Goal: Task Accomplishment & Management: Use online tool/utility

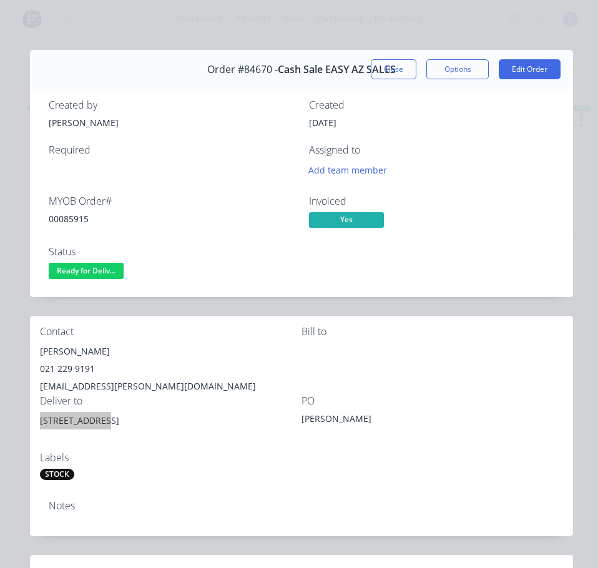
scroll to position [125, 0]
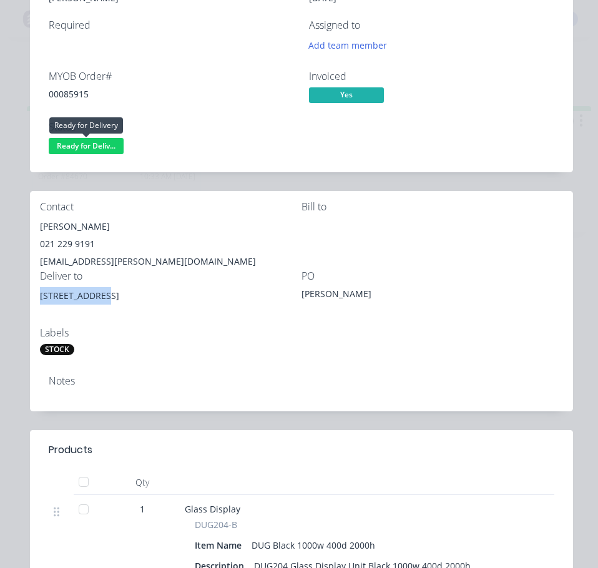
click at [97, 144] on span "Ready for Deliv..." at bounding box center [86, 146] width 75 height 16
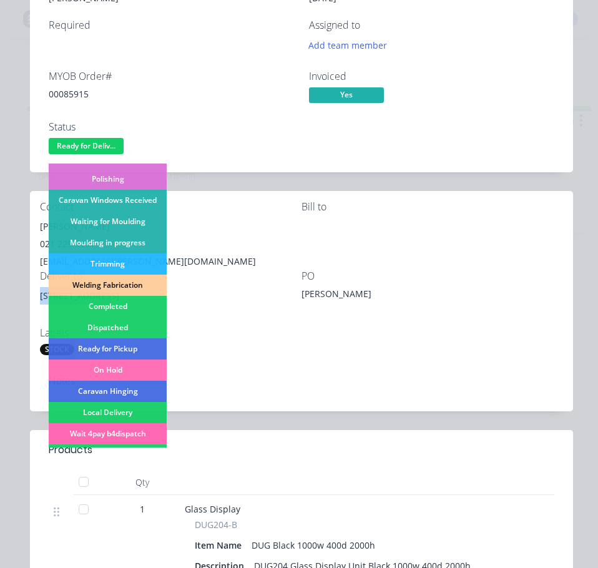
scroll to position [187, 0]
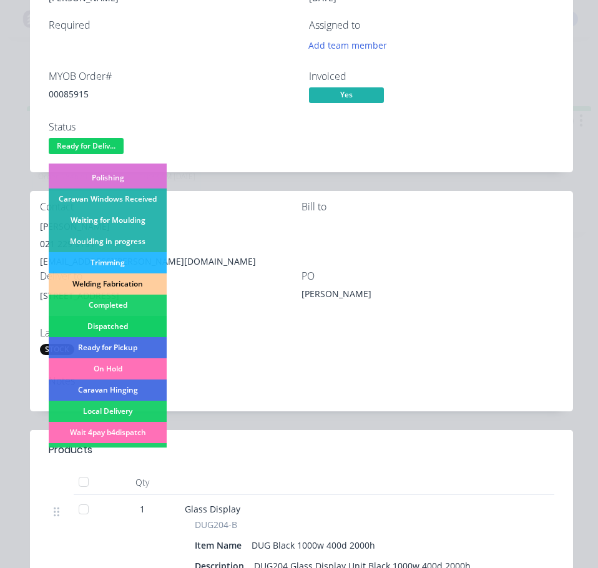
click at [127, 323] on div "Dispatched" at bounding box center [108, 326] width 118 height 21
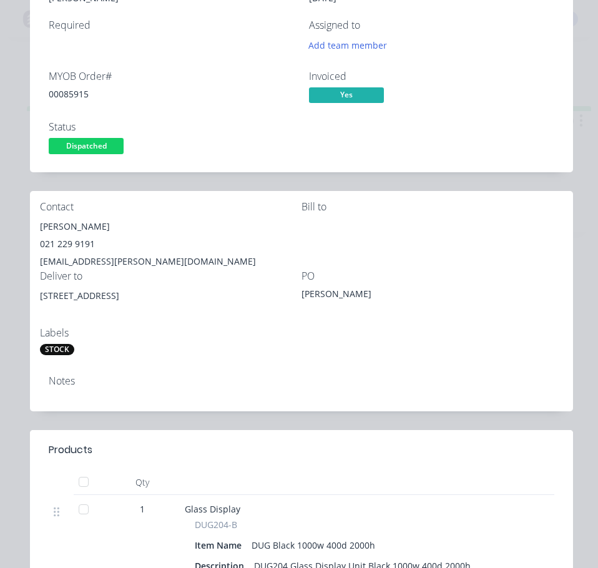
scroll to position [0, 0]
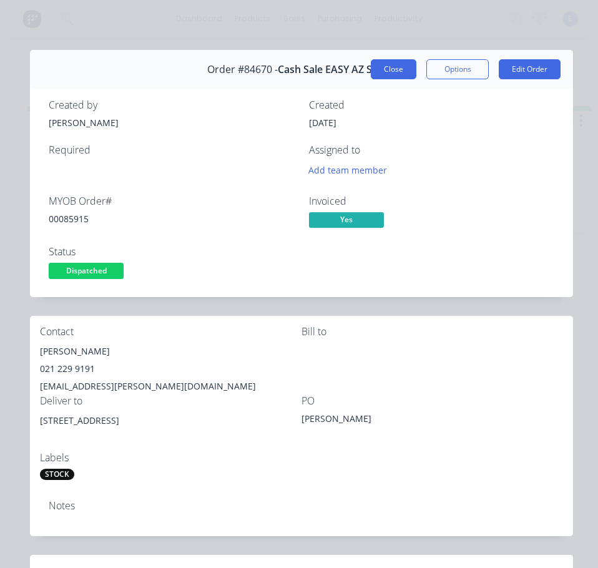
click at [379, 70] on button "Close" at bounding box center [394, 69] width 46 height 20
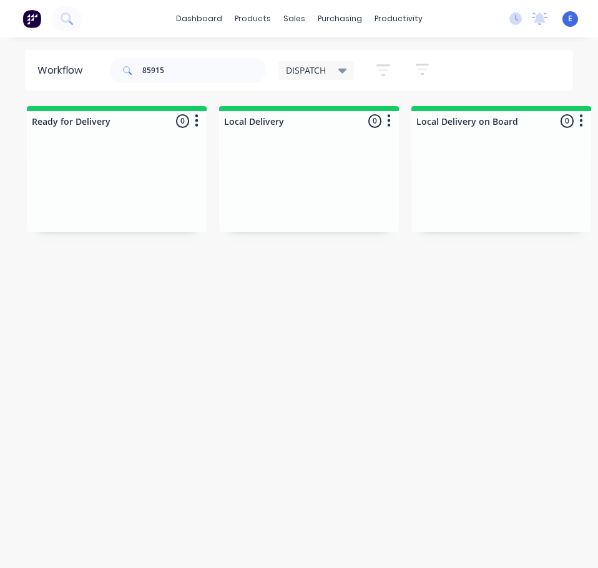
click at [490, 325] on div "Workflow 85915 DISPATCH Save new view None edit DISPATCH (Default) edit CUT SHO…" at bounding box center [299, 309] width 598 height 518
drag, startPoint x: 222, startPoint y: 67, endPoint x: -1, endPoint y: 98, distance: 225.0
click at [0, 98] on html "dashboard products sales purchasing productivity dashboard products Product Cat…" at bounding box center [299, 259] width 598 height 518
click at [144, 404] on div "Workflow DISPATCH Save new view None edit DISPATCH (Default) edit CUT SHOP edit…" at bounding box center [299, 309] width 598 height 518
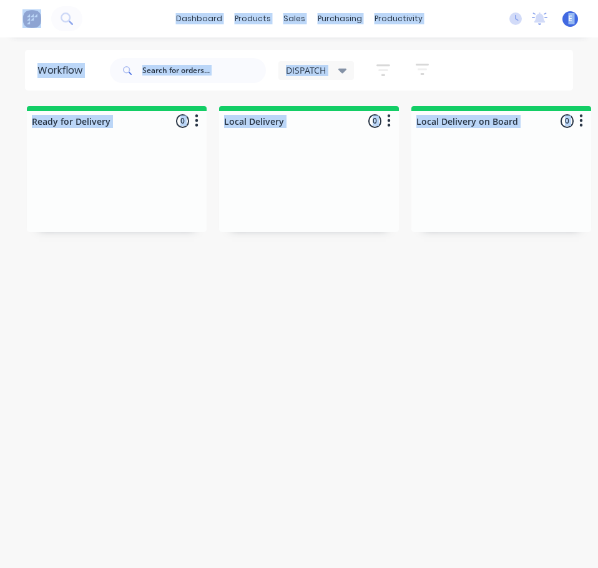
click at [144, 403] on div "Workflow DISPATCH Save new view None edit DISPATCH (Default) edit CUT SHOP edit…" at bounding box center [299, 309] width 598 height 518
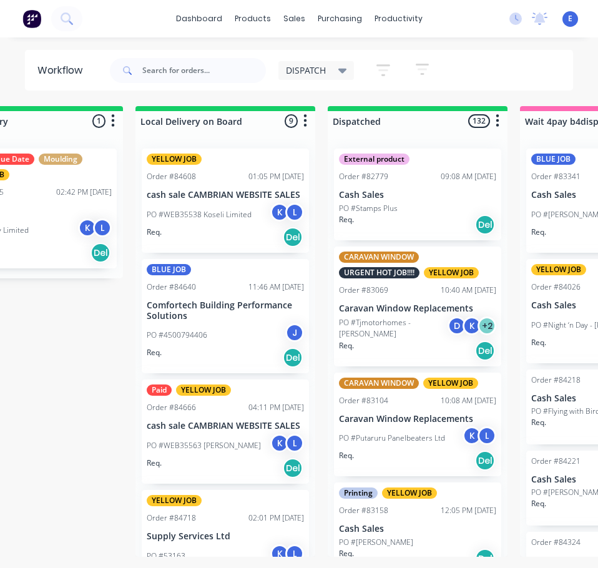
scroll to position [0, 281]
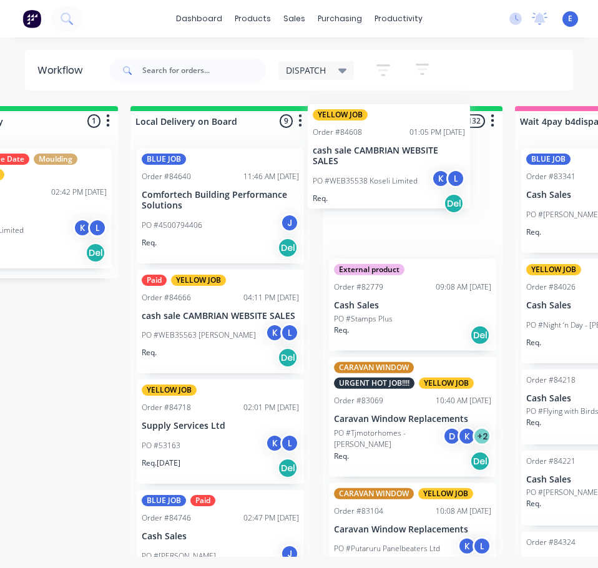
drag, startPoint x: 233, startPoint y: 225, endPoint x: 245, endPoint y: 228, distance: 12.3
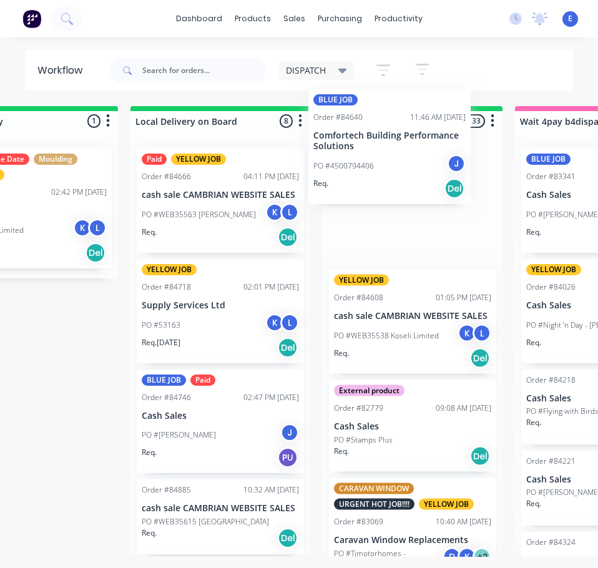
drag, startPoint x: 199, startPoint y: 256, endPoint x: 213, endPoint y: 251, distance: 15.4
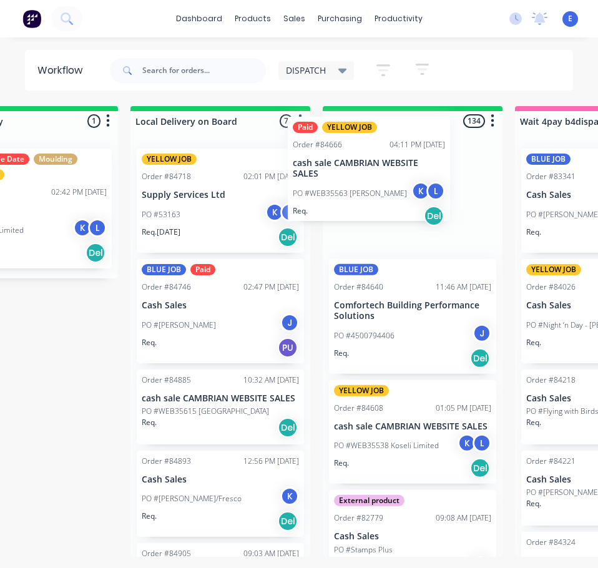
drag, startPoint x: 203, startPoint y: 236, endPoint x: 369, endPoint y: 200, distance: 169.8
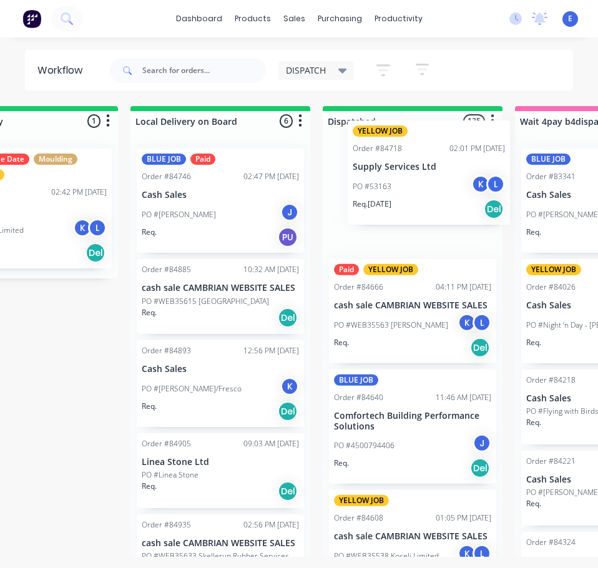
drag, startPoint x: 205, startPoint y: 249, endPoint x: 422, endPoint y: 218, distance: 219.9
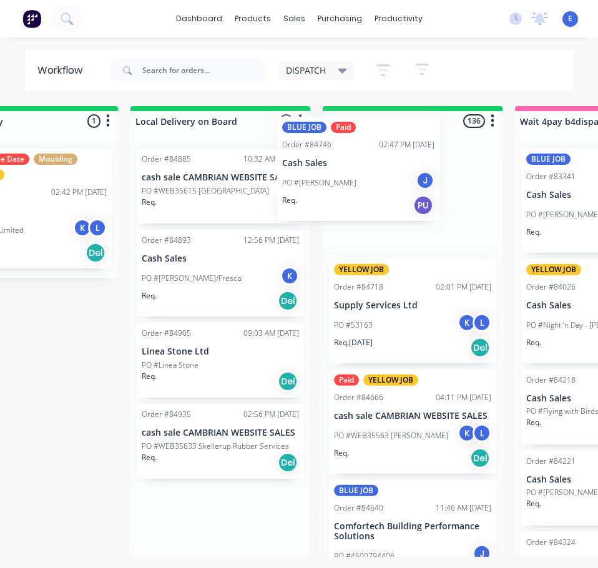
drag, startPoint x: 213, startPoint y: 249, endPoint x: 371, endPoint y: 213, distance: 162.0
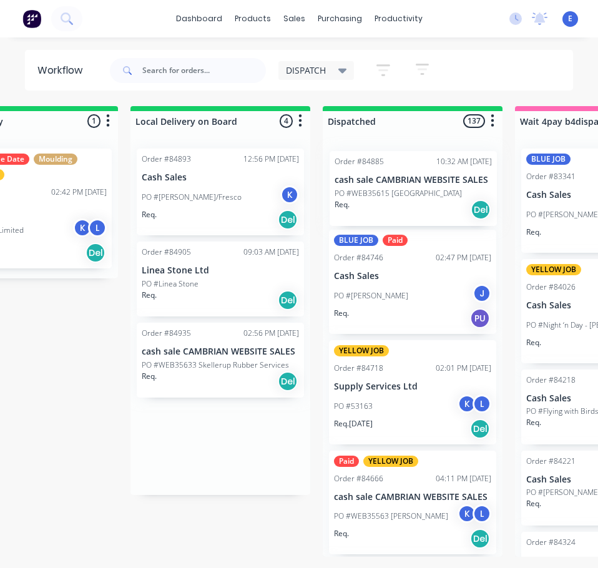
drag, startPoint x: 211, startPoint y: 222, endPoint x: 409, endPoint y: 223, distance: 197.8
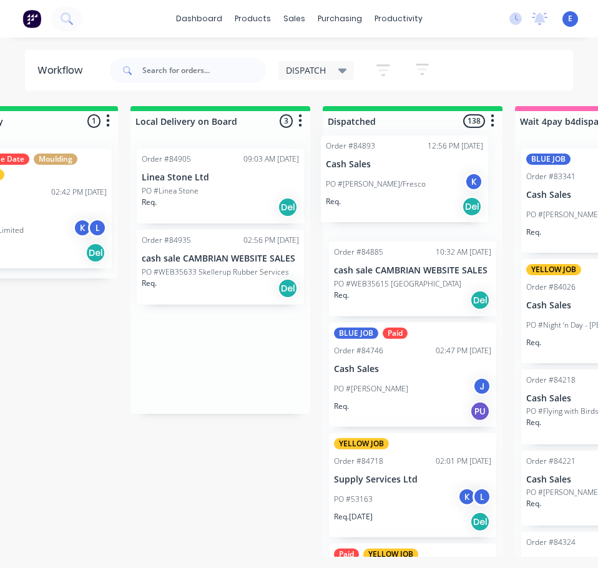
drag, startPoint x: 198, startPoint y: 223, endPoint x: 363, endPoint y: 216, distance: 165.5
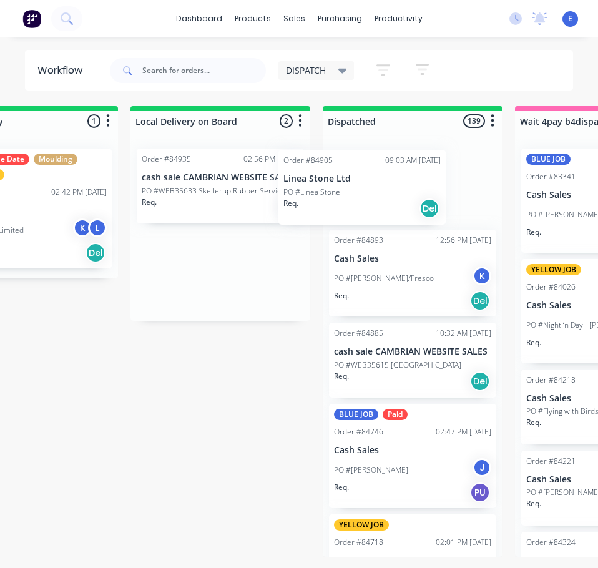
drag, startPoint x: 243, startPoint y: 215, endPoint x: 395, endPoint y: 212, distance: 151.7
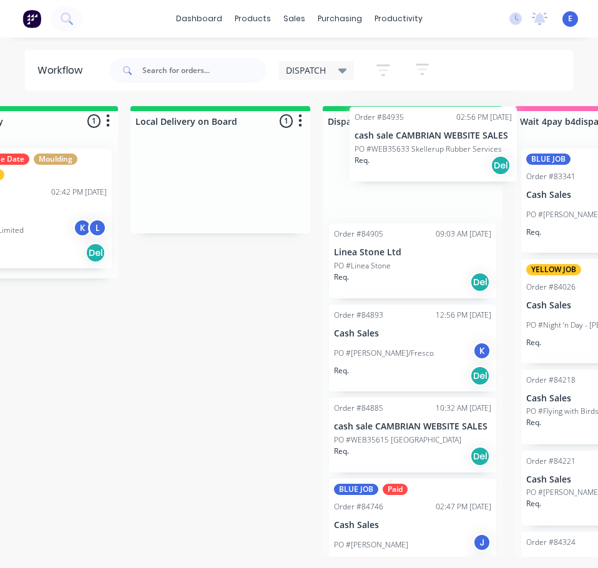
drag, startPoint x: 227, startPoint y: 214, endPoint x: 413, endPoint y: 185, distance: 188.3
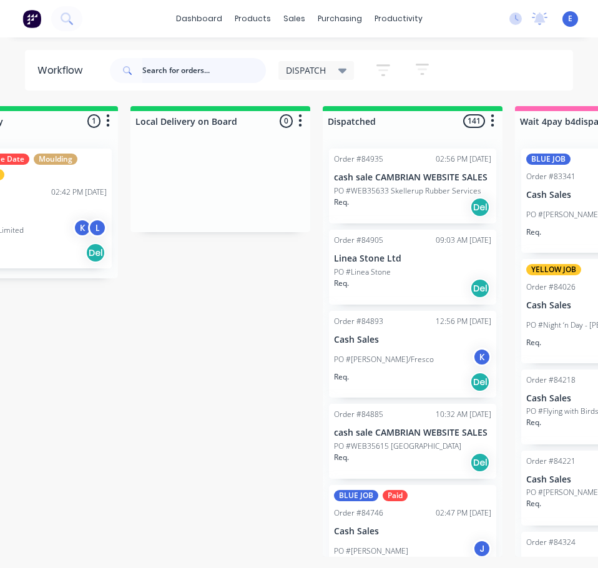
click at [190, 78] on input "text" at bounding box center [204, 70] width 124 height 25
click at [190, 77] on input "text" at bounding box center [204, 70] width 124 height 25
type input "7"
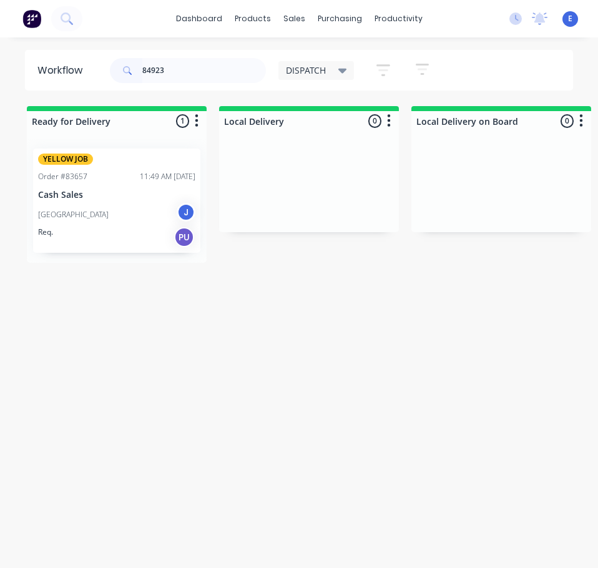
click at [114, 233] on div "Req. PU" at bounding box center [116, 237] width 157 height 21
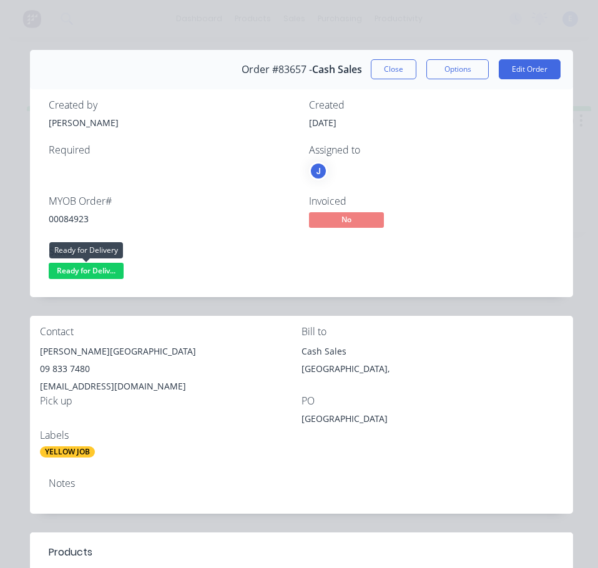
click at [105, 271] on span "Ready for Deliv..." at bounding box center [86, 271] width 75 height 16
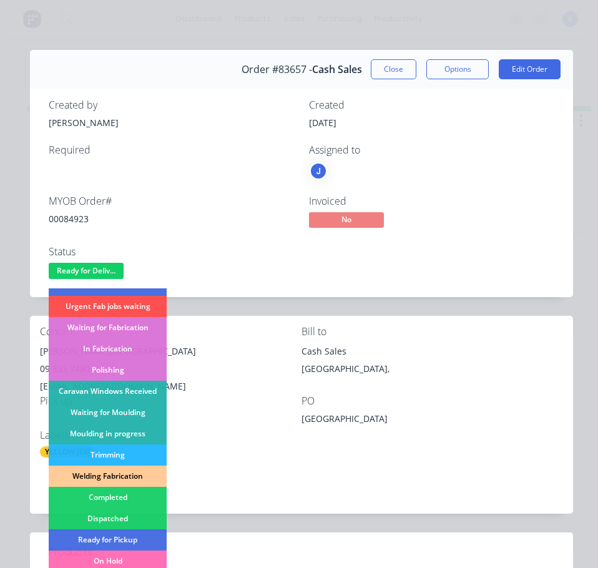
scroll to position [125, 0]
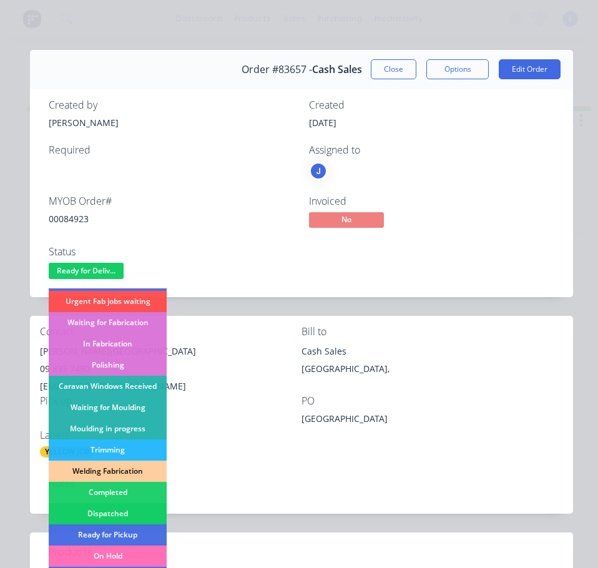
click at [122, 510] on div "Dispatched" at bounding box center [108, 513] width 118 height 21
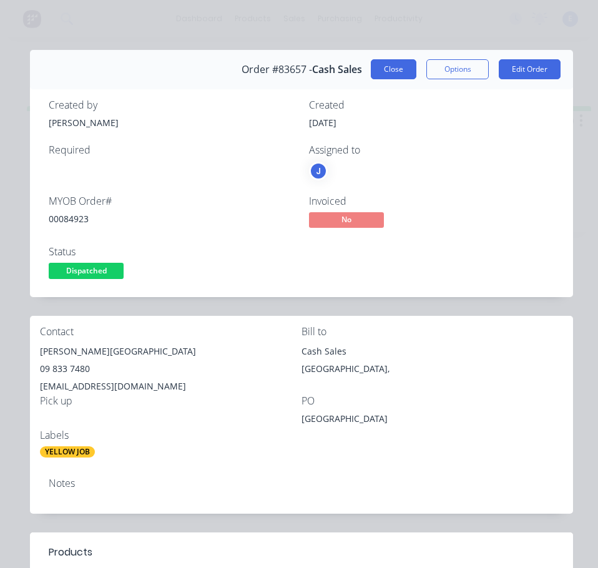
click at [383, 75] on button "Close" at bounding box center [394, 69] width 46 height 20
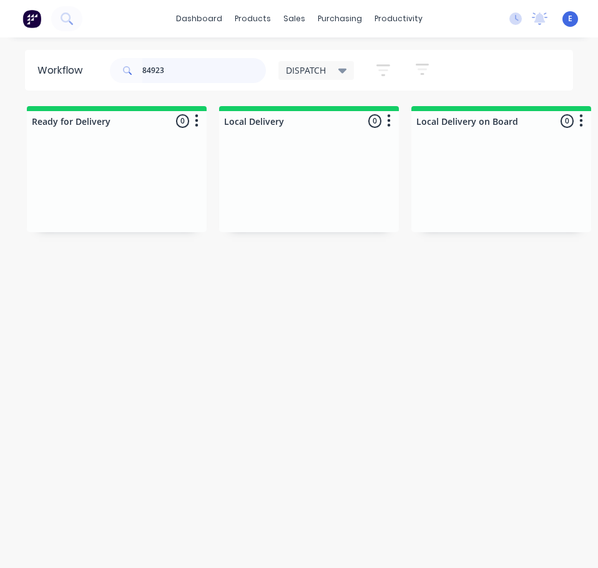
click at [222, 74] on input "84923" at bounding box center [204, 70] width 124 height 25
click at [132, 215] on div "Req. Del" at bounding box center [116, 207] width 157 height 21
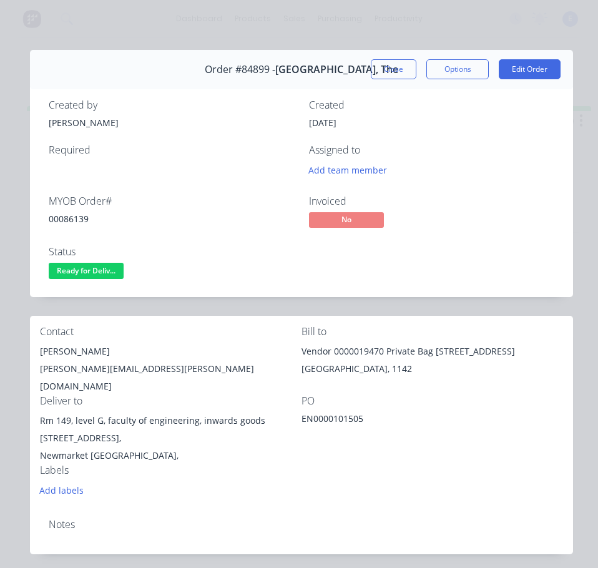
click at [90, 271] on span "Ready for Deliv..." at bounding box center [86, 271] width 75 height 16
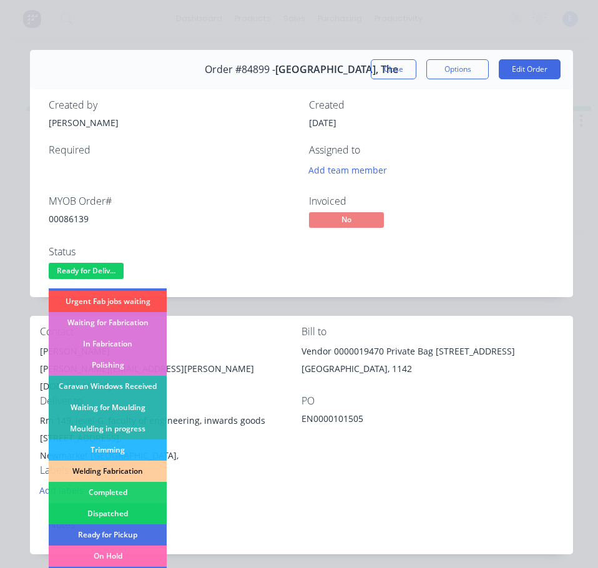
click at [132, 509] on div "Dispatched" at bounding box center [108, 513] width 118 height 21
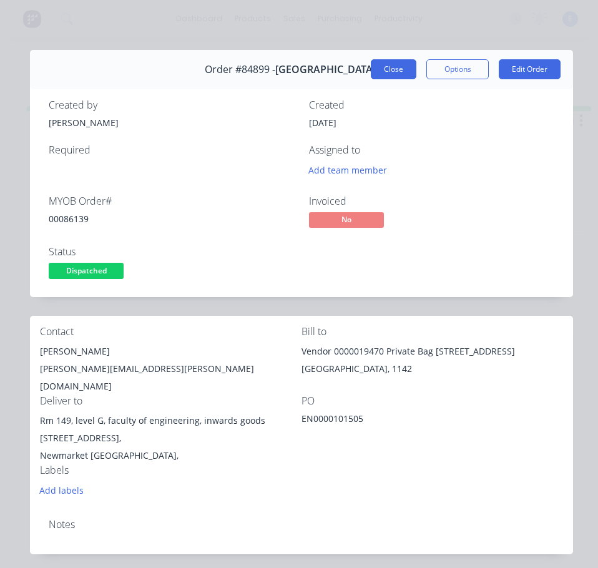
drag, startPoint x: 386, startPoint y: 56, endPoint x: 383, endPoint y: 64, distance: 8.5
click at [383, 62] on div "Order #84899 - [GEOGRAPHIC_DATA], [GEOGRAPHIC_DATA] Close Options Edit Order" at bounding box center [301, 69] width 543 height 39
click at [383, 64] on button "Close" at bounding box center [394, 69] width 46 height 20
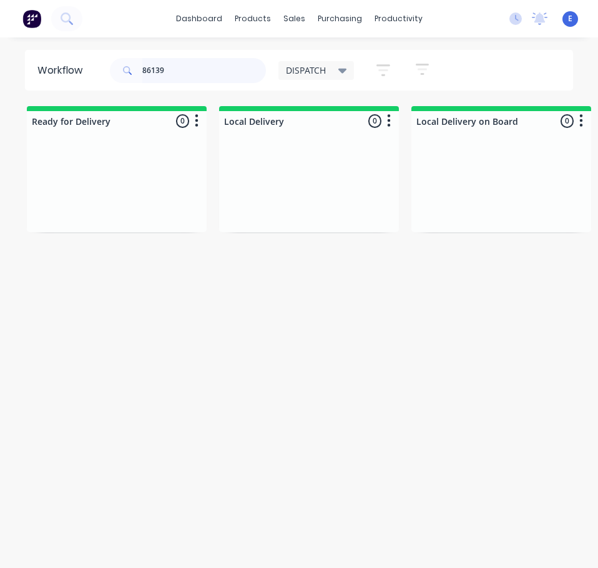
click at [180, 64] on input "86139" at bounding box center [204, 70] width 124 height 25
click at [182, 64] on input "86139" at bounding box center [204, 70] width 124 height 25
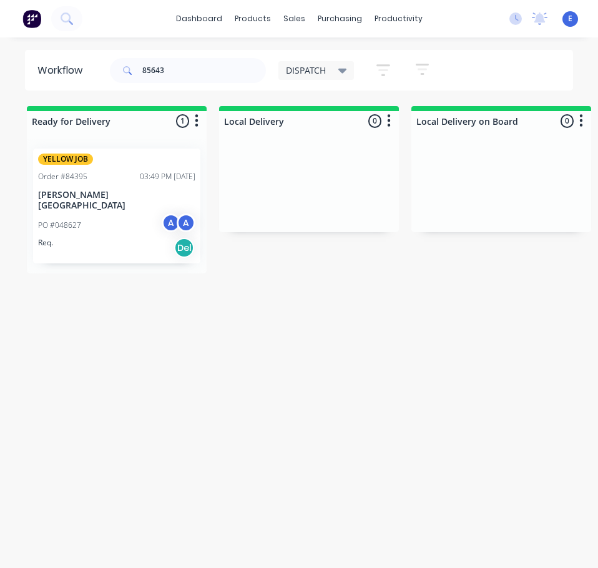
click at [129, 238] on div "Req. Del" at bounding box center [116, 247] width 157 height 21
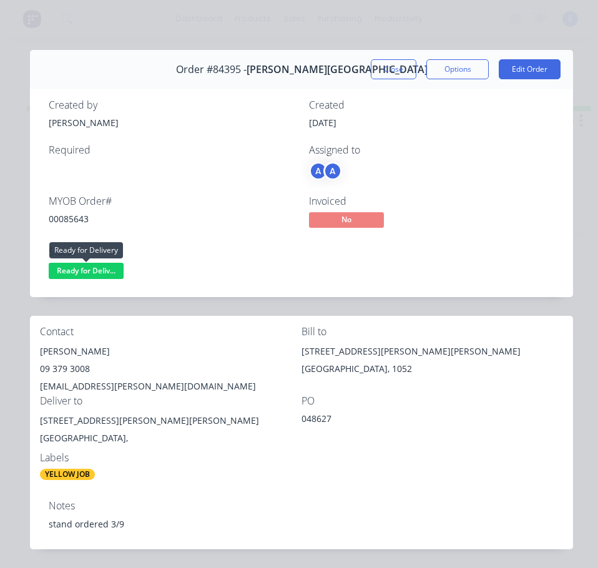
drag, startPoint x: 83, startPoint y: 271, endPoint x: 87, endPoint y: 282, distance: 11.2
click at [83, 271] on span "Ready for Deliv..." at bounding box center [86, 271] width 75 height 16
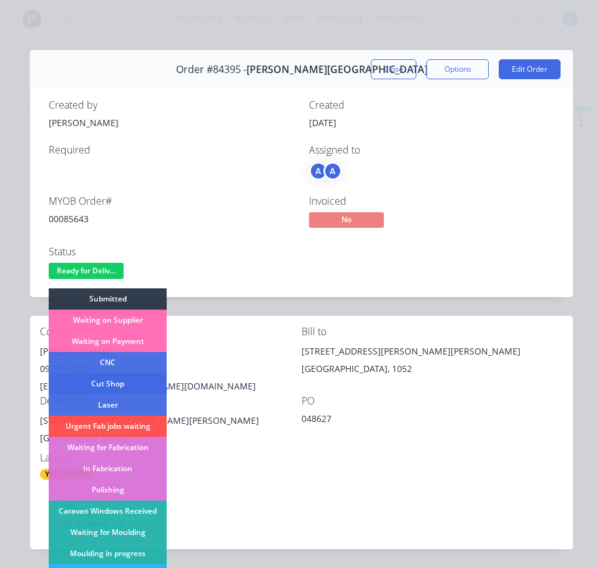
scroll to position [187, 0]
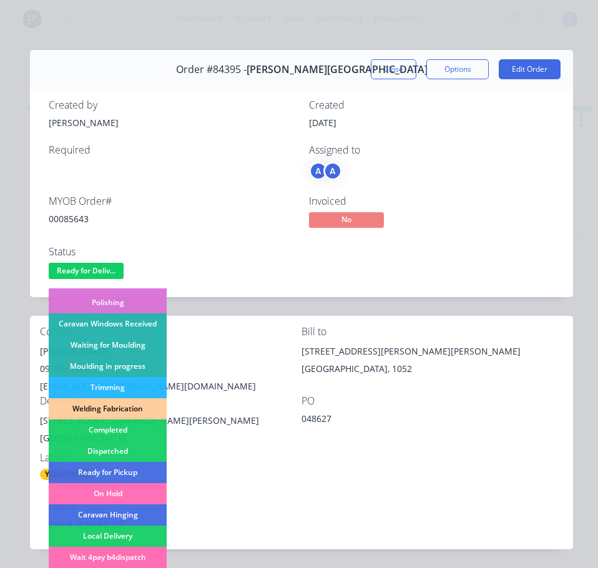
click at [139, 447] on div "Dispatched" at bounding box center [108, 451] width 118 height 21
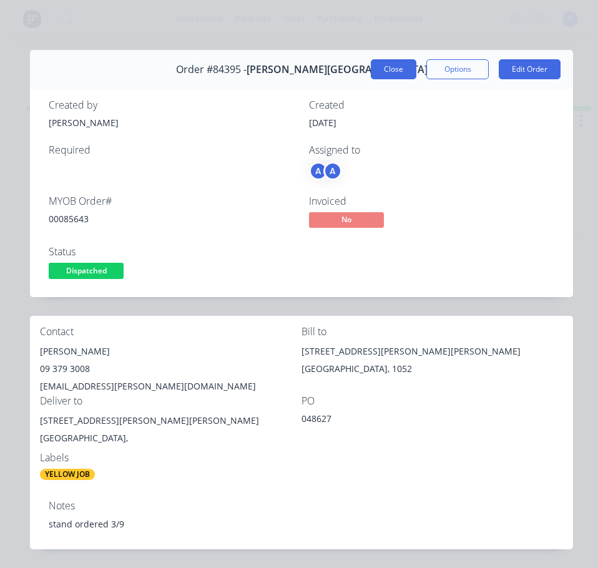
click at [372, 73] on button "Close" at bounding box center [394, 69] width 46 height 20
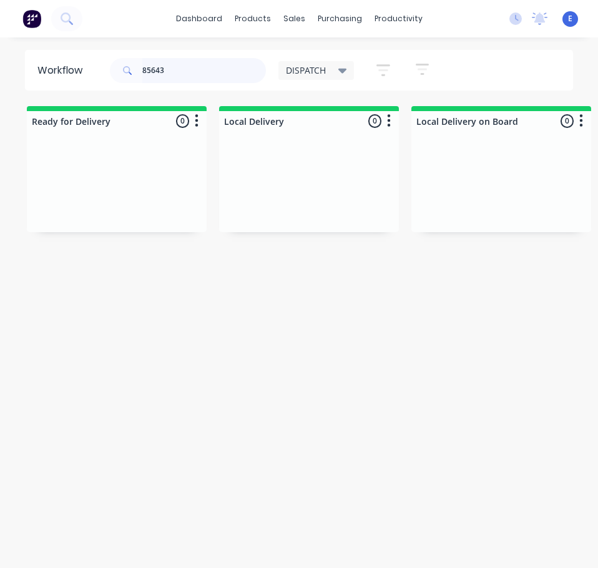
click at [187, 67] on input "85643" at bounding box center [204, 70] width 124 height 25
click at [190, 74] on input "85643" at bounding box center [204, 70] width 124 height 25
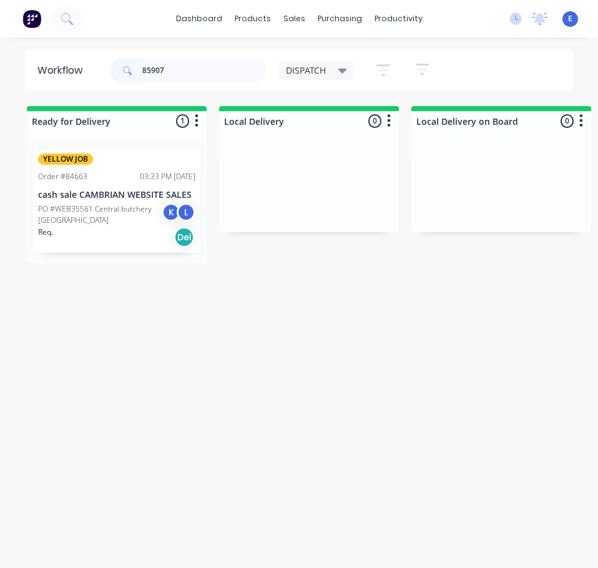
click at [138, 236] on div "Req. Del" at bounding box center [116, 237] width 157 height 21
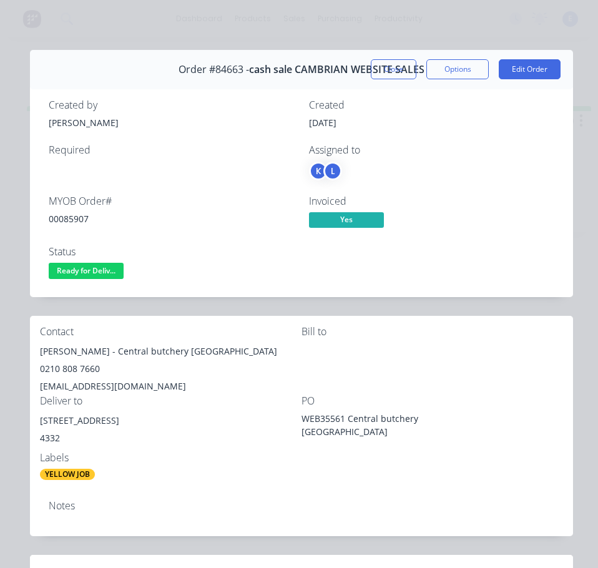
click at [74, 219] on div "00085907" at bounding box center [171, 218] width 245 height 13
copy div "00085907"
drag, startPoint x: 110, startPoint y: 351, endPoint x: 42, endPoint y: 354, distance: 68.1
click at [42, 354] on div "[PERSON_NAME] - Central butchery [GEOGRAPHIC_DATA]" at bounding box center [170, 351] width 261 height 17
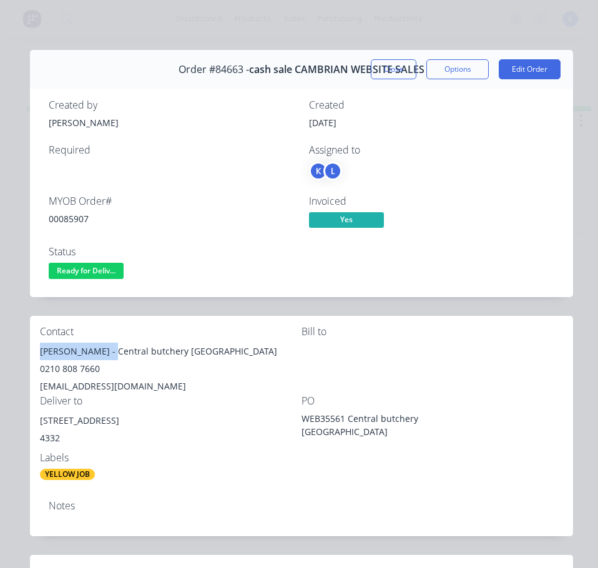
copy div "[PERSON_NAME]"
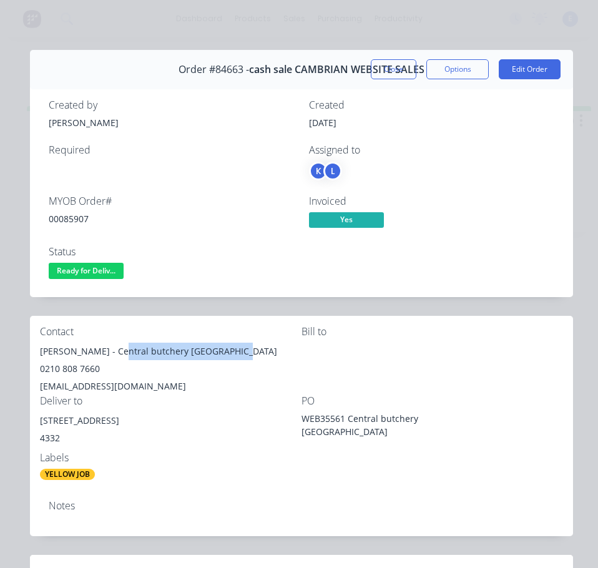
drag, startPoint x: 116, startPoint y: 351, endPoint x: 228, endPoint y: 358, distance: 111.9
click at [230, 357] on div "[PERSON_NAME] - Central butchery [GEOGRAPHIC_DATA]" at bounding box center [170, 351] width 261 height 17
copy div "Central butchery [GEOGRAPHIC_DATA]"
click at [76, 366] on div "0210 808 7660" at bounding box center [170, 368] width 261 height 17
click at [77, 366] on div "0210 808 7660" at bounding box center [170, 368] width 261 height 17
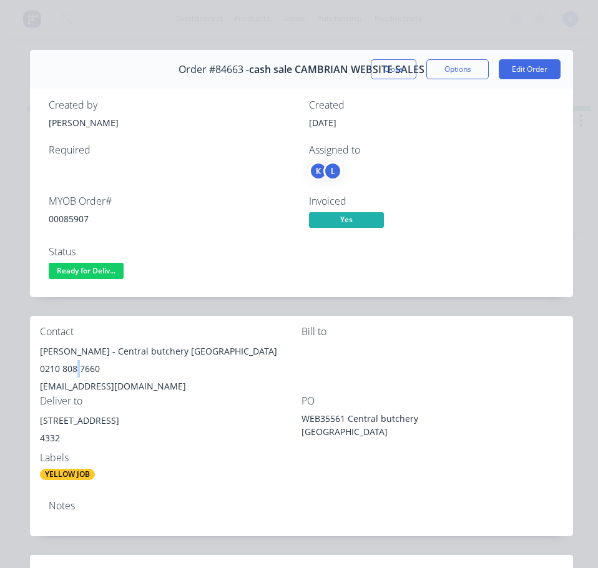
click at [77, 366] on div "0210 808 7660" at bounding box center [170, 368] width 261 height 17
click at [79, 384] on div "[EMAIL_ADDRESS][DOMAIN_NAME]" at bounding box center [170, 386] width 261 height 17
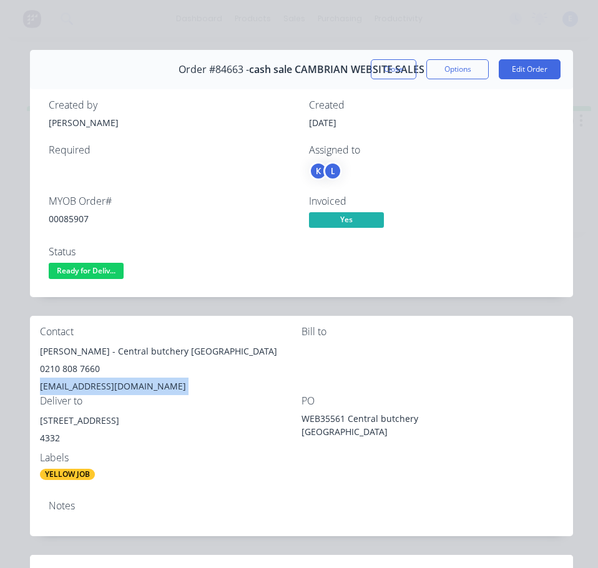
click at [79, 384] on div "[EMAIL_ADDRESS][DOMAIN_NAME]" at bounding box center [170, 386] width 261 height 17
copy div "[EMAIL_ADDRESS][DOMAIN_NAME]"
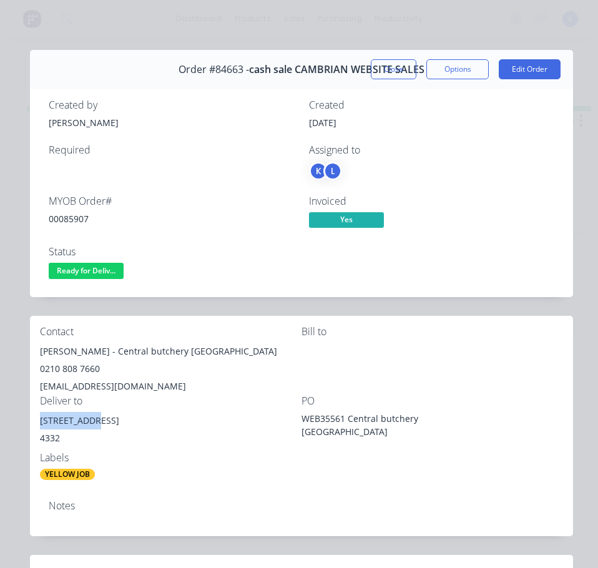
drag, startPoint x: 97, startPoint y: 421, endPoint x: 52, endPoint y: 421, distance: 45.6
click at [39, 426] on div "Contact [PERSON_NAME] - [GEOGRAPHIC_DATA] 0210 808 7660 [EMAIL_ADDRESS][DOMAIN_…" at bounding box center [301, 403] width 543 height 175
copy div "[STREET_ADDRESS]"
click at [57, 423] on div "[STREET_ADDRESS]" at bounding box center [170, 420] width 261 height 17
click at [110, 270] on span "Ready for Deliv..." at bounding box center [86, 271] width 75 height 16
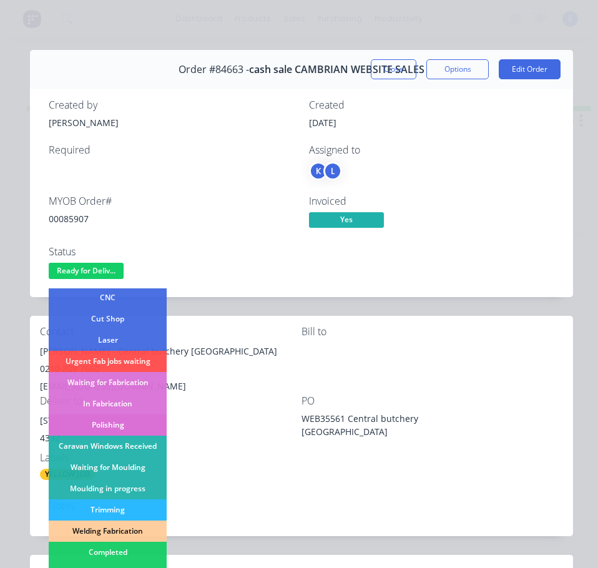
scroll to position [125, 0]
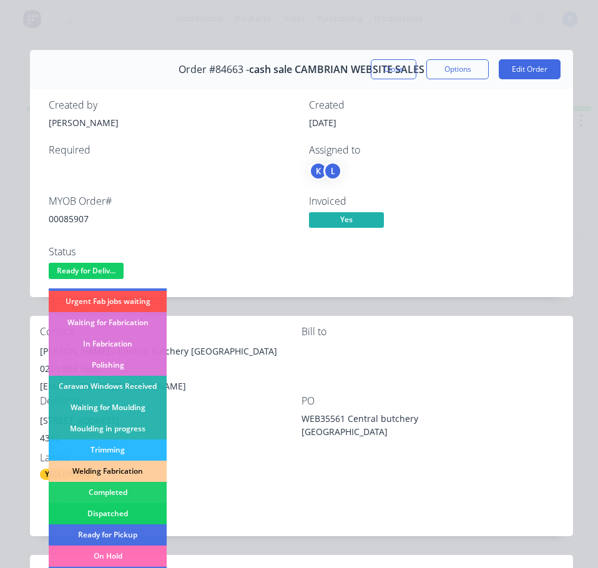
click at [142, 510] on div "Dispatched" at bounding box center [108, 513] width 118 height 21
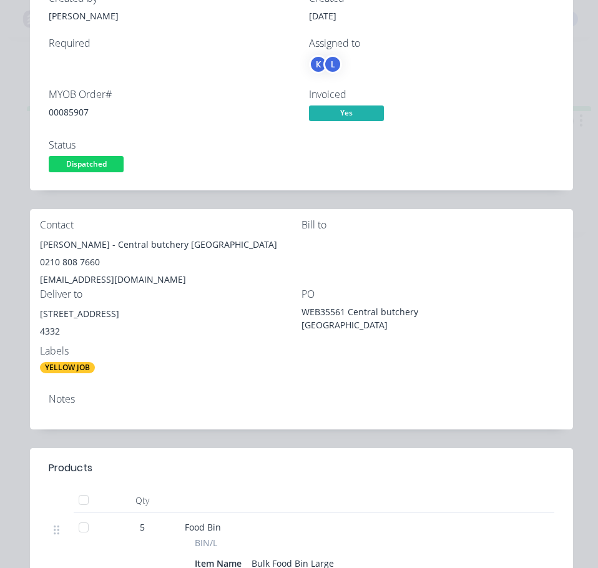
scroll to position [0, 0]
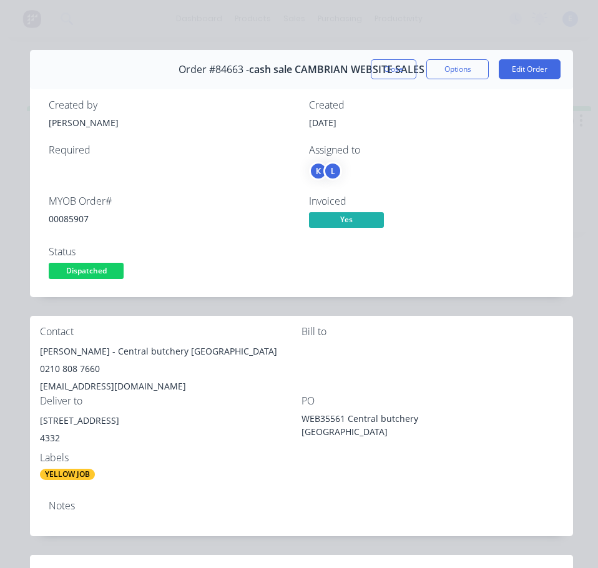
drag, startPoint x: 379, startPoint y: 67, endPoint x: 356, endPoint y: 79, distance: 26.0
click at [379, 67] on button "Close" at bounding box center [394, 69] width 46 height 20
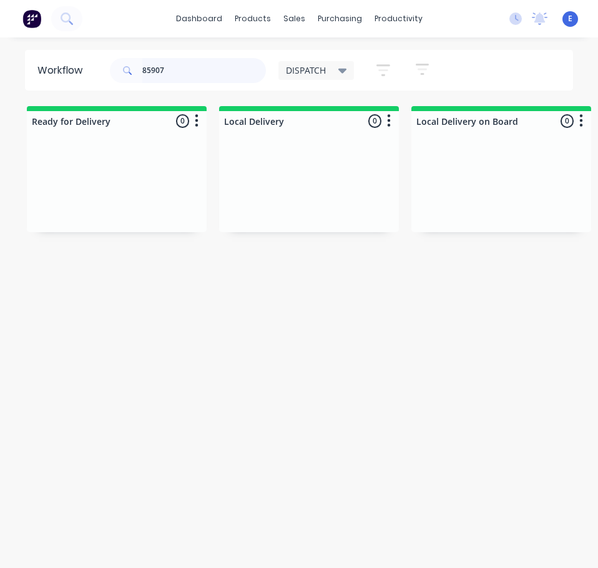
click at [216, 71] on input "85907" at bounding box center [204, 70] width 124 height 25
click at [179, 70] on input "85842" at bounding box center [204, 70] width 124 height 25
click at [160, 71] on input "85842" at bounding box center [204, 70] width 124 height 25
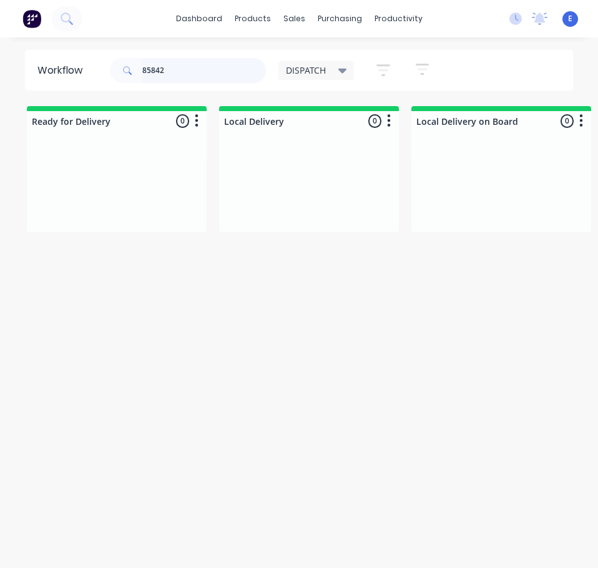
click at [156, 69] on input "85842" at bounding box center [204, 70] width 124 height 25
type input "85842"
click at [64, 16] on icon at bounding box center [67, 18] width 12 height 12
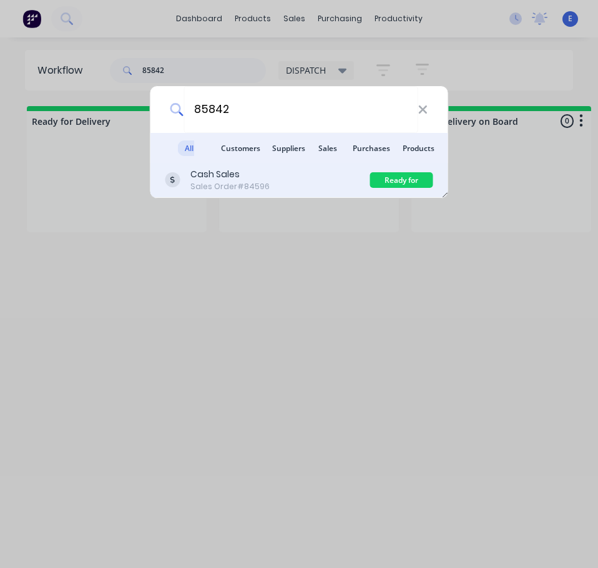
type input "85842"
click at [326, 183] on div "Cash Sales Sales Order #84596" at bounding box center [267, 180] width 205 height 24
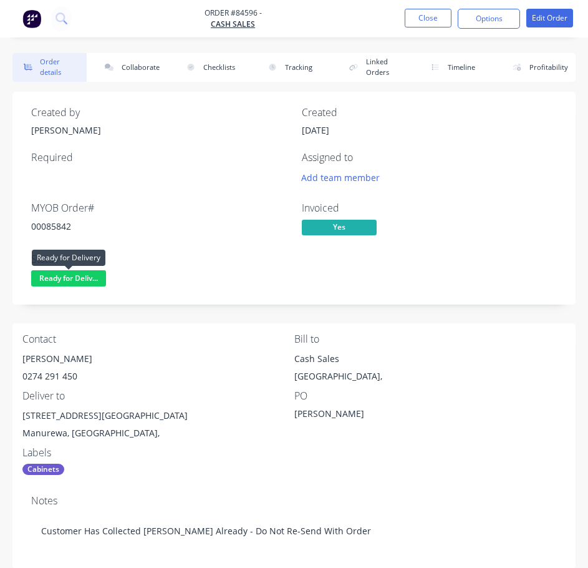
drag, startPoint x: 90, startPoint y: 276, endPoint x: 96, endPoint y: 295, distance: 20.3
click at [90, 276] on span "Ready for Deliv..." at bounding box center [68, 278] width 75 height 16
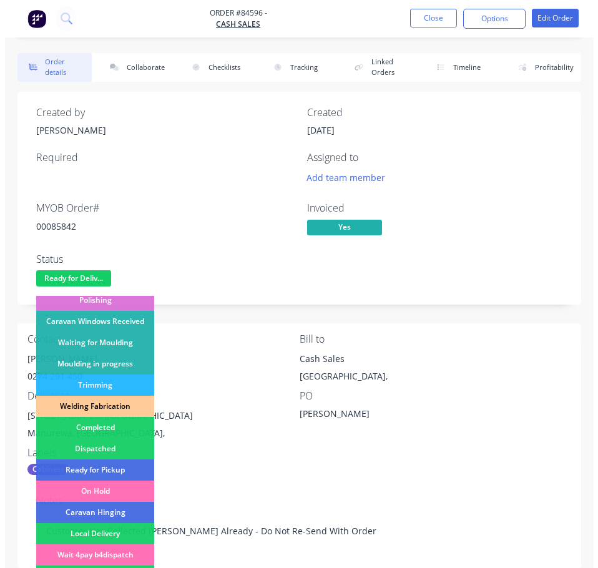
scroll to position [246, 0]
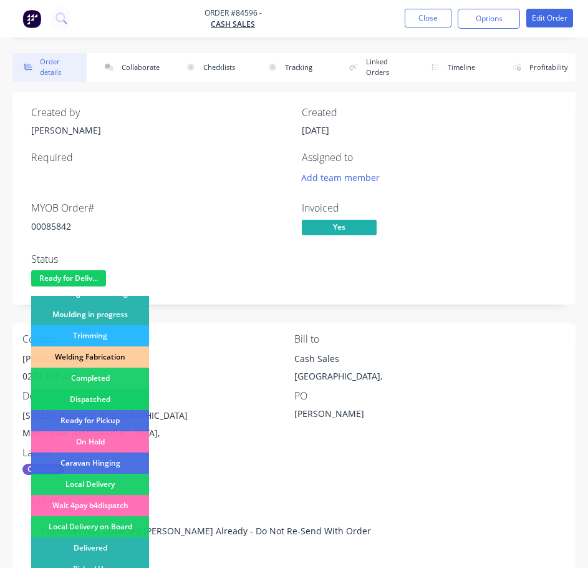
click at [116, 398] on div "Dispatched" at bounding box center [90, 399] width 118 height 21
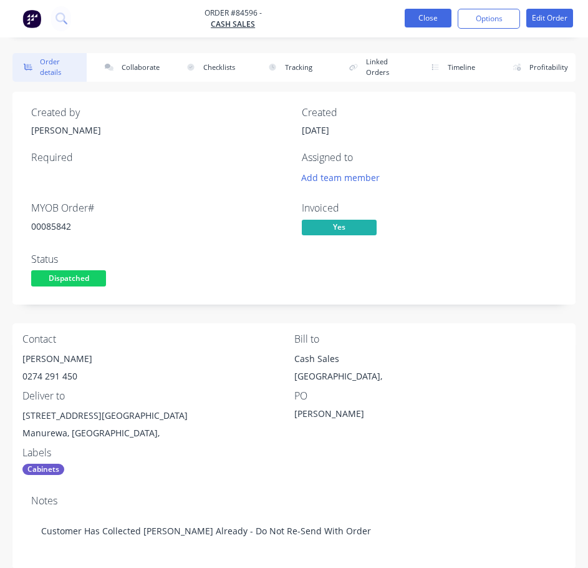
click at [431, 11] on button "Close" at bounding box center [428, 18] width 47 height 19
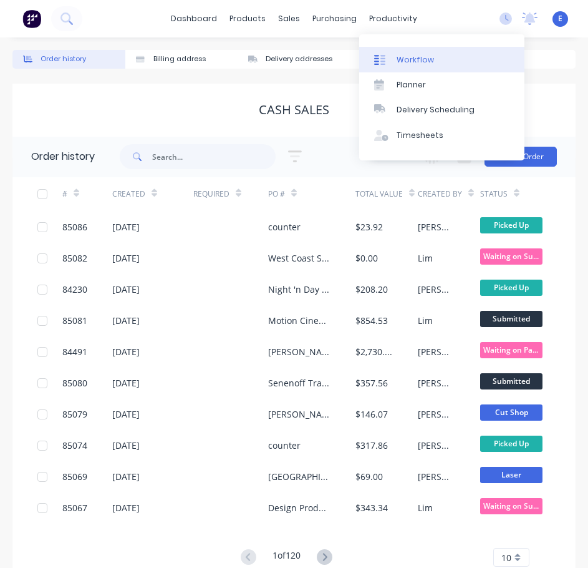
click at [404, 62] on div "Workflow" at bounding box center [415, 59] width 37 height 11
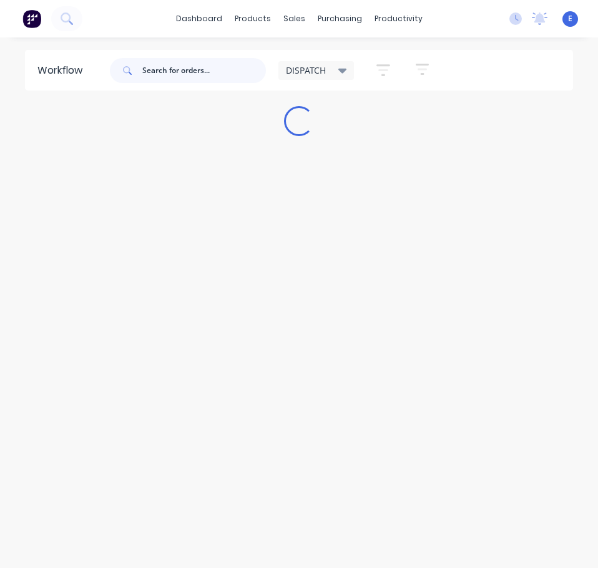
click at [211, 68] on input "text" at bounding box center [204, 70] width 124 height 25
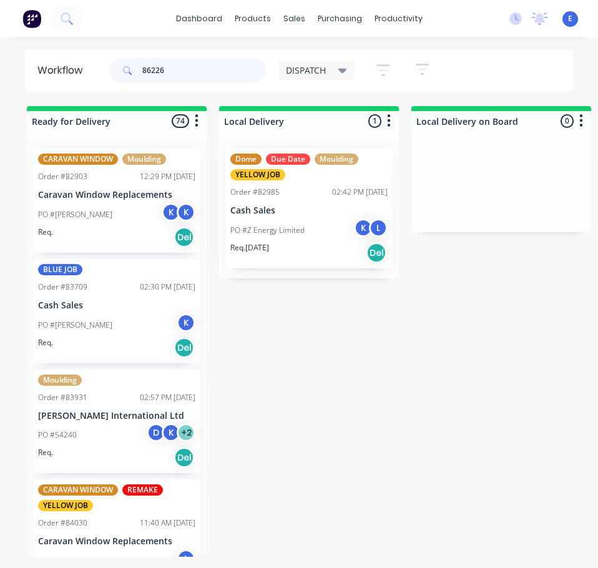
click at [180, 70] on input "86226" at bounding box center [204, 70] width 124 height 25
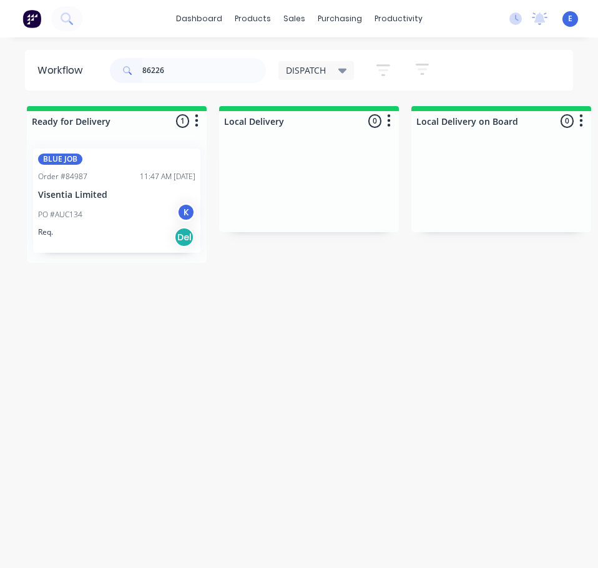
click at [150, 240] on div "Req. Del" at bounding box center [116, 237] width 157 height 21
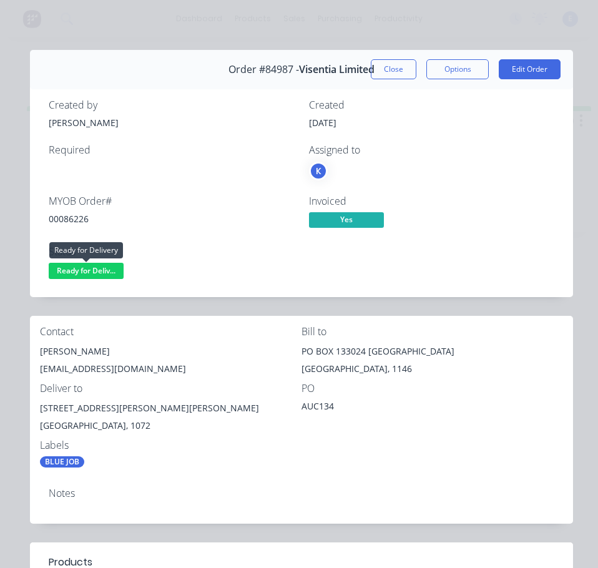
drag, startPoint x: 99, startPoint y: 269, endPoint x: 104, endPoint y: 283, distance: 15.2
click at [99, 270] on span "Ready for Deliv..." at bounding box center [86, 271] width 75 height 16
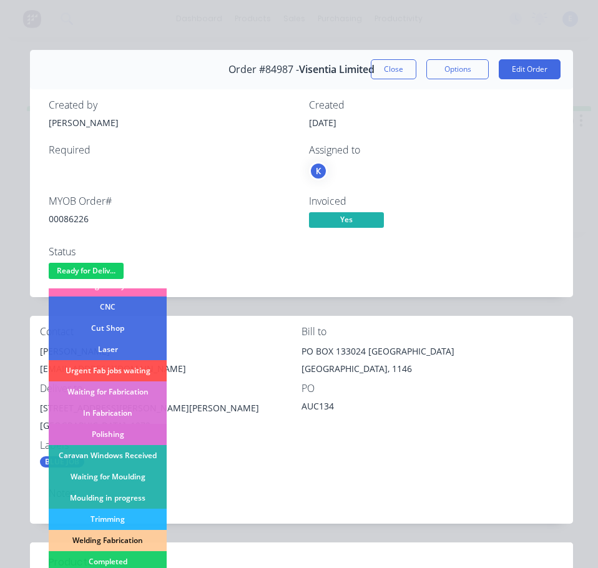
scroll to position [125, 0]
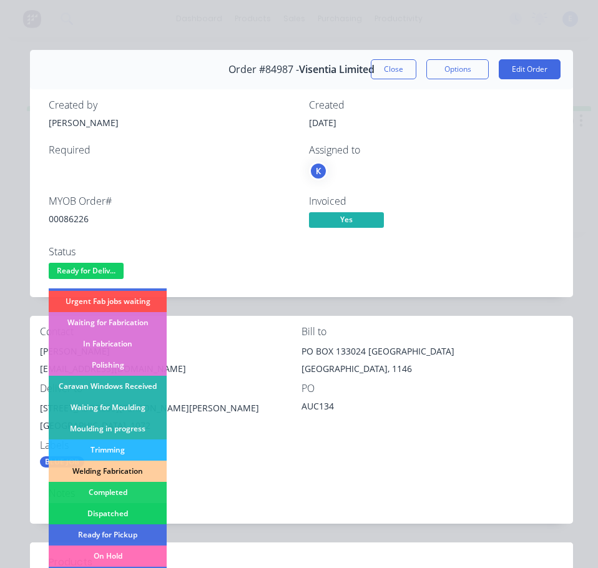
click at [144, 513] on div "Dispatched" at bounding box center [108, 513] width 118 height 21
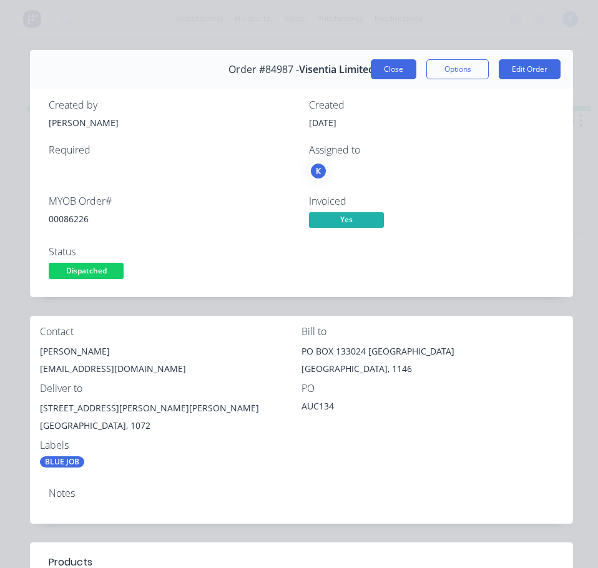
click at [373, 69] on button "Close" at bounding box center [394, 69] width 46 height 20
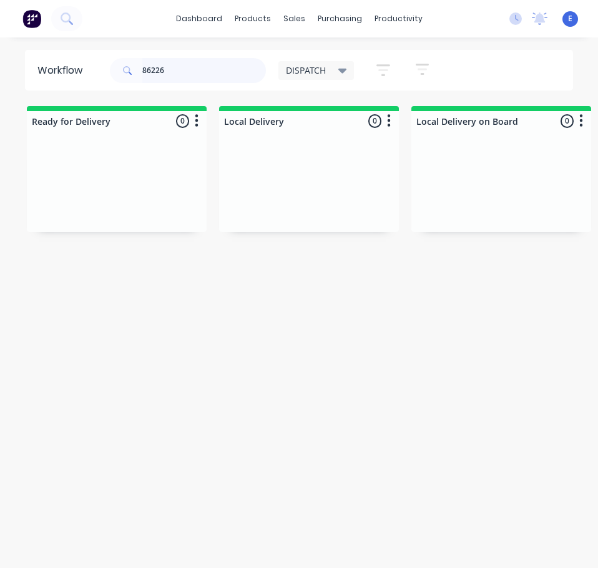
click at [185, 62] on input "86226" at bounding box center [204, 70] width 124 height 25
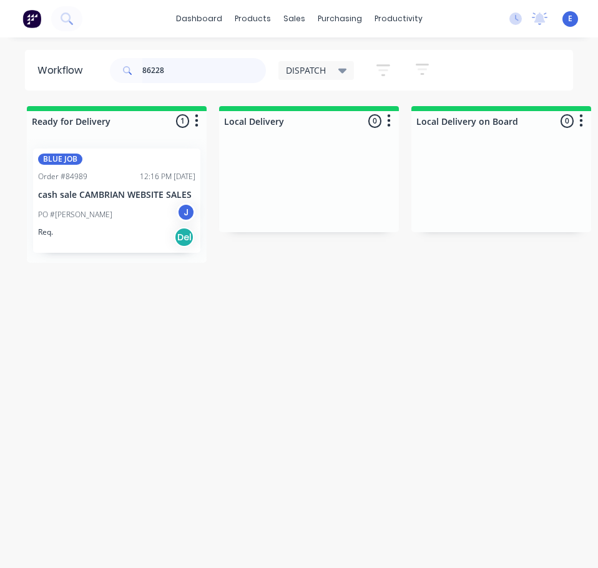
type input "86228"
click at [114, 238] on div "Req. Del" at bounding box center [116, 237] width 157 height 21
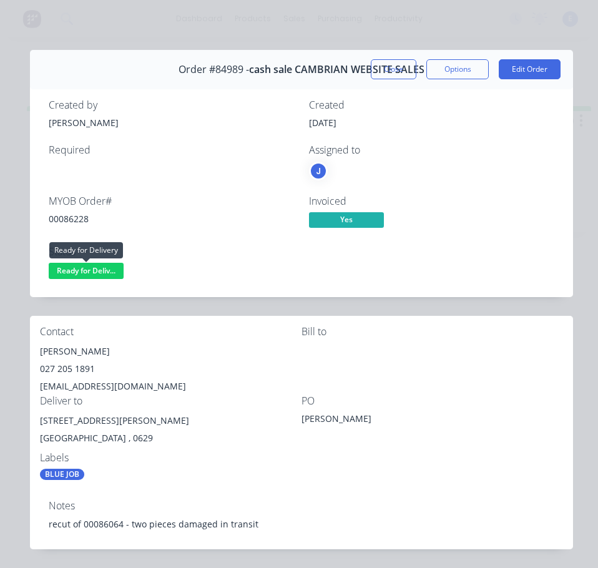
click at [102, 266] on span "Ready for Deliv..." at bounding box center [86, 271] width 75 height 16
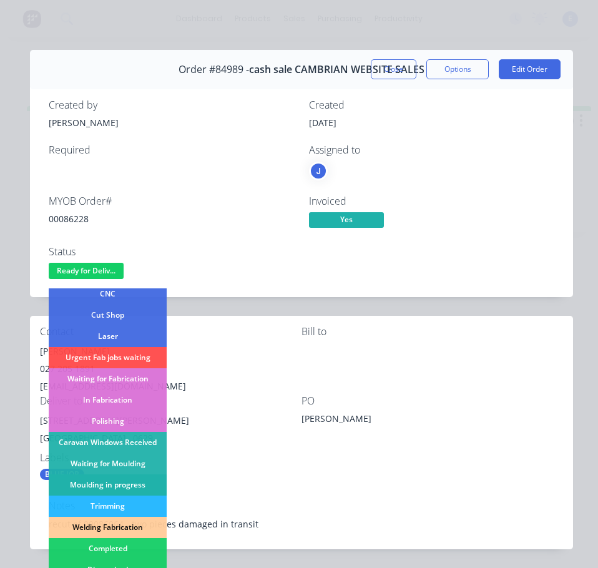
scroll to position [187, 0]
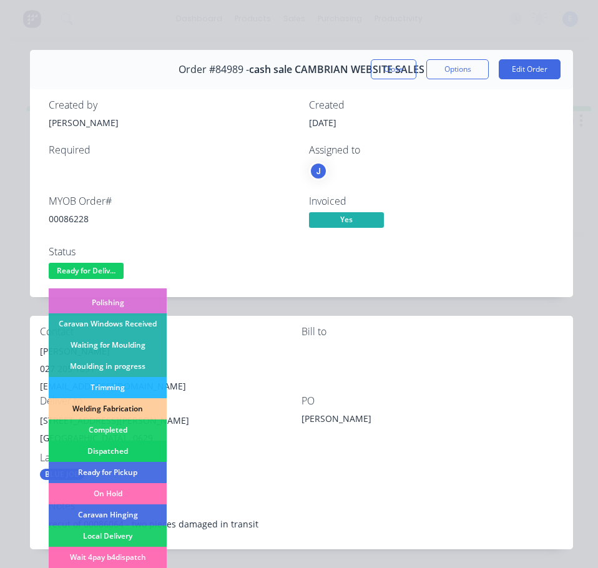
click at [115, 445] on div "Dispatched" at bounding box center [108, 451] width 118 height 21
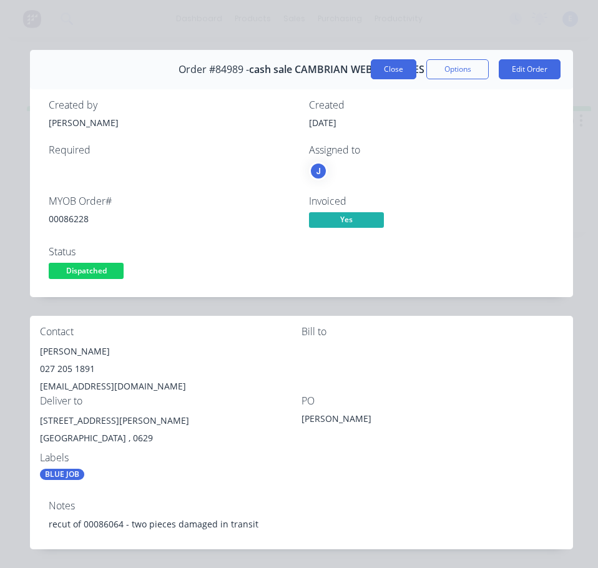
click at [374, 69] on button "Close" at bounding box center [394, 69] width 46 height 20
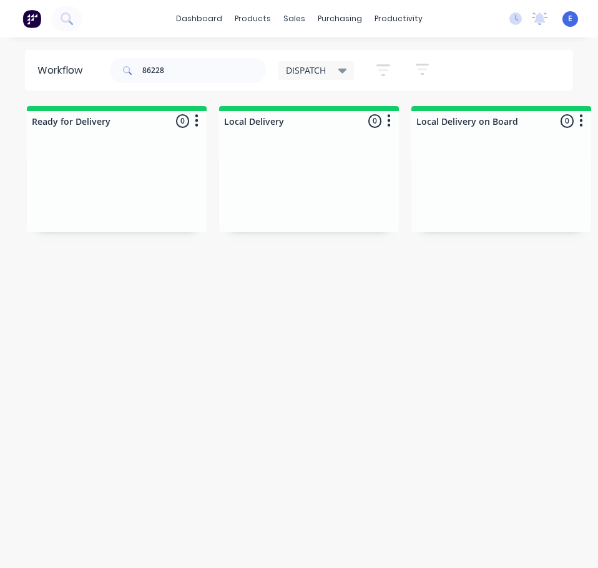
click at [202, 355] on div "Workflow 86228 DISPATCH Save new view None edit DISPATCH (Default) edit CUT SHO…" at bounding box center [299, 309] width 598 height 518
drag, startPoint x: 173, startPoint y: 62, endPoint x: 175, endPoint y: 69, distance: 7.0
click at [175, 69] on input "86228" at bounding box center [204, 70] width 124 height 25
drag, startPoint x: 175, startPoint y: 69, endPoint x: -1, endPoint y: -16, distance: 194.5
click at [0, 0] on html "dashboard products sales purchasing productivity dashboard products Product Cat…" at bounding box center [299, 259] width 598 height 518
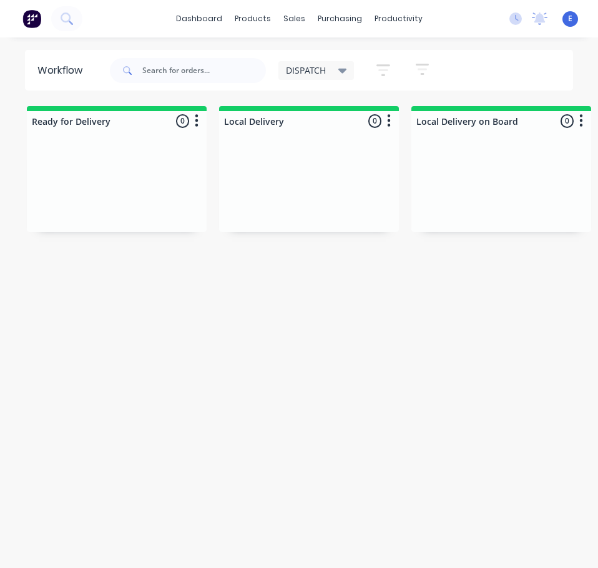
drag, startPoint x: 285, startPoint y: 351, endPoint x: 566, endPoint y: 364, distance: 281.1
click at [286, 351] on div "Workflow DISPATCH Save new view None edit DISPATCH (Default) edit CUT SHOP edit…" at bounding box center [299, 309] width 598 height 518
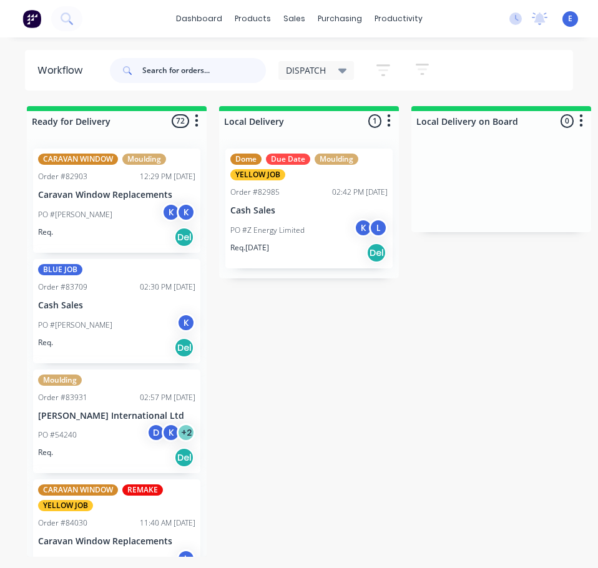
click at [172, 67] on input "text" at bounding box center [204, 70] width 124 height 25
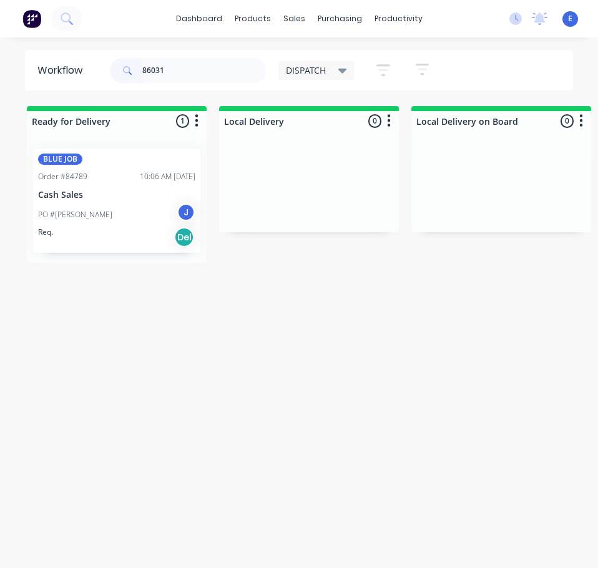
click at [140, 246] on div "Req. Del" at bounding box center [116, 237] width 157 height 21
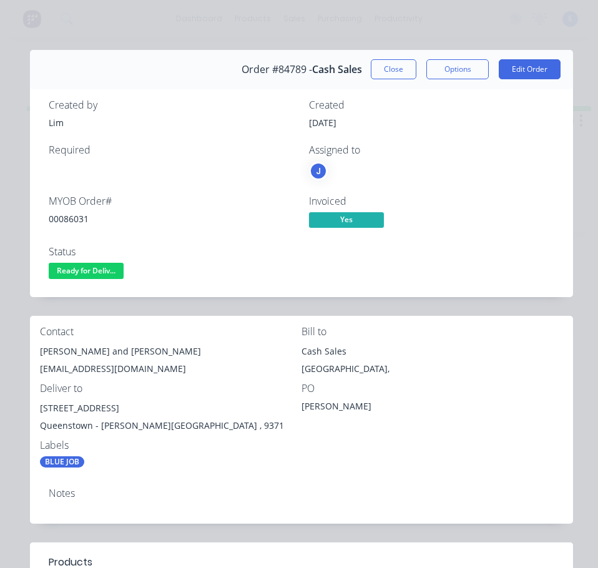
click at [73, 218] on div "00086031" at bounding box center [171, 218] width 245 height 13
copy div "00086031"
drag, startPoint x: 98, startPoint y: 354, endPoint x: 59, endPoint y: 353, distance: 38.7
click at [34, 344] on div "Contact [PERSON_NAME] and [PERSON_NAME] [PERSON_NAME][EMAIL_ADDRESS][DOMAIN_NAM…" at bounding box center [301, 397] width 543 height 162
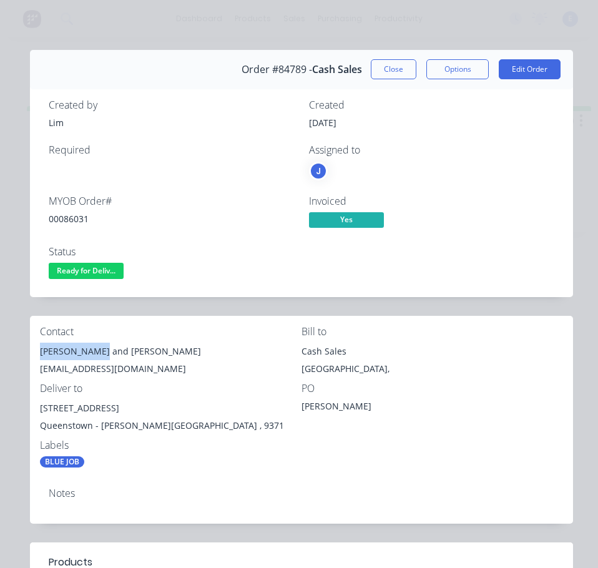
copy div "[PERSON_NAME]"
drag, startPoint x: 103, startPoint y: 353, endPoint x: 195, endPoint y: 353, distance: 91.7
click at [195, 353] on div "[PERSON_NAME] and [PERSON_NAME]" at bounding box center [170, 351] width 261 height 17
copy div "[PERSON_NAME] and [PERSON_NAME]"
click at [105, 368] on div "[EMAIL_ADDRESS][DOMAIN_NAME]" at bounding box center [170, 368] width 261 height 17
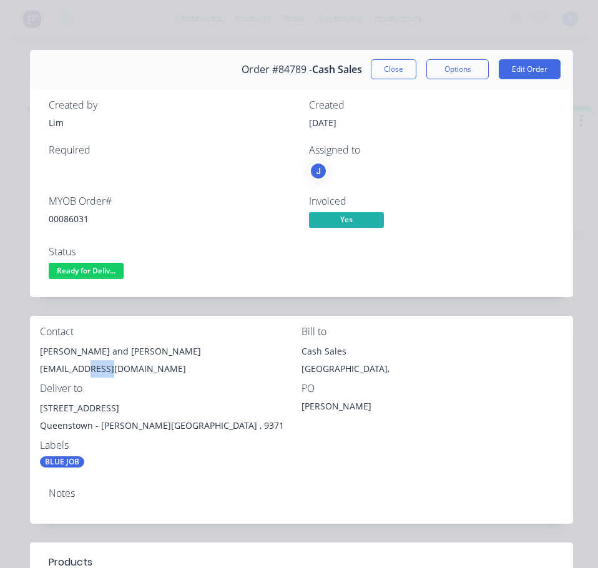
click at [105, 368] on div "[EMAIL_ADDRESS][DOMAIN_NAME]" at bounding box center [170, 368] width 261 height 17
copy div "[EMAIL_ADDRESS][DOMAIN_NAME]"
click at [104, 406] on div "[STREET_ADDRESS]" at bounding box center [170, 407] width 261 height 17
click at [105, 406] on div "[STREET_ADDRESS]" at bounding box center [170, 407] width 261 height 17
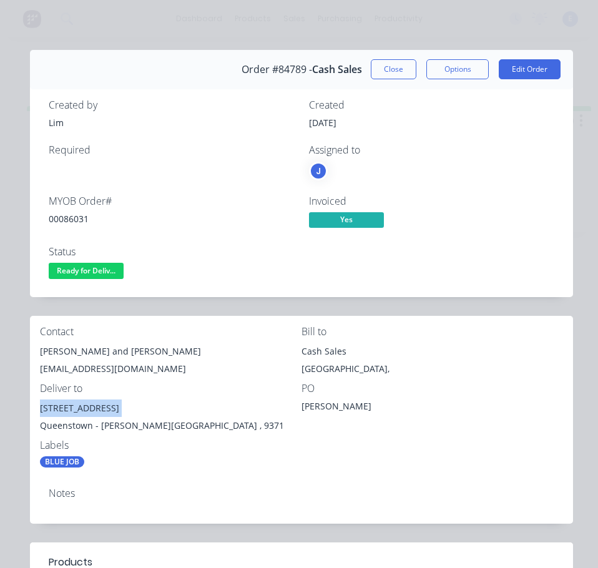
click at [105, 406] on div "[STREET_ADDRESS]" at bounding box center [170, 407] width 261 height 17
copy div "[STREET_ADDRESS]"
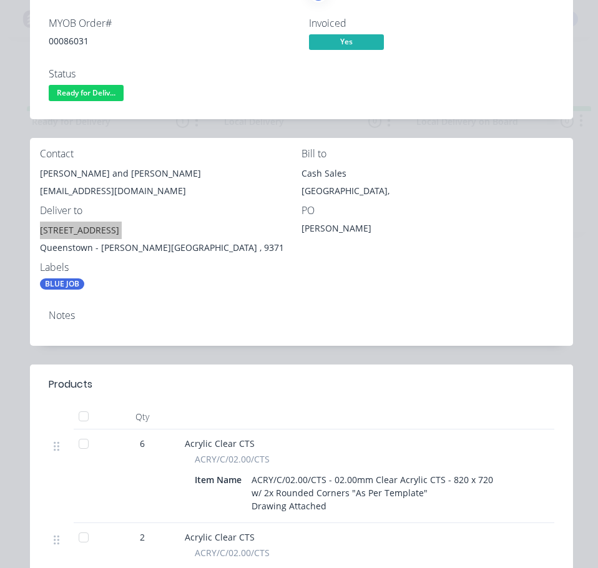
scroll to position [0, 0]
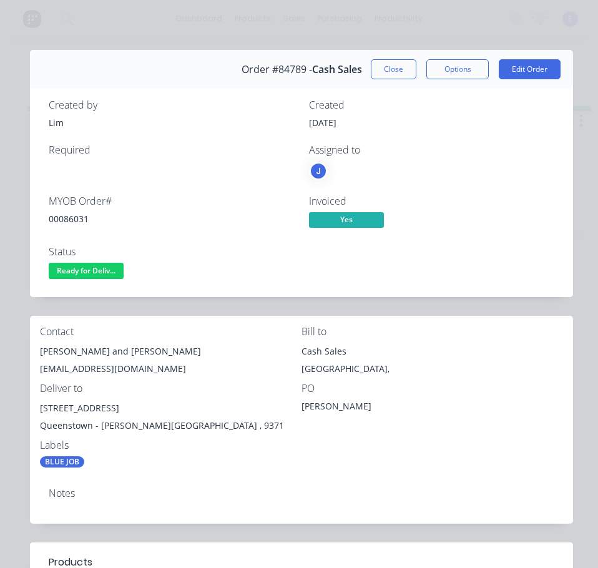
click at [71, 213] on div "00086031" at bounding box center [171, 218] width 245 height 13
click at [73, 218] on div "00086031" at bounding box center [171, 218] width 245 height 13
drag, startPoint x: 95, startPoint y: 350, endPoint x: 41, endPoint y: 351, distance: 54.9
click at [41, 351] on div "[PERSON_NAME] and [PERSON_NAME]" at bounding box center [170, 351] width 261 height 17
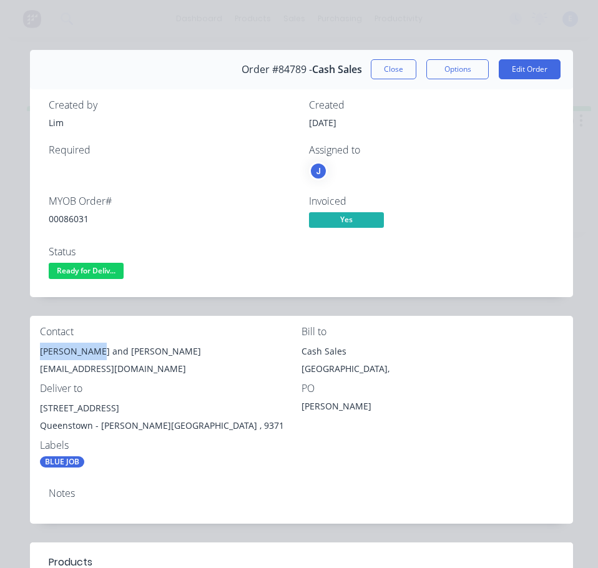
drag, startPoint x: 102, startPoint y: 351, endPoint x: 189, endPoint y: 351, distance: 87.4
click at [189, 351] on div "[PERSON_NAME] and [PERSON_NAME]" at bounding box center [170, 351] width 261 height 17
drag, startPoint x: 165, startPoint y: 361, endPoint x: 147, endPoint y: 354, distance: 18.6
click at [100, 365] on div "[EMAIL_ADDRESS][DOMAIN_NAME]" at bounding box center [170, 368] width 261 height 17
click at [101, 366] on div "[EMAIL_ADDRESS][DOMAIN_NAME]" at bounding box center [170, 368] width 261 height 17
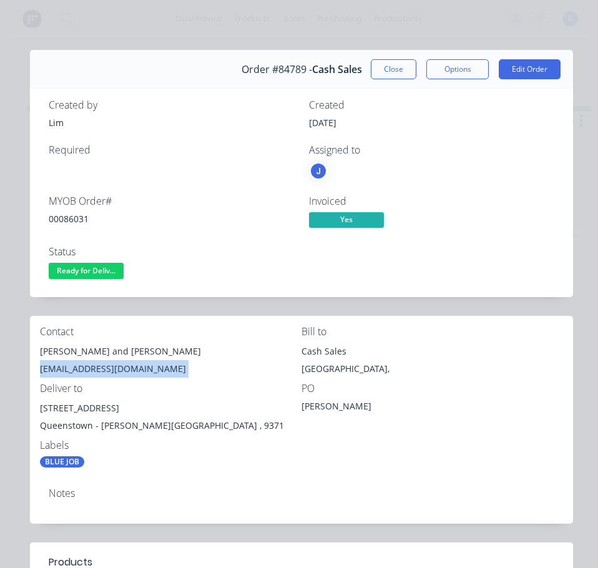
click at [101, 366] on div "[EMAIL_ADDRESS][DOMAIN_NAME]" at bounding box center [170, 368] width 261 height 17
click at [112, 407] on div "[STREET_ADDRESS]" at bounding box center [170, 407] width 261 height 17
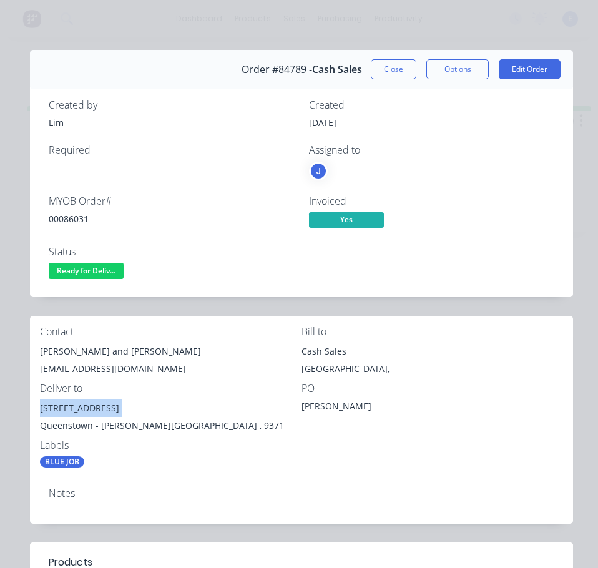
click at [112, 407] on div "[STREET_ADDRESS]" at bounding box center [170, 407] width 261 height 17
drag, startPoint x: 96, startPoint y: 269, endPoint x: 96, endPoint y: 284, distance: 15.0
click at [96, 270] on span "Ready for Deliv..." at bounding box center [86, 271] width 75 height 16
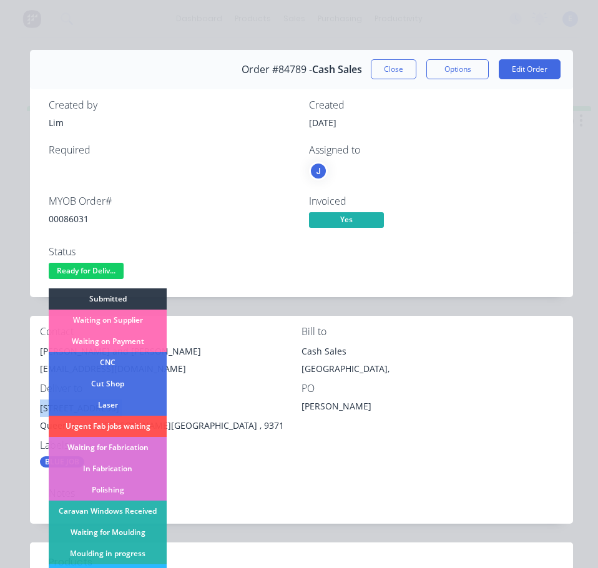
scroll to position [125, 0]
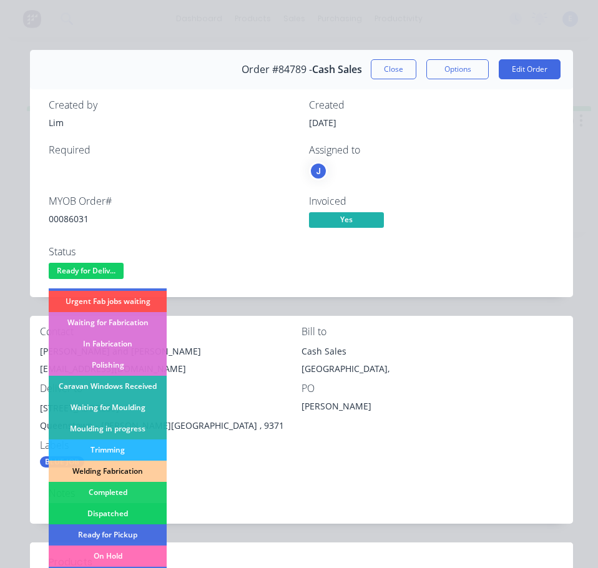
click at [108, 508] on div "Dispatched" at bounding box center [108, 513] width 118 height 21
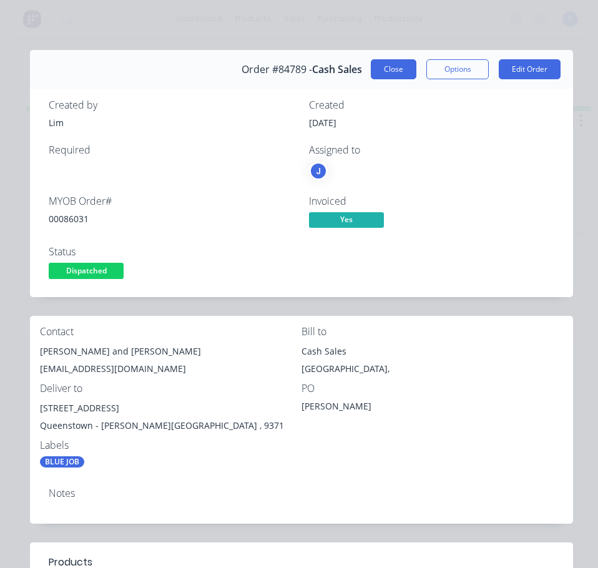
click at [387, 70] on button "Close" at bounding box center [394, 69] width 46 height 20
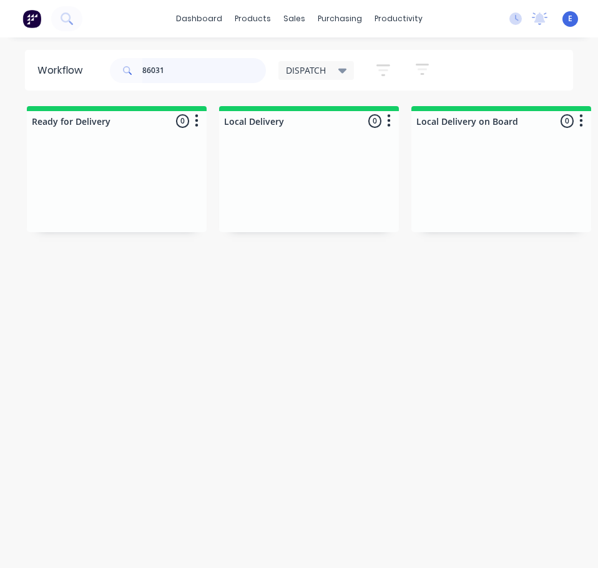
click at [205, 67] on input "86031" at bounding box center [204, 70] width 124 height 25
click at [160, 370] on div "Workflow 86205 DISPATCH Save new view None edit DISPATCH (Default) edit CUT SHO…" at bounding box center [299, 309] width 598 height 518
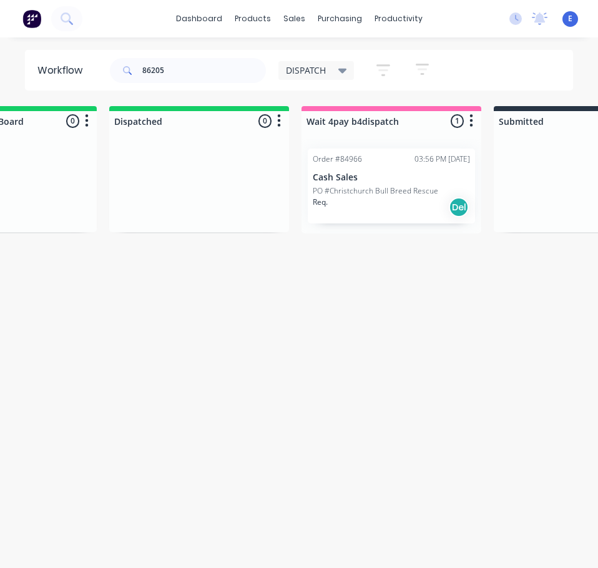
scroll to position [0, 681]
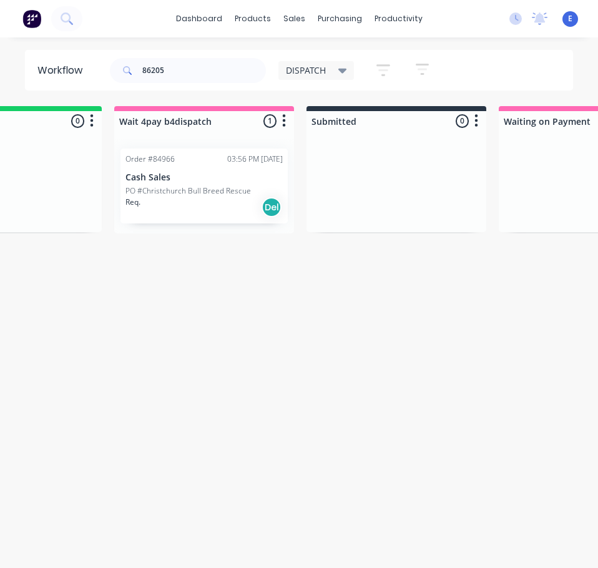
click at [155, 210] on div "Req. Del" at bounding box center [203, 207] width 157 height 21
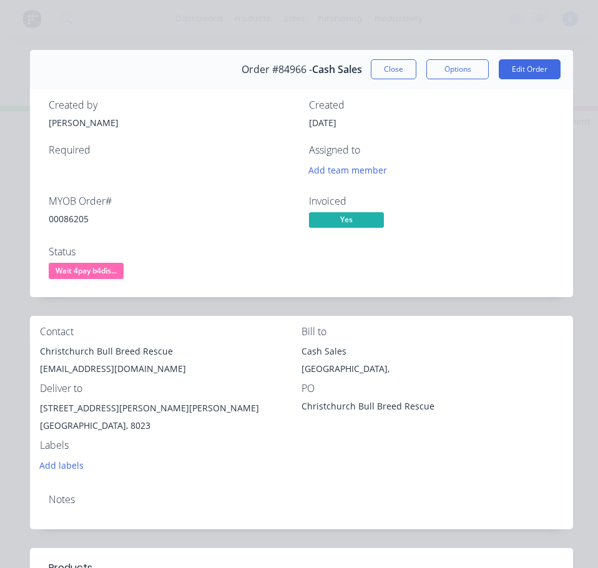
click at [76, 219] on div "00086205" at bounding box center [171, 218] width 245 height 13
click at [77, 220] on div "00086205" at bounding box center [171, 218] width 245 height 13
click at [140, 351] on div "Christchurch Bull Breed Rescue" at bounding box center [170, 351] width 261 height 17
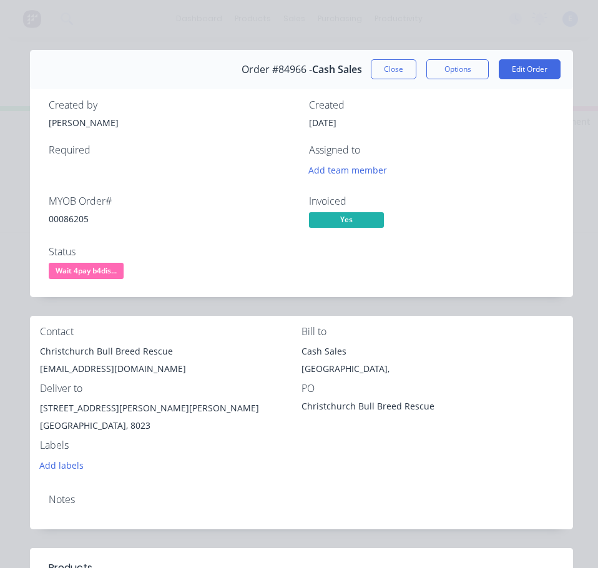
click at [139, 369] on div "[EMAIL_ADDRESS][DOMAIN_NAME]" at bounding box center [170, 368] width 261 height 17
drag, startPoint x: 104, startPoint y: 409, endPoint x: 37, endPoint y: 406, distance: 66.8
click at [37, 406] on div "Contact Christchurch Bull Breed Rescue [EMAIL_ADDRESS][DOMAIN_NAME] Bill to Cas…" at bounding box center [301, 400] width 543 height 168
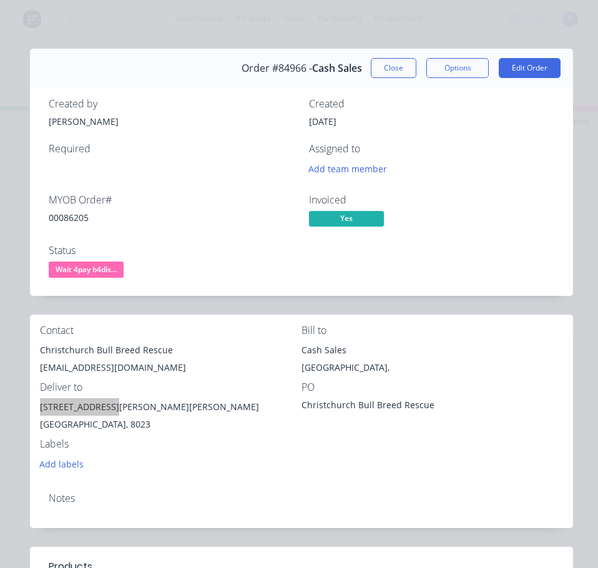
scroll to position [0, 0]
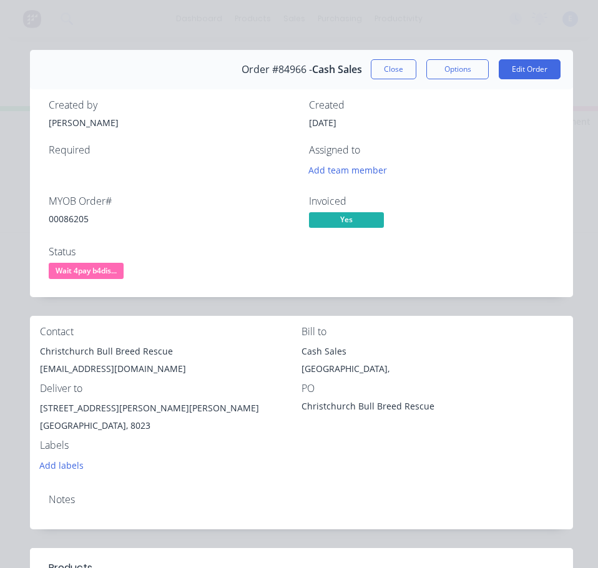
drag, startPoint x: 396, startPoint y: 366, endPoint x: 424, endPoint y: 355, distance: 30.8
click at [396, 366] on div "[GEOGRAPHIC_DATA]," at bounding box center [431, 368] width 261 height 17
click at [87, 273] on span "Wait 4pay b4dis..." at bounding box center [86, 271] width 75 height 16
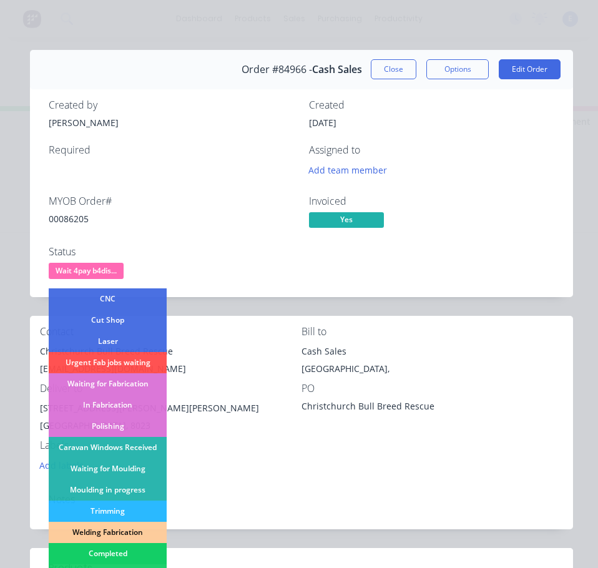
scroll to position [125, 0]
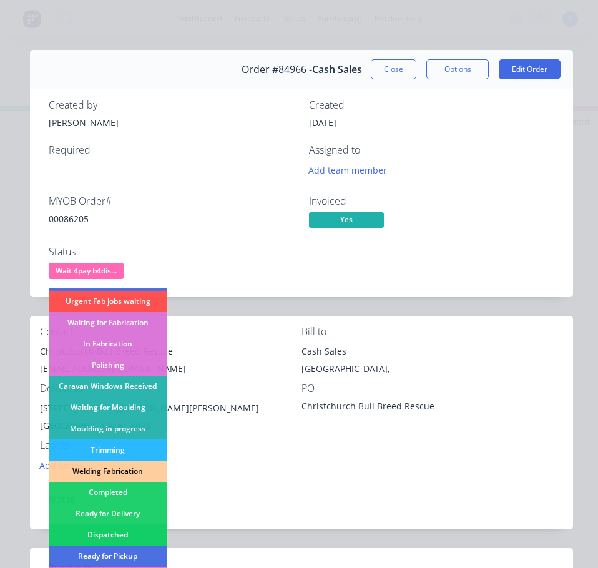
click at [139, 535] on div "Dispatched" at bounding box center [108, 534] width 118 height 21
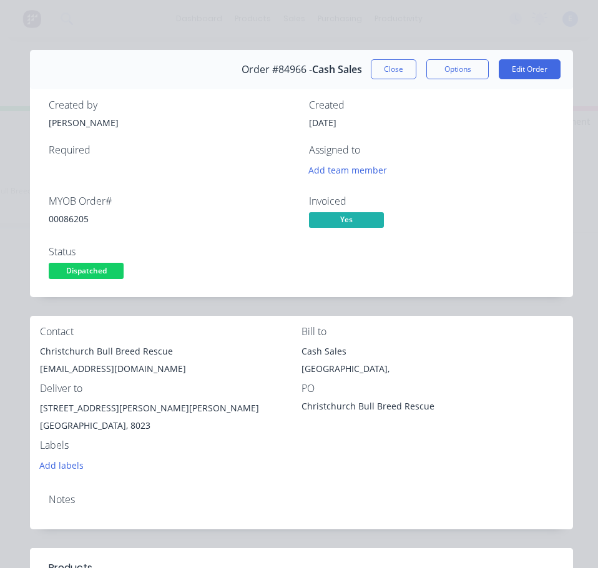
click at [384, 70] on button "Close" at bounding box center [394, 69] width 46 height 20
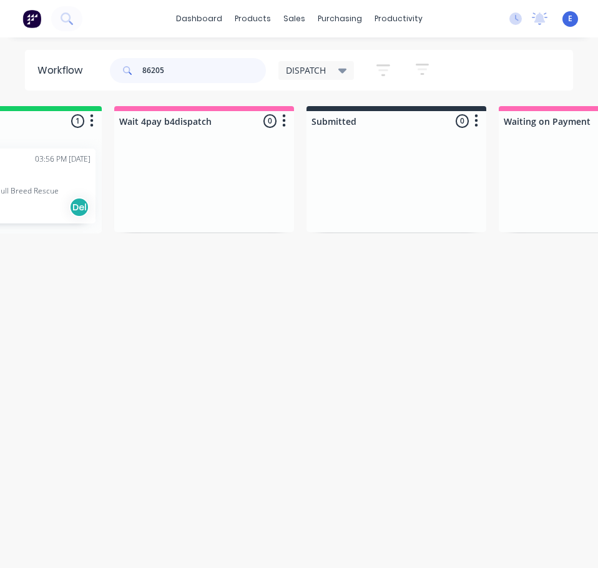
click at [173, 64] on input "86205" at bounding box center [204, 70] width 124 height 25
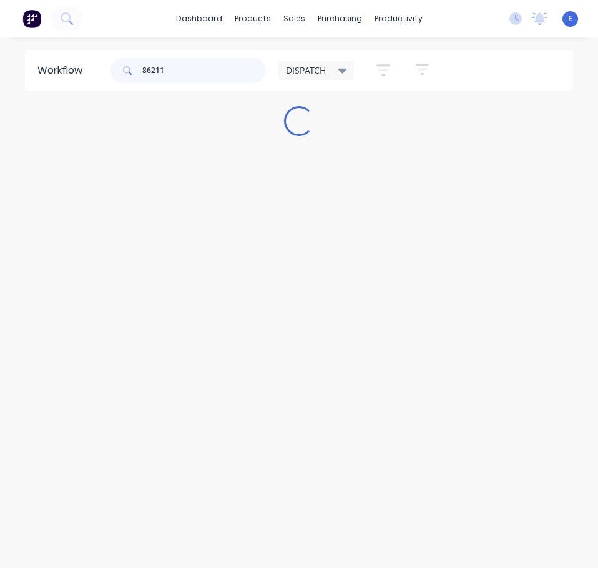
scroll to position [0, 0]
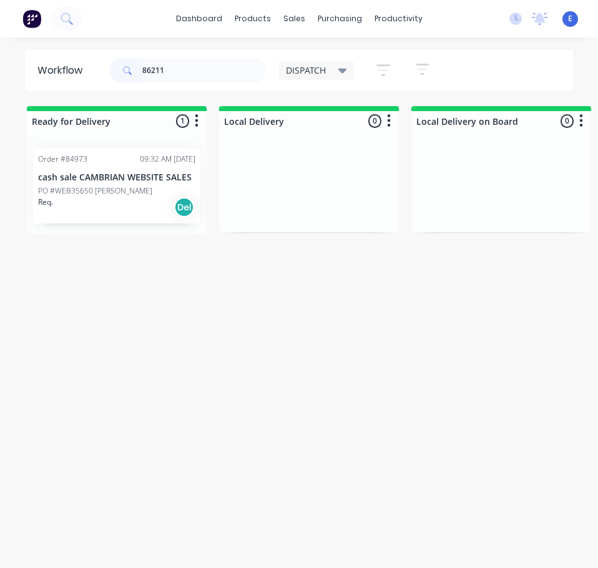
click at [137, 220] on div "Order #84973 09:32 AM [DATE] cash sale CAMBRIAN WEBSITE SALES PO #WEB35650 [PER…" at bounding box center [116, 186] width 167 height 75
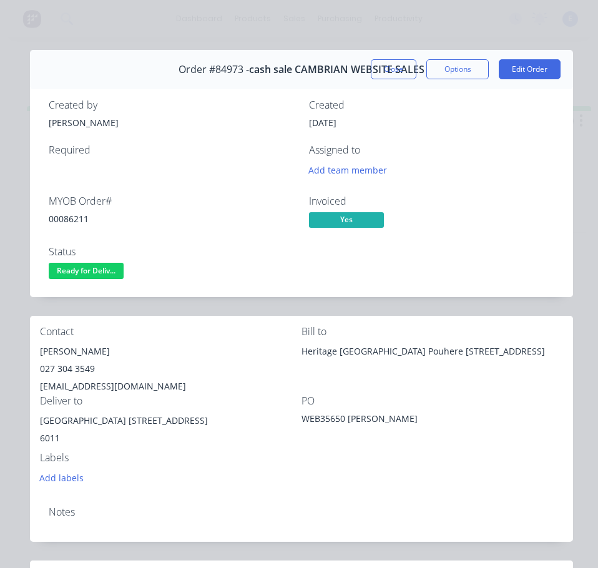
click at [74, 349] on div "[PERSON_NAME]" at bounding box center [170, 351] width 261 height 17
click at [80, 373] on div "027 304 3549" at bounding box center [170, 368] width 261 height 17
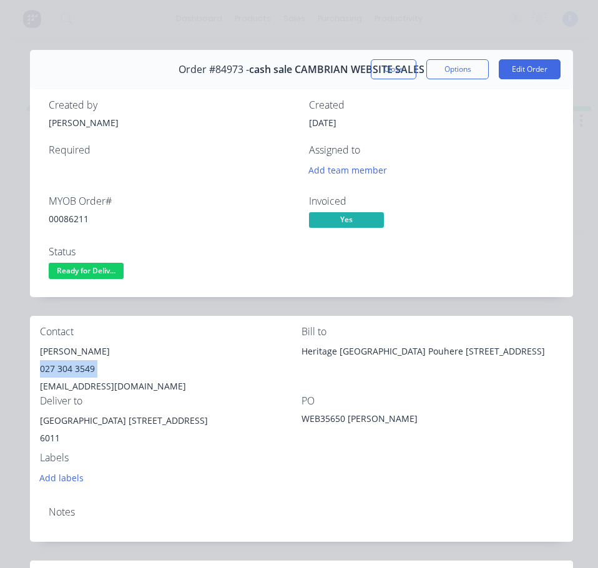
click at [80, 373] on div "027 304 3549" at bounding box center [170, 368] width 261 height 17
click at [96, 388] on div "[EMAIL_ADDRESS][DOMAIN_NAME]" at bounding box center [170, 386] width 261 height 17
drag, startPoint x: 135, startPoint y: 422, endPoint x: 195, endPoint y: 426, distance: 60.6
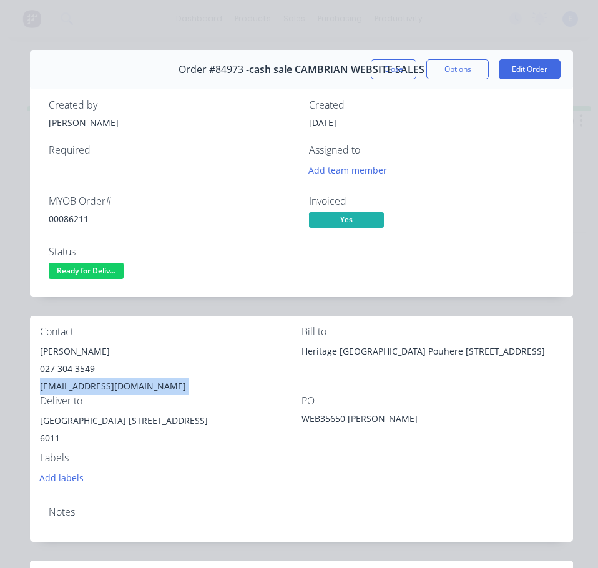
click at [213, 418] on div "[GEOGRAPHIC_DATA] [STREET_ADDRESS]" at bounding box center [170, 420] width 261 height 17
click at [134, 421] on div "[GEOGRAPHIC_DATA] [STREET_ADDRESS]" at bounding box center [170, 420] width 261 height 17
click at [132, 422] on div "[GEOGRAPHIC_DATA] [STREET_ADDRESS]" at bounding box center [170, 420] width 261 height 17
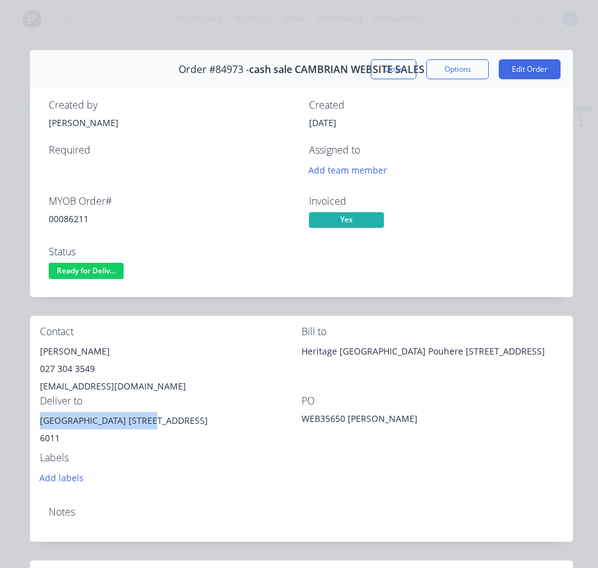
drag, startPoint x: 132, startPoint y: 422, endPoint x: 48, endPoint y: 417, distance: 83.7
click at [33, 420] on div "Contact [PERSON_NAME] [PHONE_NUMBER] [EMAIL_ADDRESS][DOMAIN_NAME] Bill to Herit…" at bounding box center [301, 406] width 543 height 180
click at [66, 218] on div "00086211" at bounding box center [171, 218] width 245 height 13
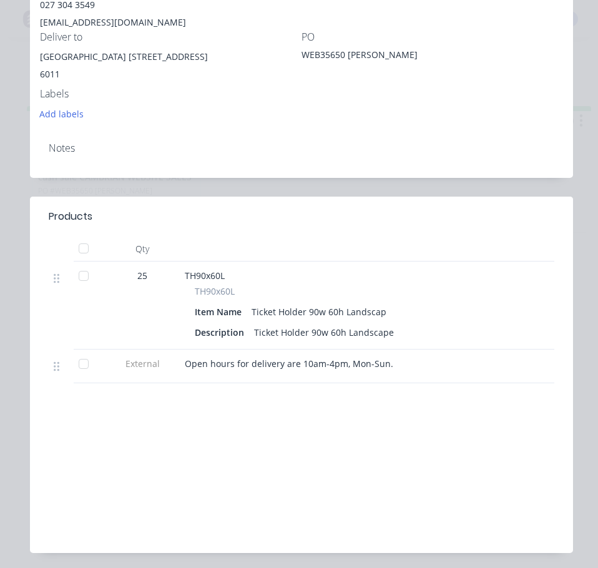
scroll to position [374, 0]
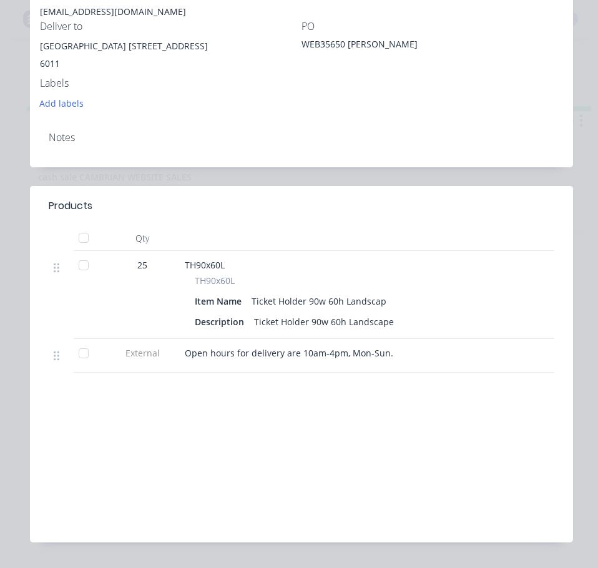
click at [248, 355] on span "Open hours for delivery are 10am-4pm, Mon-Sun." at bounding box center [289, 353] width 208 height 12
click at [346, 451] on div "Labour $0.00 Sub total $62.38 Margin $0.00 ( 0.00 %) Tax $9.36 Total $71.74" at bounding box center [301, 460] width 523 height 145
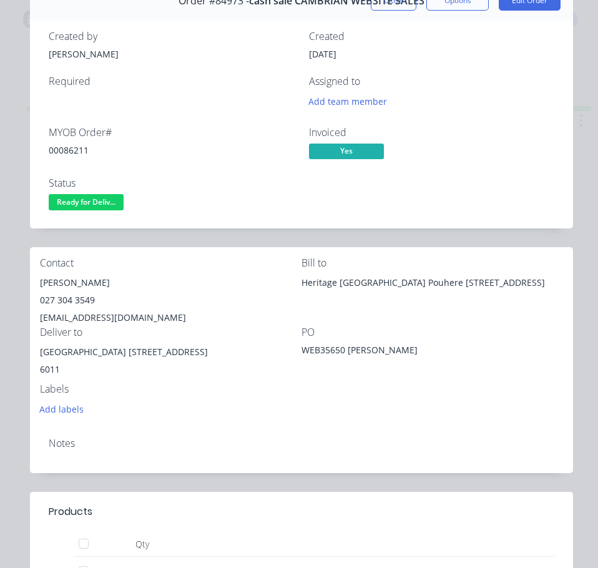
scroll to position [62, 0]
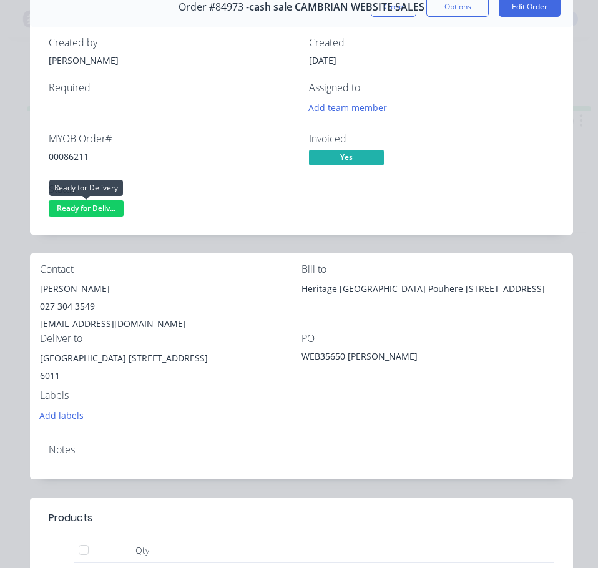
drag, startPoint x: 95, startPoint y: 210, endPoint x: 100, endPoint y: 224, distance: 15.0
click at [96, 213] on span "Ready for Deliv..." at bounding box center [86, 208] width 75 height 16
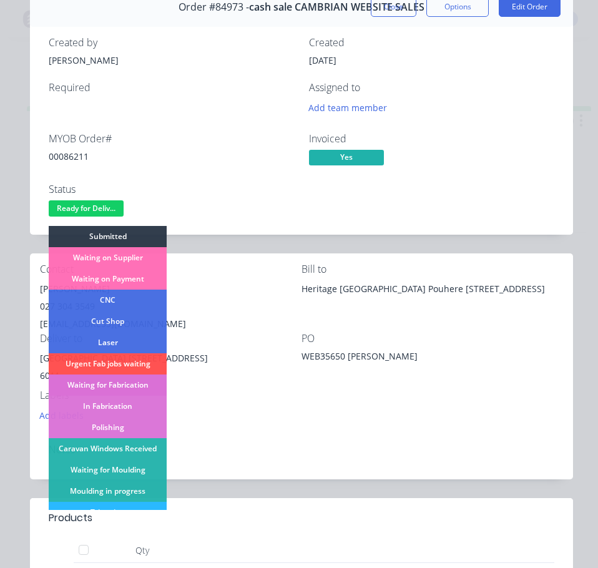
scroll to position [125, 0]
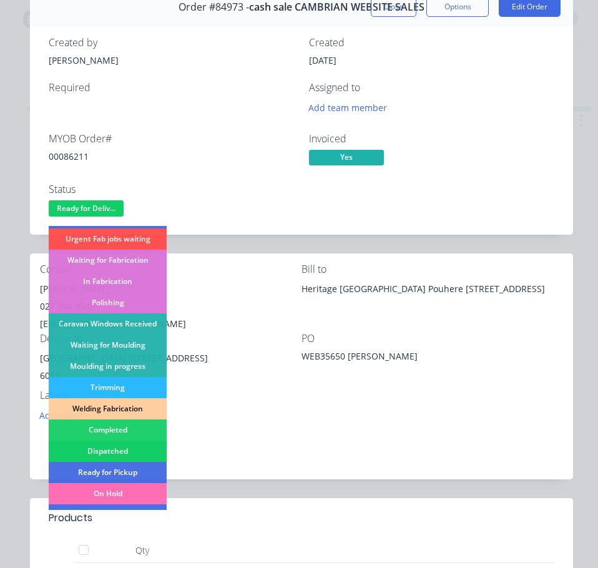
click at [137, 445] on div "Dispatched" at bounding box center [108, 451] width 118 height 21
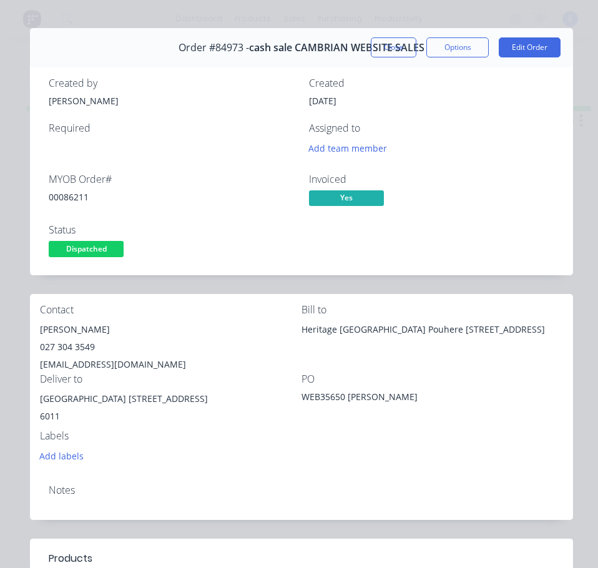
scroll to position [0, 0]
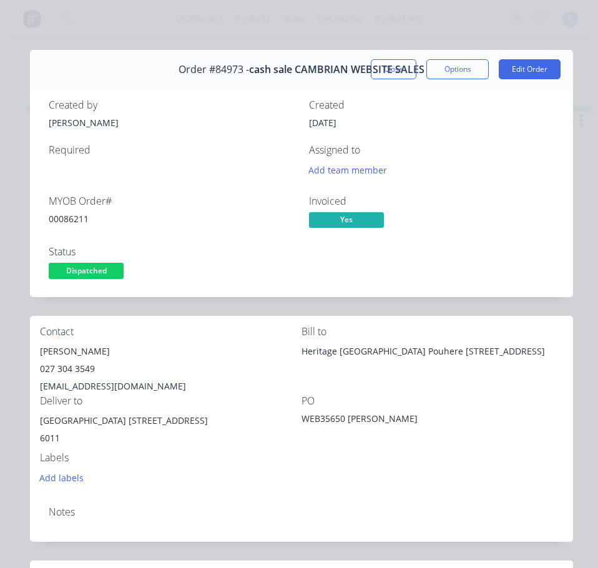
click at [390, 67] on button "Close" at bounding box center [394, 69] width 46 height 20
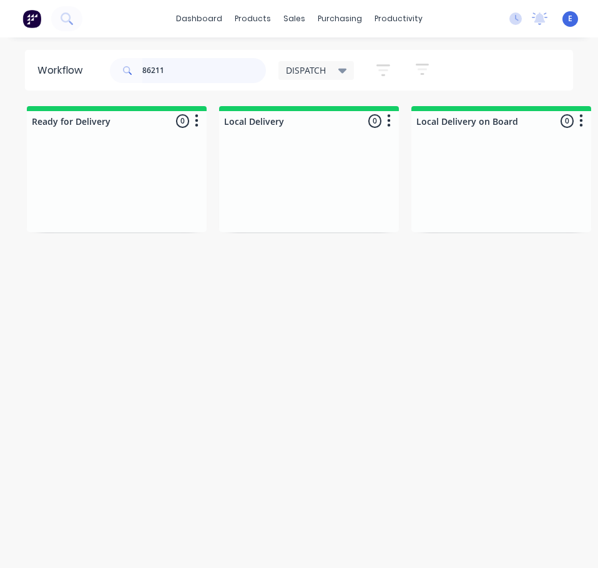
click at [177, 71] on input "86211" at bounding box center [204, 70] width 124 height 25
click at [115, 207] on div "Req. Del" at bounding box center [116, 207] width 157 height 21
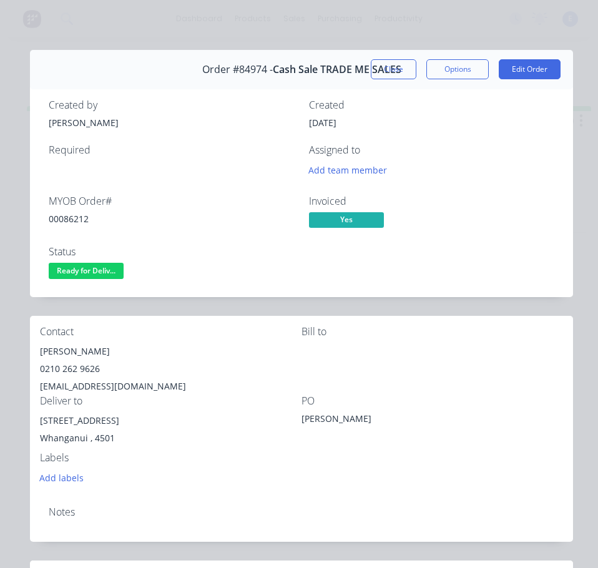
click at [71, 217] on div "00086212" at bounding box center [171, 218] width 245 height 13
drag, startPoint x: 72, startPoint y: 351, endPoint x: 94, endPoint y: 349, distance: 22.6
click at [71, 353] on div "[PERSON_NAME]" at bounding box center [170, 351] width 261 height 17
click at [89, 351] on div "[PERSON_NAME]" at bounding box center [170, 351] width 261 height 17
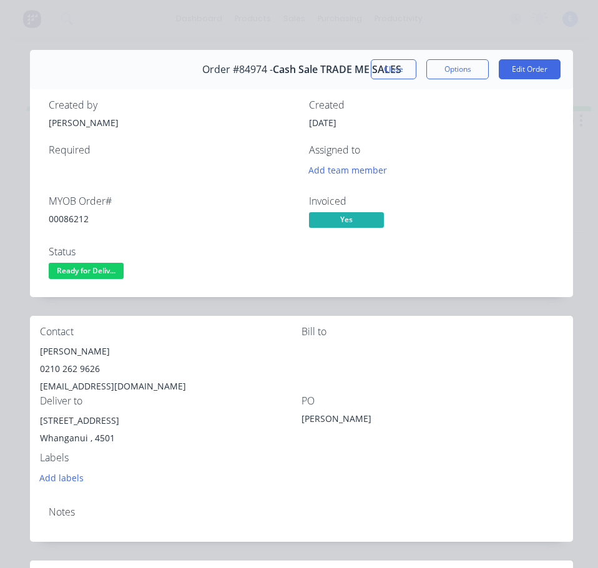
click at [89, 351] on div "[PERSON_NAME]" at bounding box center [170, 351] width 261 height 17
click at [62, 366] on div "0210 262 9626" at bounding box center [170, 368] width 261 height 17
click at [64, 369] on div "0210 262 9626" at bounding box center [170, 368] width 261 height 17
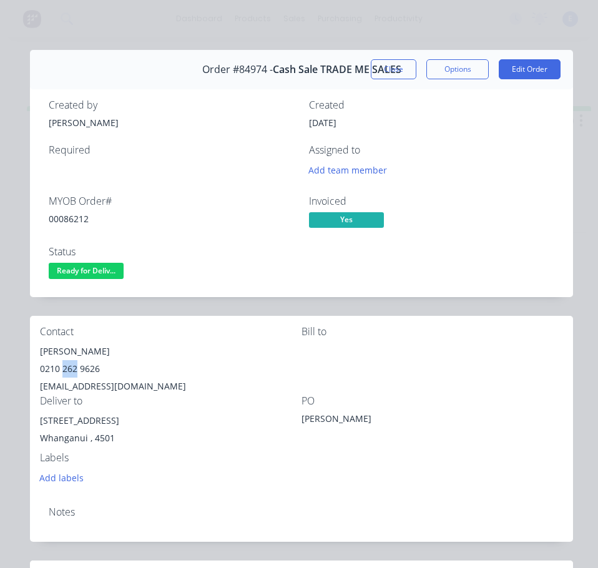
click at [64, 369] on div "0210 262 9626" at bounding box center [170, 368] width 261 height 17
click at [63, 368] on div "0210 262 9626" at bounding box center [170, 368] width 261 height 17
click at [92, 388] on div "[EMAIL_ADDRESS][DOMAIN_NAME]" at bounding box center [170, 386] width 261 height 17
click at [92, 387] on div "[EMAIL_ADDRESS][DOMAIN_NAME]" at bounding box center [170, 386] width 261 height 17
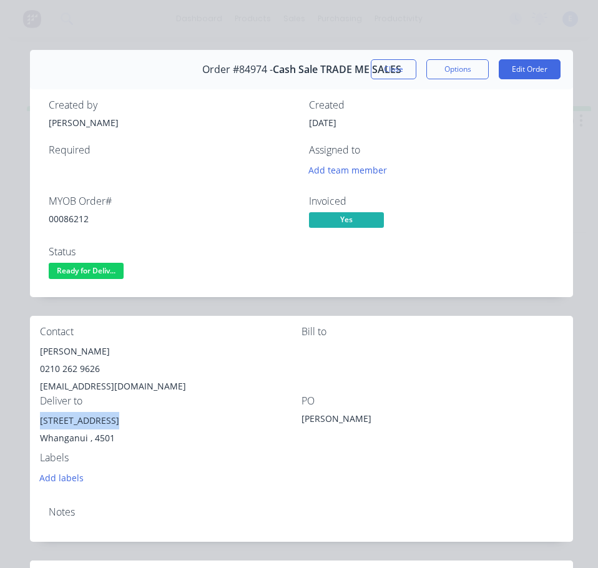
drag, startPoint x: 115, startPoint y: 421, endPoint x: 54, endPoint y: 420, distance: 61.8
click at [38, 421] on div "Contact [PERSON_NAME] 0210 262 9626 [EMAIL_ADDRESS][DOMAIN_NAME] Bill to Delive…" at bounding box center [301, 406] width 543 height 180
click at [186, 394] on div "Contact [PERSON_NAME] 0210 262 9626 [EMAIL_ADDRESS][DOMAIN_NAME] Bill to Delive…" at bounding box center [301, 406] width 543 height 180
drag, startPoint x: 193, startPoint y: 393, endPoint x: 200, endPoint y: 394, distance: 6.4
click at [194, 393] on div "[EMAIL_ADDRESS][DOMAIN_NAME]" at bounding box center [170, 386] width 261 height 17
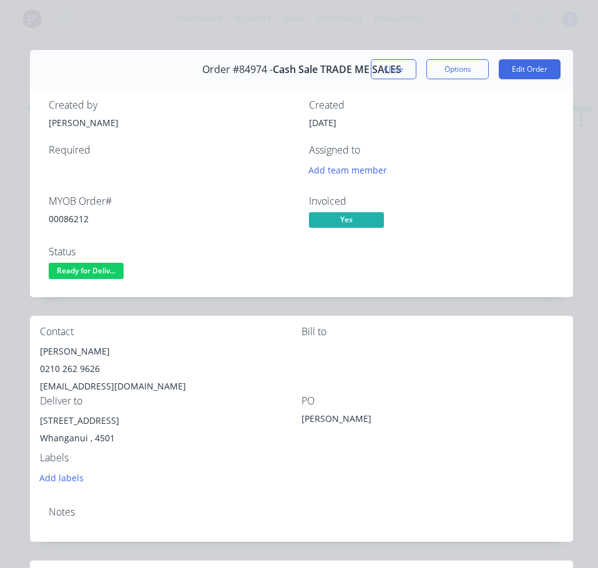
click at [245, 432] on div "Whanganui , 4501" at bounding box center [170, 437] width 261 height 17
click at [108, 263] on span "Ready for Deliv..." at bounding box center [86, 271] width 75 height 16
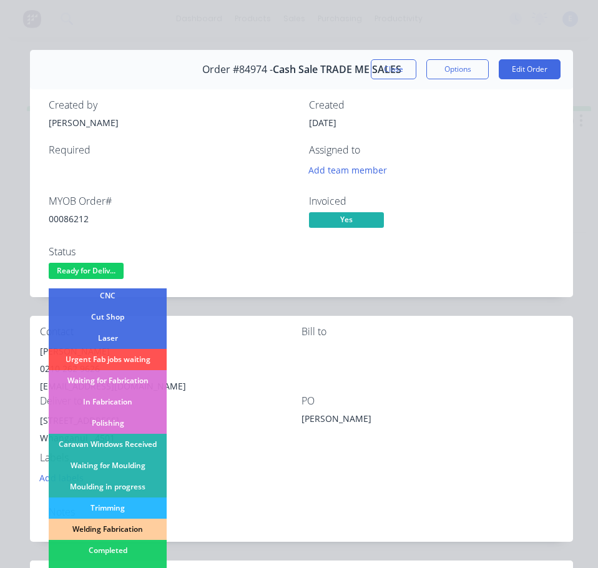
scroll to position [125, 0]
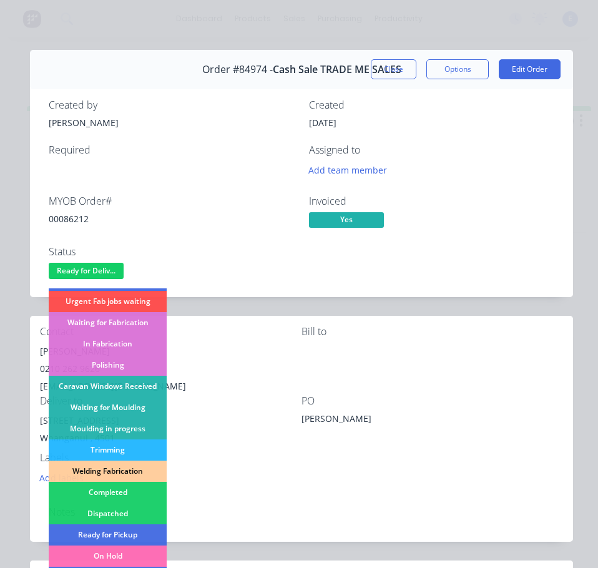
click at [119, 512] on div "Dispatched" at bounding box center [108, 513] width 118 height 21
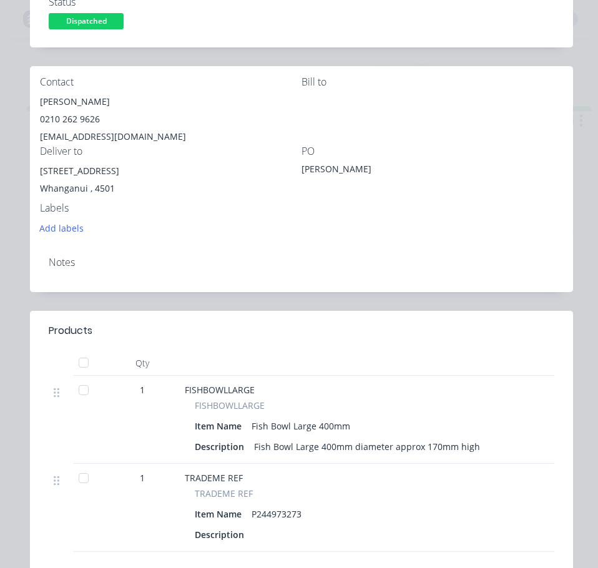
scroll to position [0, 0]
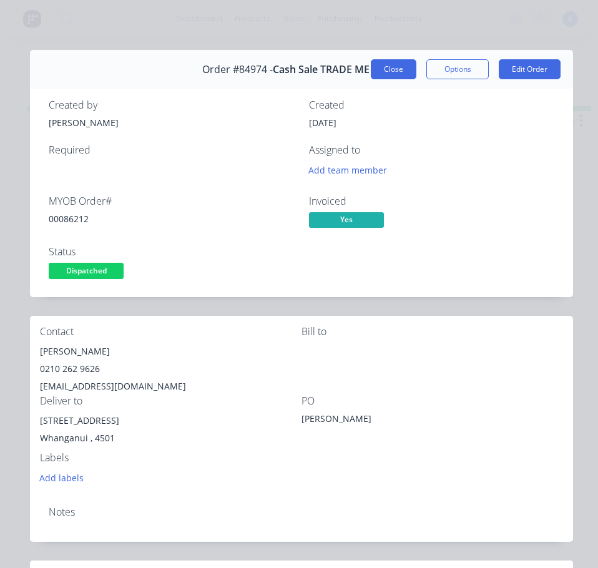
drag, startPoint x: 383, startPoint y: 70, endPoint x: 353, endPoint y: 70, distance: 30.6
click at [383, 70] on button "Close" at bounding box center [394, 69] width 46 height 20
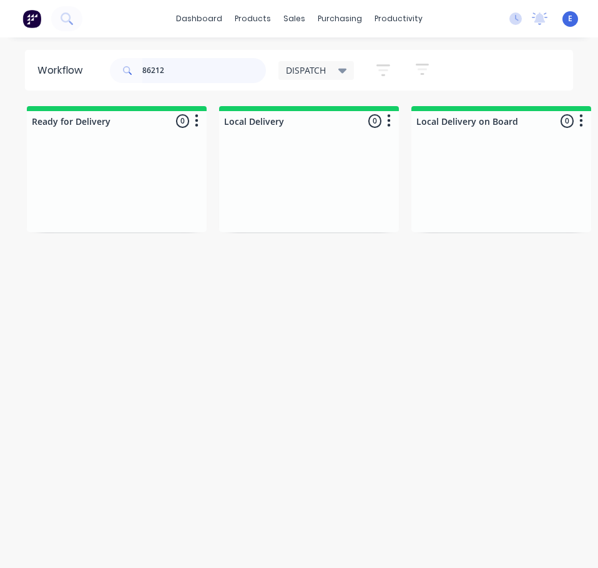
click at [205, 74] on input "86212" at bounding box center [204, 70] width 124 height 25
click at [205, 73] on input "86212" at bounding box center [204, 70] width 124 height 25
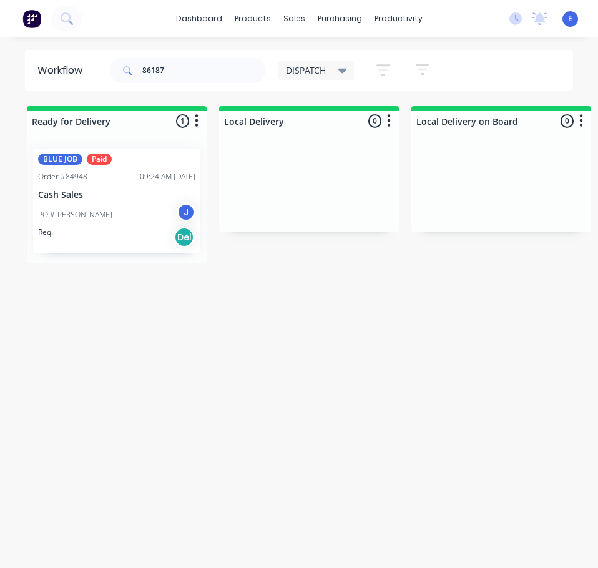
click at [115, 233] on div "Req. Del" at bounding box center [116, 237] width 157 height 21
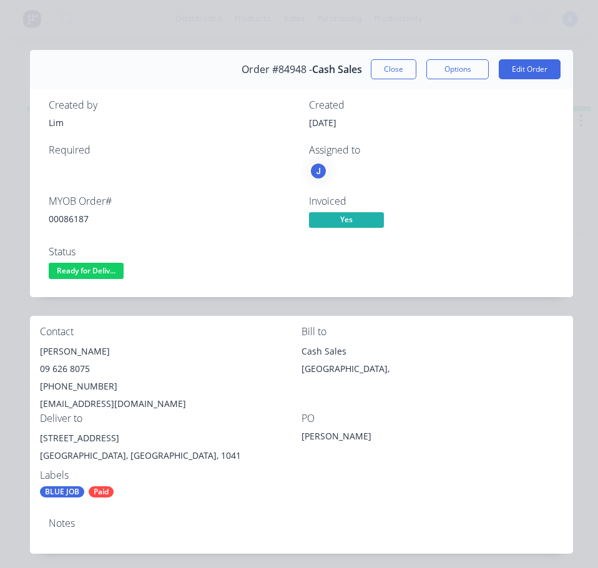
click at [84, 215] on div "00086187" at bounding box center [171, 218] width 245 height 13
drag, startPoint x: 84, startPoint y: 215, endPoint x: 56, endPoint y: 213, distance: 28.1
click at [56, 213] on div "00086187" at bounding box center [171, 218] width 245 height 13
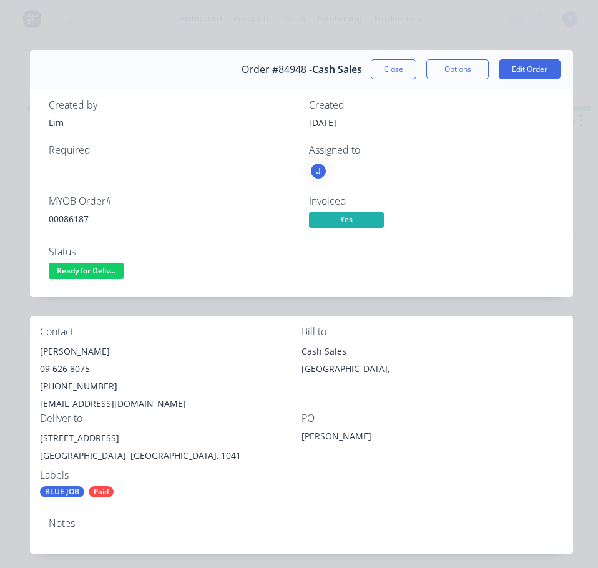
click at [79, 348] on div "[PERSON_NAME]" at bounding box center [170, 351] width 261 height 17
click at [67, 367] on div "09 626 8075" at bounding box center [170, 368] width 261 height 17
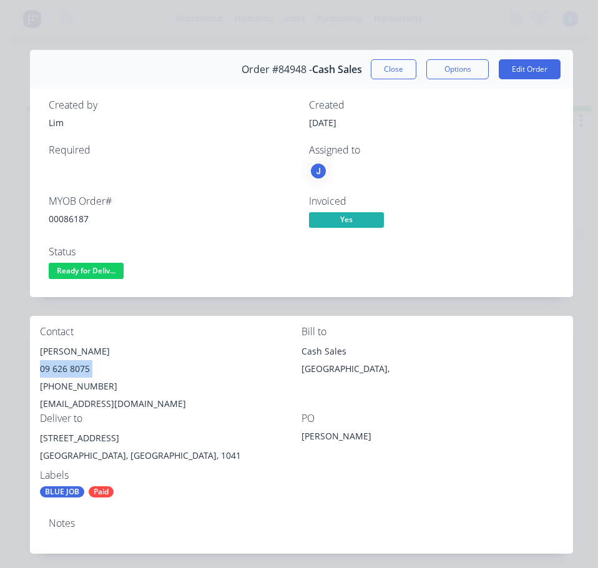
click at [67, 367] on div "09 626 8075" at bounding box center [170, 368] width 261 height 17
click at [66, 384] on div "[PHONE_NUMBER]" at bounding box center [170, 386] width 261 height 17
click at [71, 400] on div "[EMAIL_ADDRESS][DOMAIN_NAME]" at bounding box center [170, 403] width 261 height 17
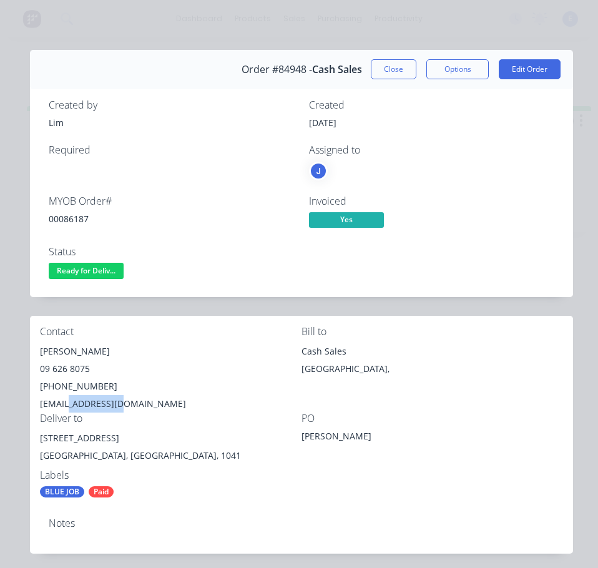
click at [72, 400] on div "[EMAIL_ADDRESS][DOMAIN_NAME]" at bounding box center [170, 403] width 261 height 17
click at [72, 401] on div "[EMAIL_ADDRESS][DOMAIN_NAME]" at bounding box center [170, 403] width 261 height 17
click at [133, 225] on div "00086187" at bounding box center [171, 218] width 245 height 13
click at [107, 404] on div "[EMAIL_ADDRESS][DOMAIN_NAME]" at bounding box center [170, 403] width 261 height 17
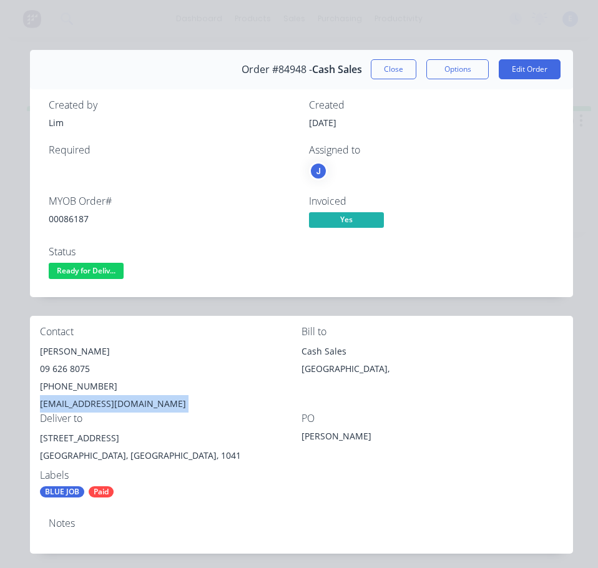
click at [107, 404] on div "[EMAIL_ADDRESS][DOMAIN_NAME]" at bounding box center [170, 403] width 261 height 17
drag, startPoint x: 127, startPoint y: 439, endPoint x: 71, endPoint y: 440, distance: 55.6
click at [34, 442] on div "Contact [PERSON_NAME] [PHONE_NUMBER] [PHONE_NUMBER] [EMAIL_ADDRESS][DOMAIN_NAME…" at bounding box center [301, 412] width 543 height 192
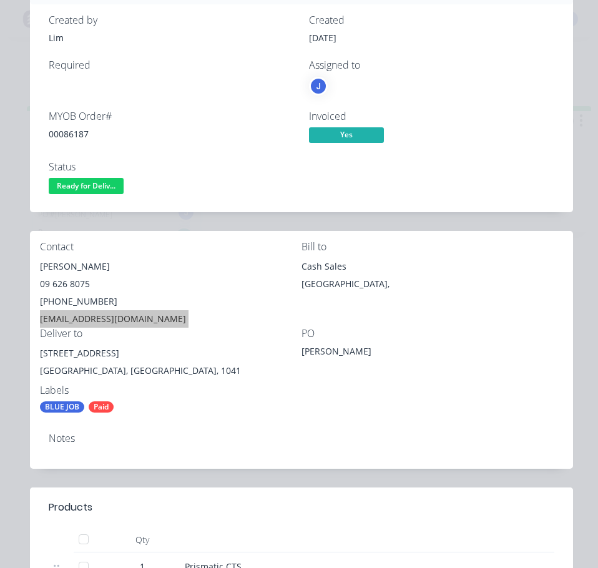
scroll to position [62, 0]
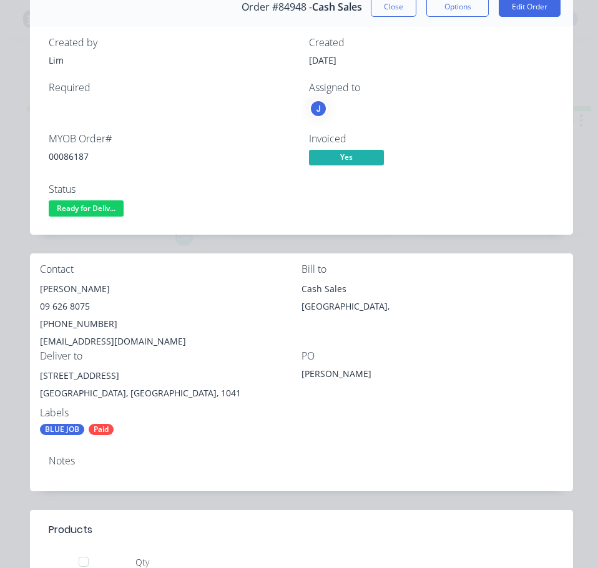
drag, startPoint x: 287, startPoint y: 474, endPoint x: 527, endPoint y: 499, distance: 241.5
click at [290, 475] on div "Notes" at bounding box center [301, 468] width 543 height 46
drag, startPoint x: 111, startPoint y: 207, endPoint x: 108, endPoint y: 223, distance: 15.9
click at [111, 207] on span "Ready for Deliv..." at bounding box center [86, 208] width 75 height 16
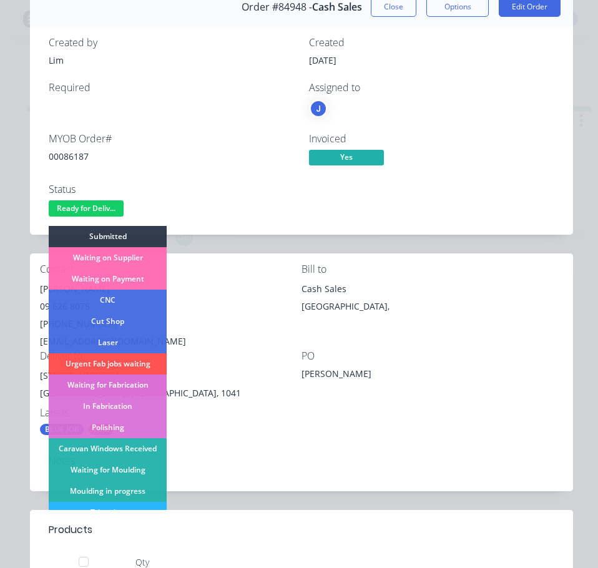
scroll to position [187, 0]
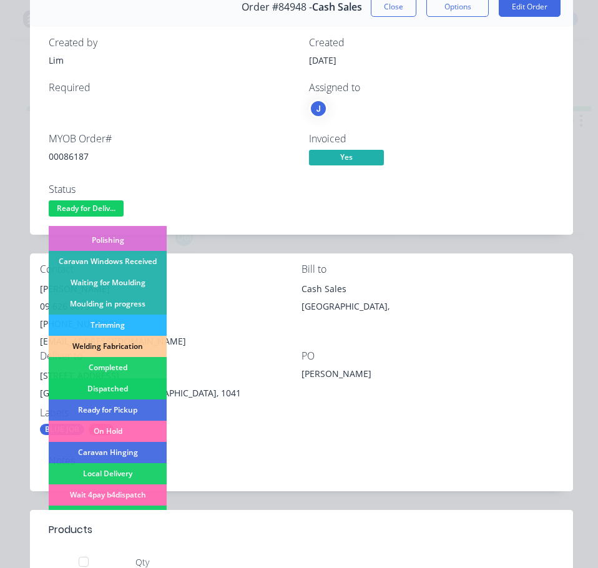
click at [145, 378] on div "Dispatched" at bounding box center [108, 388] width 118 height 21
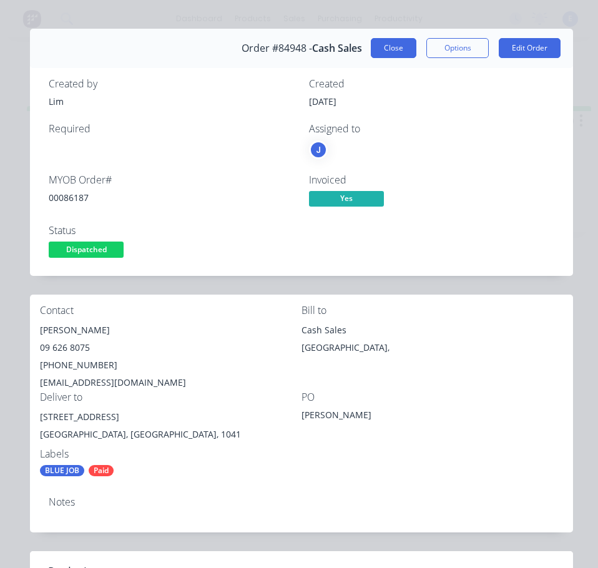
scroll to position [0, 0]
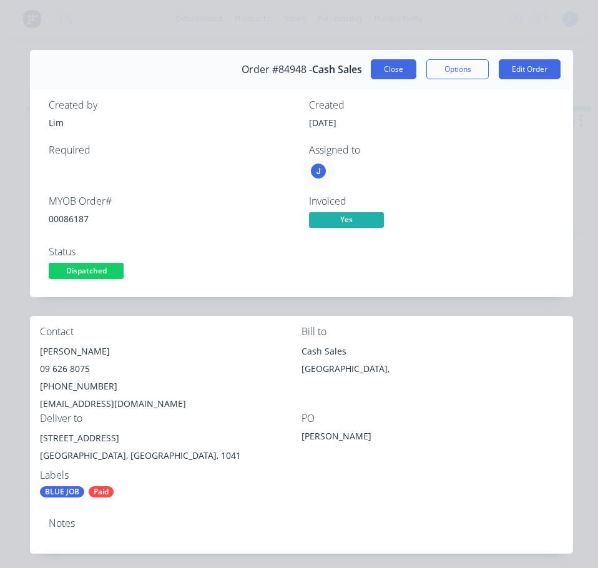
click at [382, 61] on button "Close" at bounding box center [394, 69] width 46 height 20
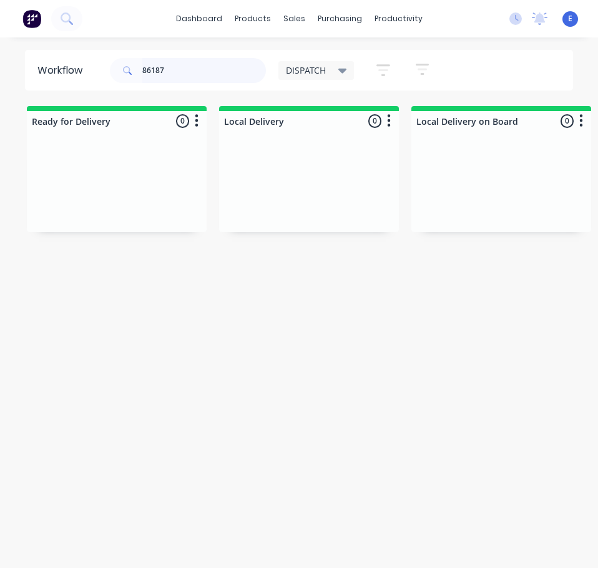
click at [180, 64] on input "86187" at bounding box center [204, 70] width 124 height 25
click at [180, 63] on input "86187" at bounding box center [204, 70] width 124 height 25
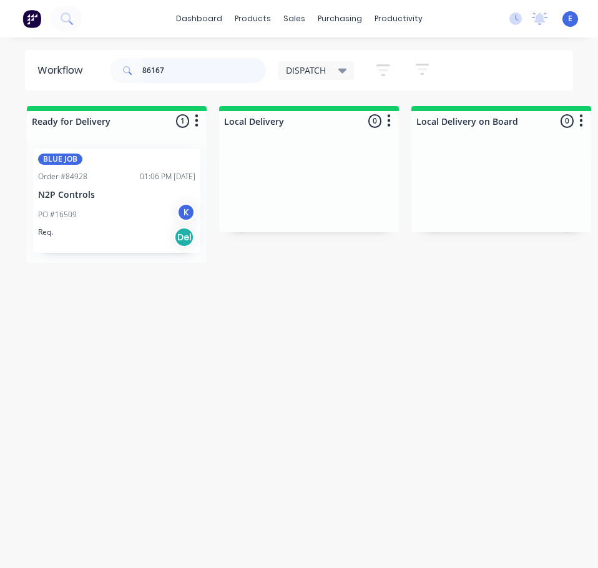
type input "86167"
click at [125, 234] on div "Req. Del" at bounding box center [116, 237] width 157 height 21
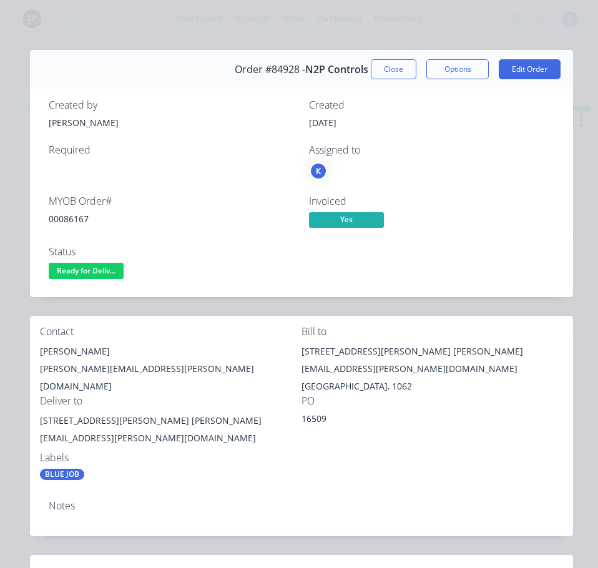
click at [72, 220] on div "00086167" at bounding box center [171, 218] width 245 height 13
click at [71, 345] on div "[PERSON_NAME]" at bounding box center [170, 351] width 261 height 17
click at [71, 344] on div "[PERSON_NAME]" at bounding box center [170, 351] width 261 height 17
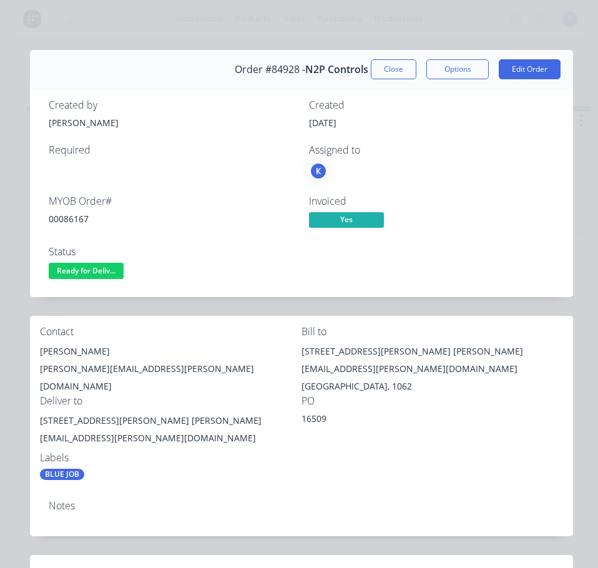
click at [153, 366] on div "[PERSON_NAME][EMAIL_ADDRESS][PERSON_NAME][DOMAIN_NAME]" at bounding box center [170, 377] width 261 height 35
click at [154, 367] on div "[PERSON_NAME][EMAIL_ADDRESS][PERSON_NAME][DOMAIN_NAME]" at bounding box center [170, 377] width 261 height 35
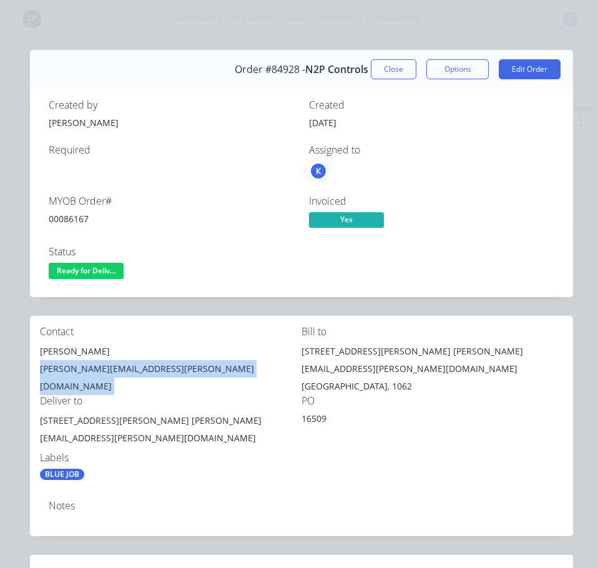
click at [154, 367] on div "[PERSON_NAME][EMAIL_ADDRESS][PERSON_NAME][DOMAIN_NAME]" at bounding box center [170, 377] width 261 height 35
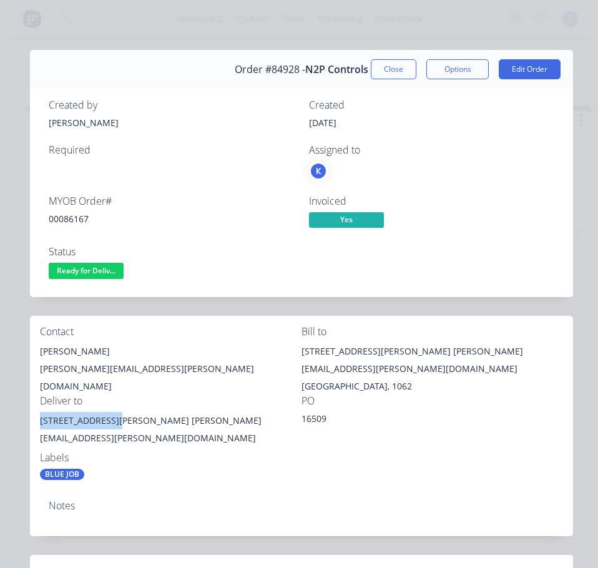
drag, startPoint x: 117, startPoint y: 423, endPoint x: 58, endPoint y: 421, distance: 59.3
click at [34, 426] on div "Contact [PERSON_NAME] [PERSON_NAME][EMAIL_ADDRESS][PERSON_NAME][DOMAIN_NAME] Bi…" at bounding box center [301, 403] width 543 height 175
click at [102, 273] on span "Ready for Deliv..." at bounding box center [86, 271] width 75 height 16
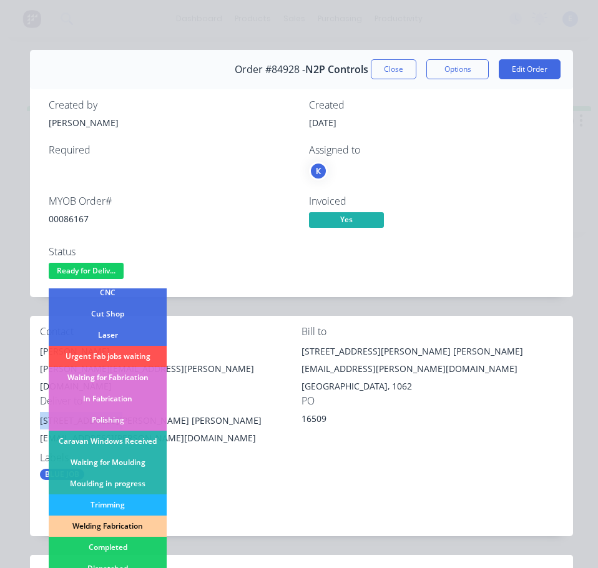
scroll to position [125, 0]
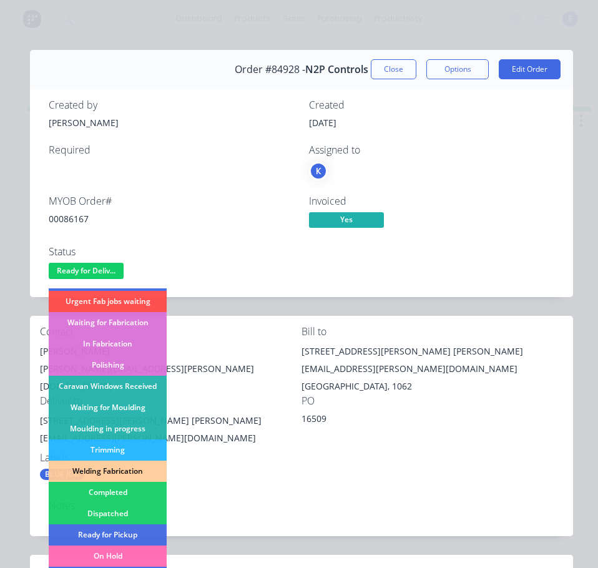
click at [136, 510] on div "Dispatched" at bounding box center [108, 513] width 118 height 21
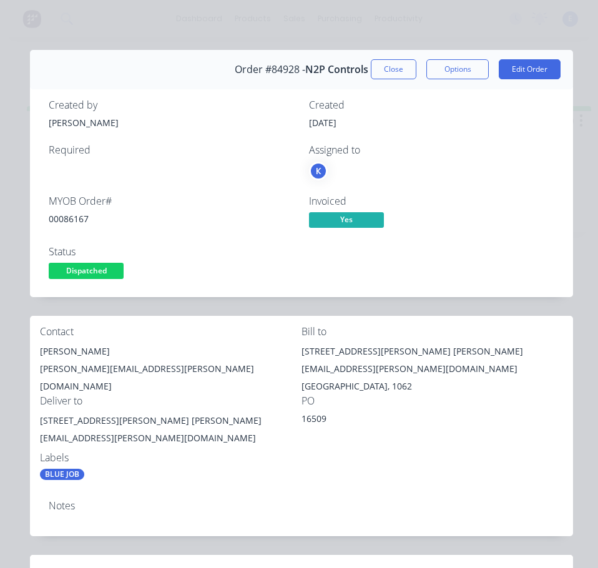
click at [376, 72] on button "Close" at bounding box center [394, 69] width 46 height 20
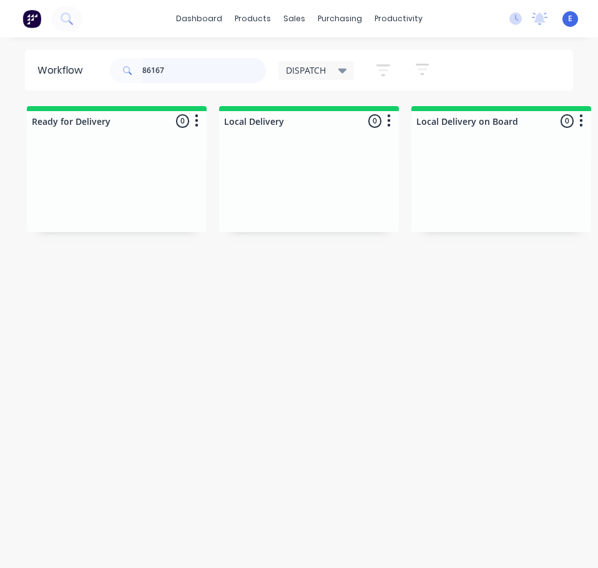
click at [197, 66] on input "86167" at bounding box center [204, 70] width 124 height 25
click at [208, 346] on div "Workflow DISPATCH Save new view None edit DISPATCH (Default) edit CUT SHOP edit…" at bounding box center [299, 309] width 598 height 518
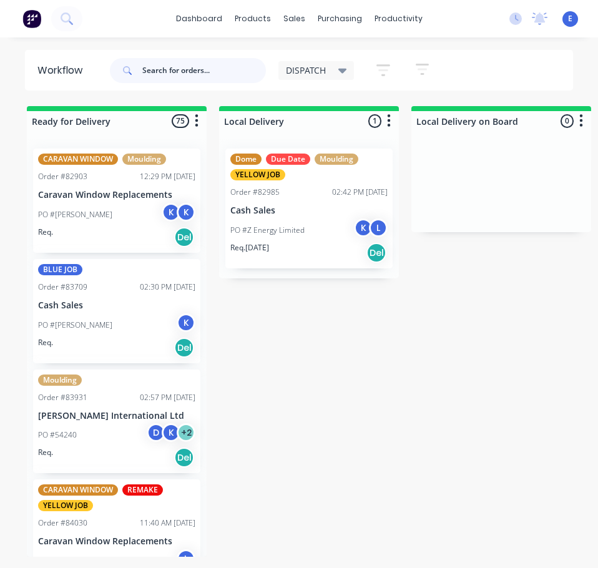
drag, startPoint x: 202, startPoint y: 63, endPoint x: 203, endPoint y: 71, distance: 7.7
click at [205, 67] on input "text" at bounding box center [204, 70] width 124 height 25
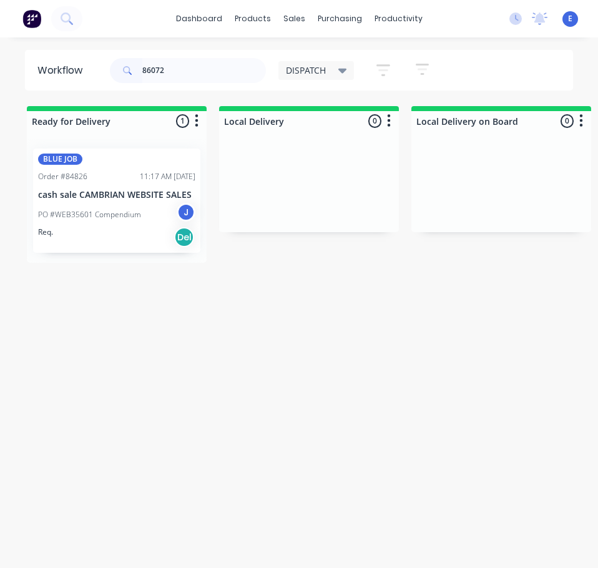
click at [127, 243] on div "Req. Del" at bounding box center [116, 237] width 157 height 21
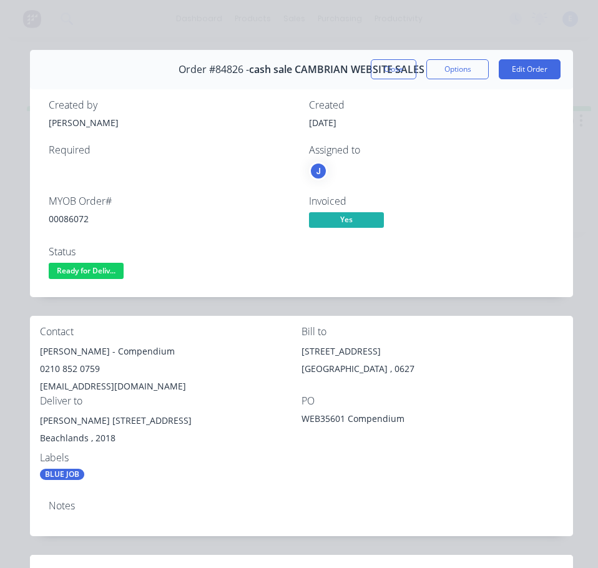
click at [65, 213] on div "00086072" at bounding box center [171, 218] width 245 height 13
click at [67, 218] on div "00086072" at bounding box center [171, 218] width 245 height 13
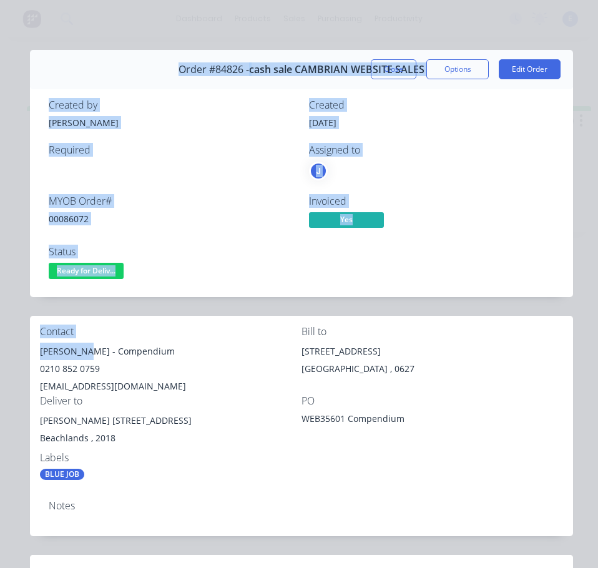
drag, startPoint x: 81, startPoint y: 351, endPoint x: 24, endPoint y: 356, distance: 57.0
click at [24, 356] on div "Order details Collaborate Checklists 0/0 Tracking Linked Orders Timeline Profit…" at bounding box center [298, 473] width 573 height 846
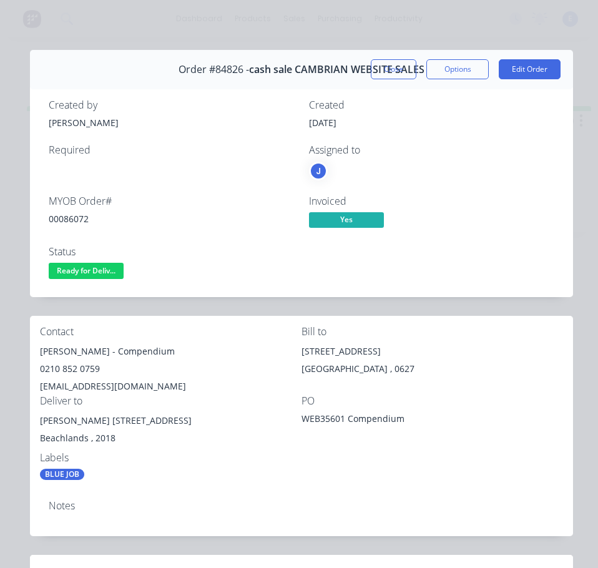
click at [78, 379] on div "[EMAIL_ADDRESS][DOMAIN_NAME]" at bounding box center [170, 386] width 261 height 17
drag, startPoint x: 84, startPoint y: 353, endPoint x: 37, endPoint y: 351, distance: 46.8
click at [37, 351] on div "Contact [PERSON_NAME] - Compendium 0210 852 0759 [EMAIL_ADDRESS][DOMAIN_NAME] B…" at bounding box center [301, 403] width 543 height 175
click at [130, 351] on div "[PERSON_NAME] - Compendium" at bounding box center [170, 351] width 261 height 17
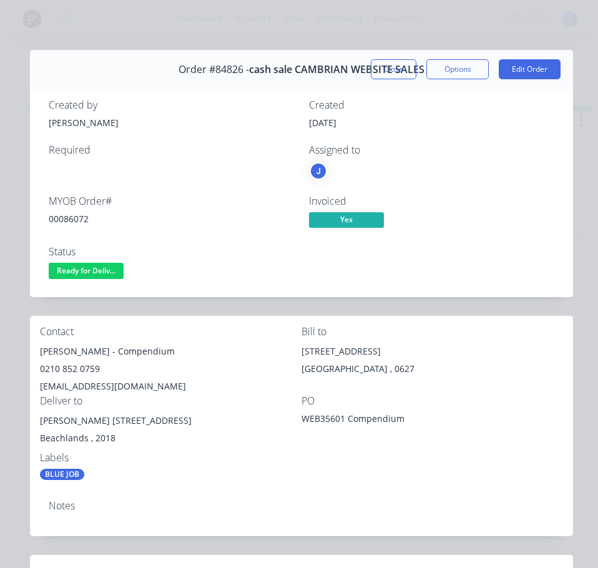
click at [125, 353] on div "[PERSON_NAME] - Compendium" at bounding box center [170, 351] width 261 height 17
click at [98, 367] on div "0210 852 0759" at bounding box center [170, 368] width 261 height 17
click at [97, 367] on div "0210 852 0759" at bounding box center [170, 368] width 261 height 17
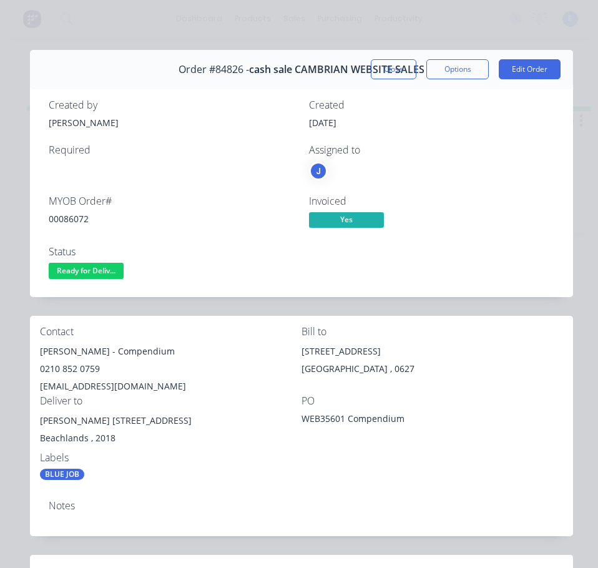
click at [100, 388] on div "[EMAIL_ADDRESS][DOMAIN_NAME]" at bounding box center [170, 386] width 261 height 17
drag, startPoint x: 109, startPoint y: 423, endPoint x: 212, endPoint y: 420, distance: 103.6
click at [212, 420] on div "[PERSON_NAME] [STREET_ADDRESS]" at bounding box center [170, 420] width 261 height 17
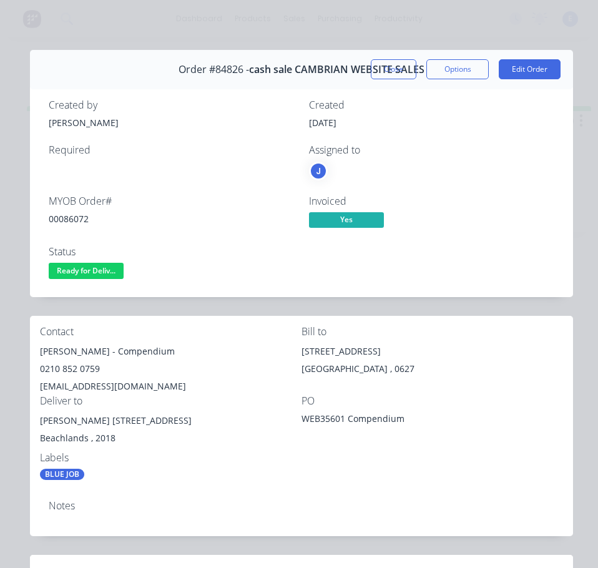
drag, startPoint x: 251, startPoint y: 489, endPoint x: 252, endPoint y: 482, distance: 6.4
click at [251, 489] on div "Contact [PERSON_NAME] - Compendium 0210 852 0759 [EMAIL_ADDRESS][DOMAIN_NAME] B…" at bounding box center [301, 403] width 543 height 175
drag, startPoint x: 67, startPoint y: 266, endPoint x: 83, endPoint y: 287, distance: 26.3
click at [69, 266] on span "Ready for Deliv..." at bounding box center [86, 271] width 75 height 16
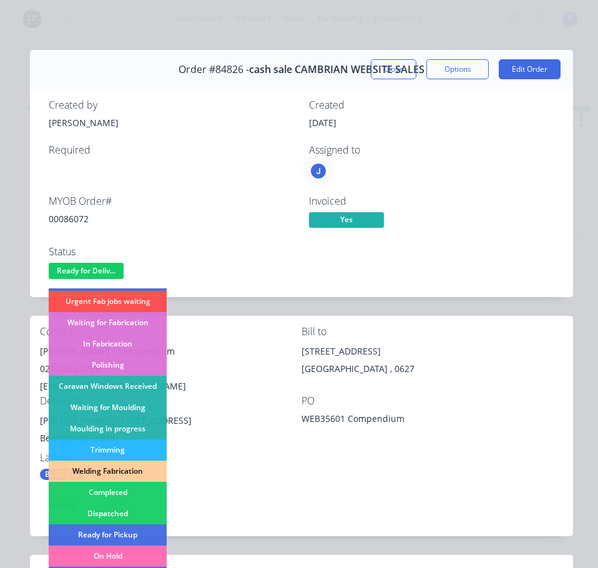
click at [142, 512] on div "Dispatched" at bounding box center [108, 513] width 118 height 21
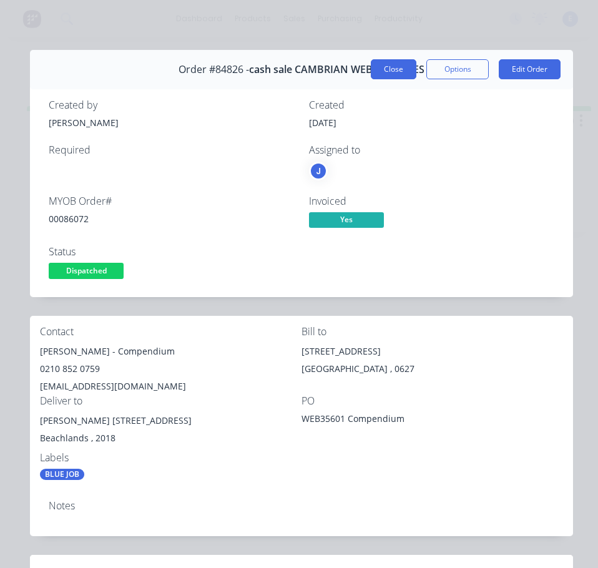
click at [389, 67] on button "Close" at bounding box center [394, 69] width 46 height 20
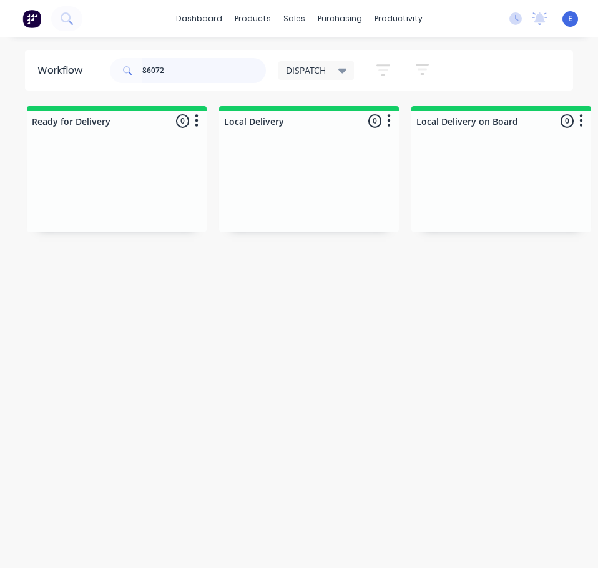
click at [219, 67] on input "86072" at bounding box center [204, 70] width 124 height 25
click at [219, 68] on input "86072" at bounding box center [204, 70] width 124 height 25
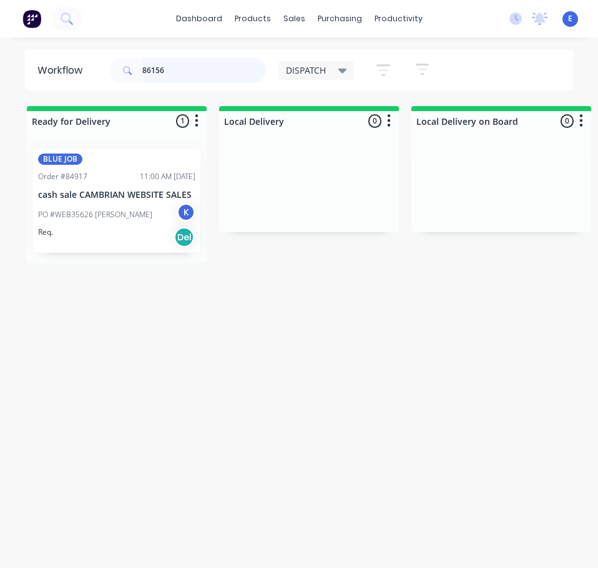
drag, startPoint x: 147, startPoint y: 238, endPoint x: 156, endPoint y: 244, distance: 11.2
click at [151, 240] on div "BLUE JOB Order #84917 11:00 AM [DATE] cash sale CAMBRIAN WEBSITE SALES PO #WEB3…" at bounding box center [117, 201] width 180 height 124
click at [105, 240] on div "Req. Del" at bounding box center [116, 237] width 157 height 21
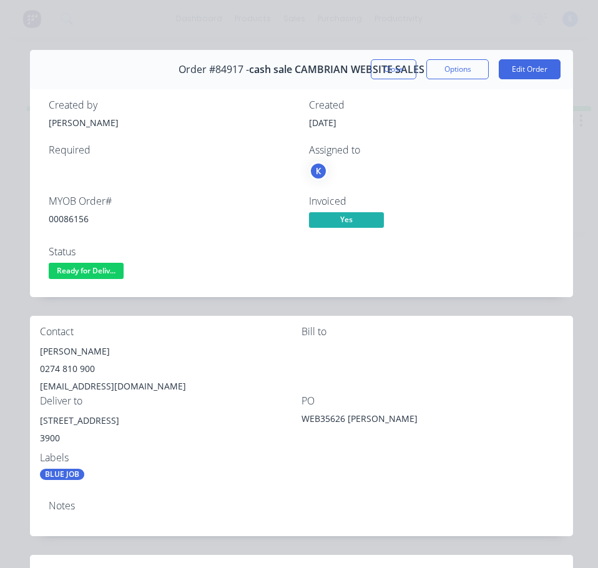
click at [73, 221] on div "00086156" at bounding box center [171, 218] width 245 height 13
click at [72, 220] on div "00086156" at bounding box center [171, 218] width 245 height 13
click at [59, 346] on div "[PERSON_NAME]" at bounding box center [170, 351] width 261 height 17
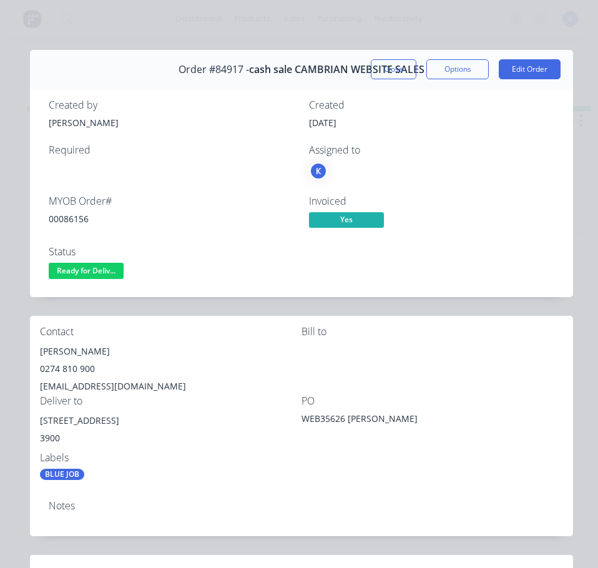
click at [63, 368] on div "0274 810 900" at bounding box center [170, 368] width 261 height 17
click at [107, 385] on div "[EMAIL_ADDRESS][DOMAIN_NAME]" at bounding box center [170, 386] width 261 height 17
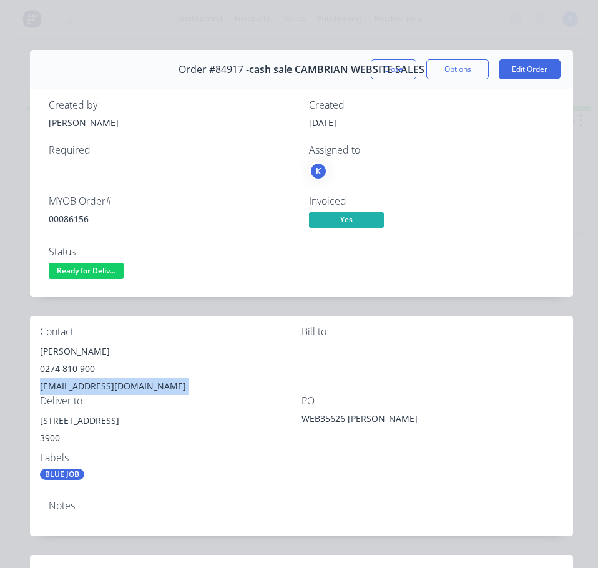
click at [107, 385] on div "[EMAIL_ADDRESS][DOMAIN_NAME]" at bounding box center [170, 386] width 261 height 17
drag, startPoint x: 119, startPoint y: 418, endPoint x: 34, endPoint y: 421, distance: 85.5
click at [34, 421] on div "Contact [PERSON_NAME] [PHONE_NUMBER] [EMAIL_ADDRESS][DOMAIN_NAME] [PERSON_NAME]…" at bounding box center [301, 403] width 543 height 175
click at [260, 481] on div "Contact [PERSON_NAME] [PHONE_NUMBER] [EMAIL_ADDRESS][DOMAIN_NAME] [PERSON_NAME]…" at bounding box center [301, 403] width 543 height 175
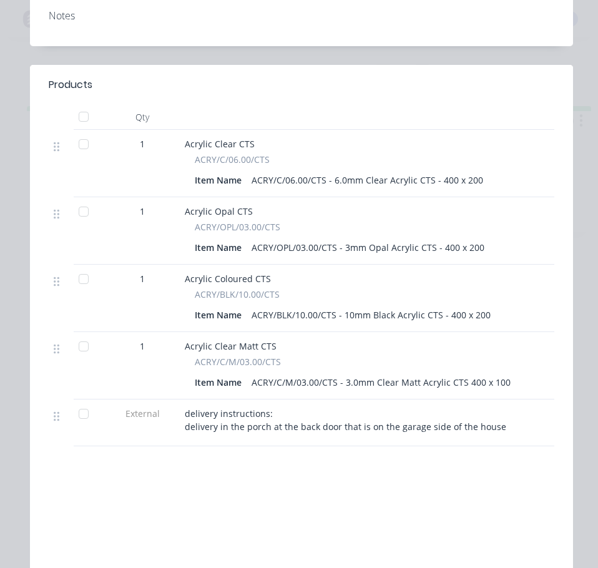
scroll to position [499, 0]
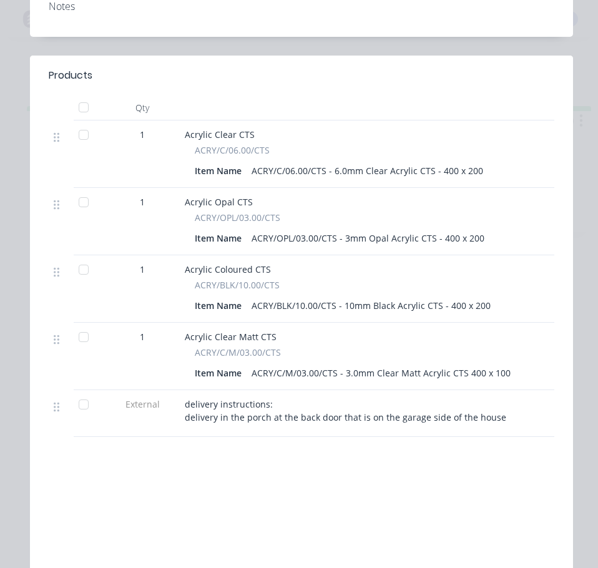
click at [184, 417] on div "delivery instructions: delivery in the porch at the back door that is on the ga…" at bounding box center [429, 413] width 499 height 47
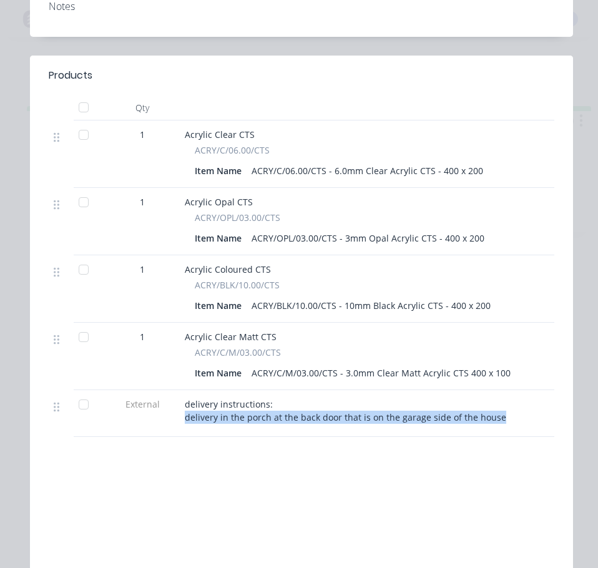
drag, startPoint x: 185, startPoint y: 418, endPoint x: 530, endPoint y: 426, distance: 345.2
click at [530, 426] on div "delivery instructions: delivery in the porch at the back door that is on the ga…" at bounding box center [429, 413] width 499 height 47
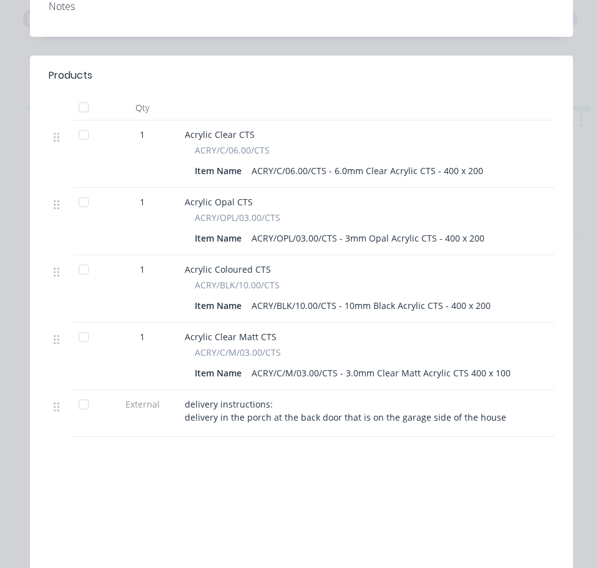
click at [427, 482] on div "Labour $0.00 Sub total $53.32 Margin $0.00 ( 0.00 %) Tax $8.00 Total $61.32" at bounding box center [301, 524] width 523 height 145
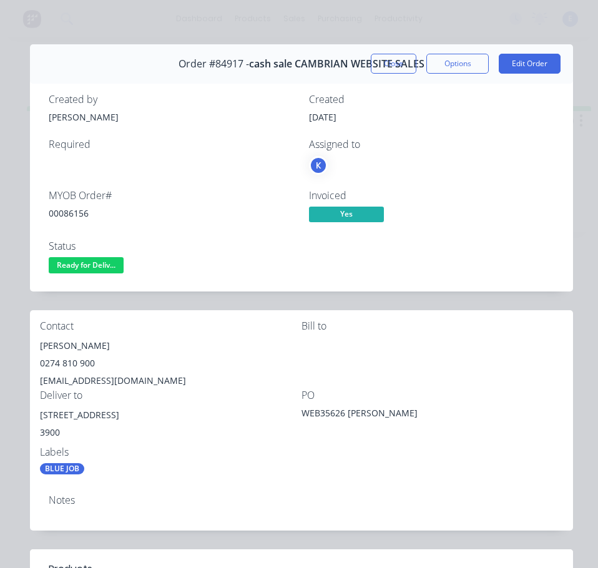
scroll to position [0, 0]
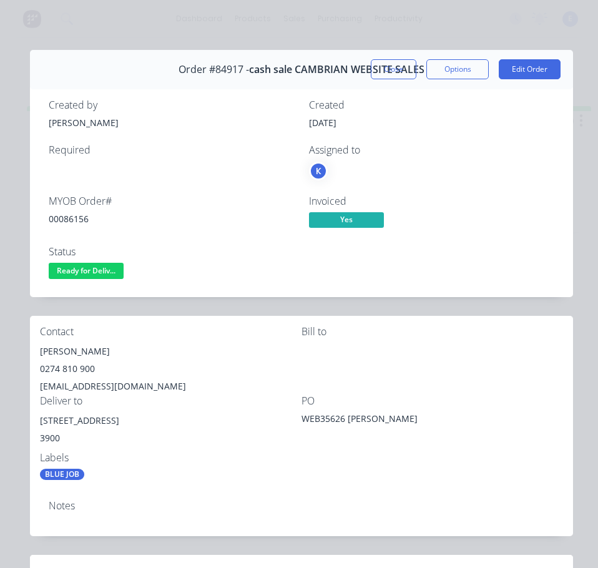
drag, startPoint x: 99, startPoint y: 271, endPoint x: 99, endPoint y: 284, distance: 13.1
click at [99, 277] on span "Ready for Deliv..." at bounding box center [86, 271] width 75 height 16
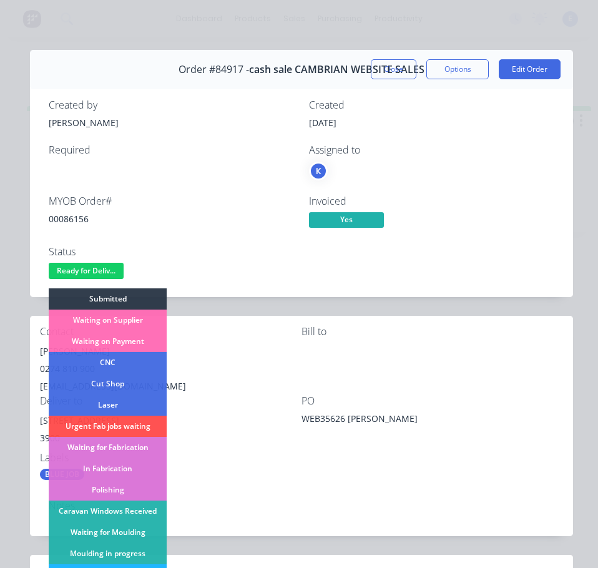
scroll to position [187, 0]
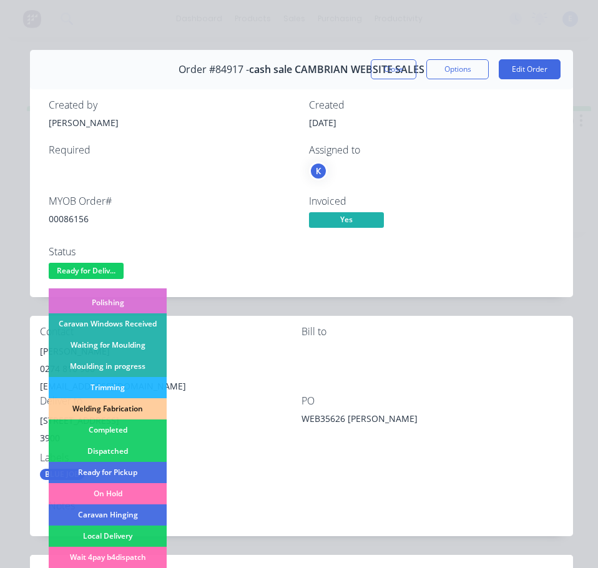
click at [119, 451] on div "Dispatched" at bounding box center [108, 451] width 118 height 21
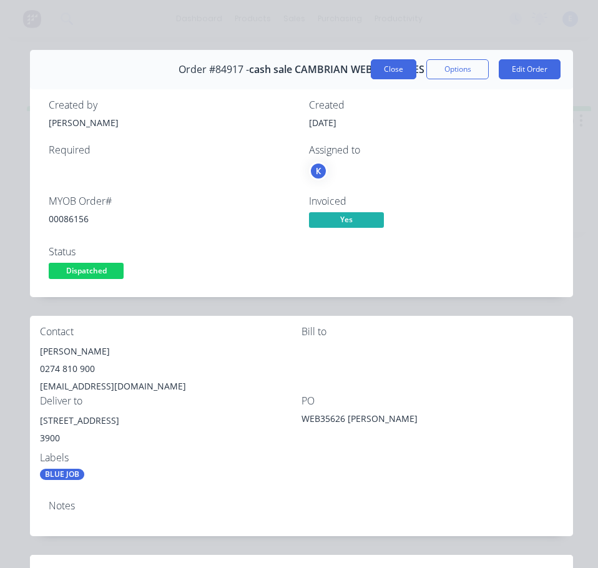
click at [400, 64] on button "Close" at bounding box center [394, 69] width 46 height 20
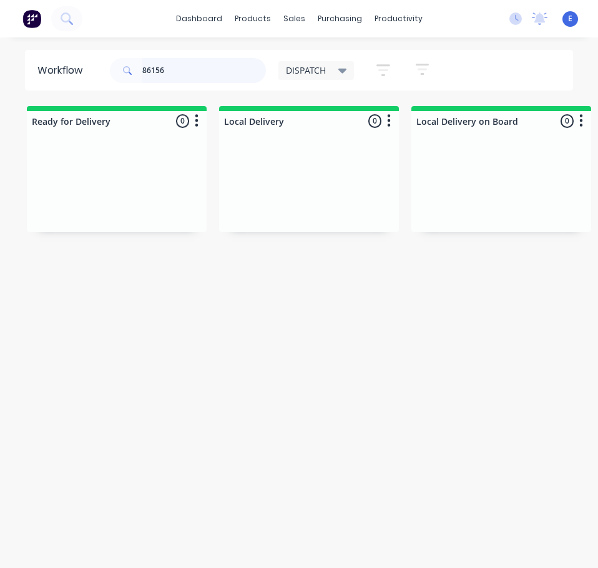
click at [215, 69] on input "86156" at bounding box center [204, 70] width 124 height 25
type input "86125"
click at [142, 215] on div "Req. Del" at bounding box center [116, 207] width 157 height 21
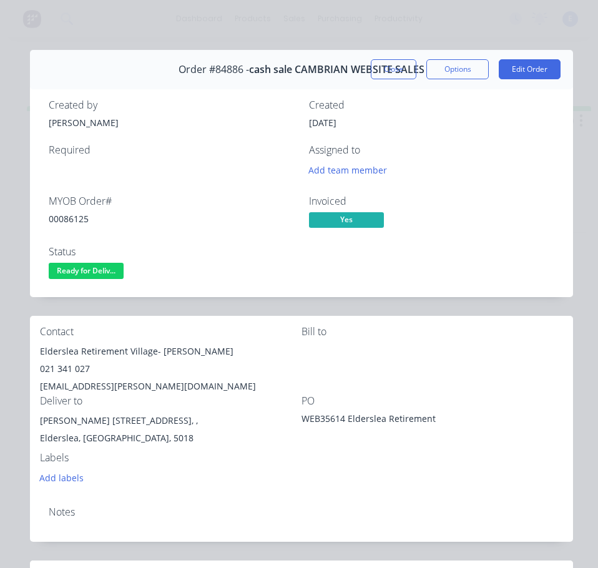
click at [75, 222] on div "00086125" at bounding box center [171, 218] width 245 height 13
drag, startPoint x: 154, startPoint y: 353, endPoint x: 58, endPoint y: 356, distance: 95.5
click at [36, 350] on div "Contact Elderslea Retirement Village- [GEOGRAPHIC_DATA][PERSON_NAME] 021 341 02…" at bounding box center [301, 406] width 543 height 180
drag, startPoint x: 159, startPoint y: 348, endPoint x: 193, endPoint y: 355, distance: 35.6
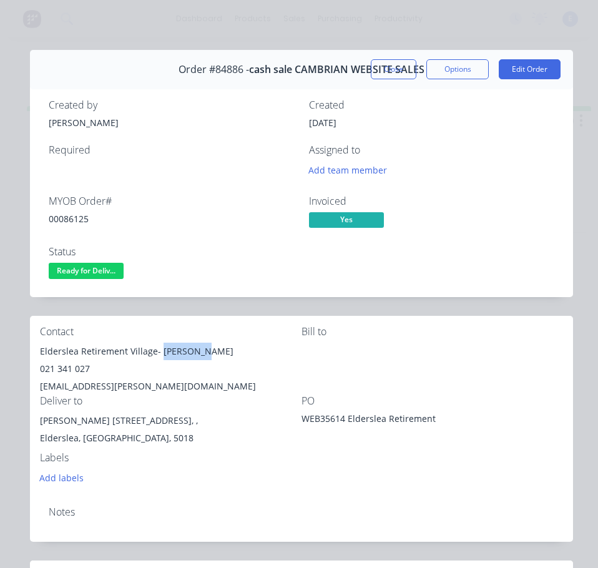
click at [194, 356] on div "Elderslea Retirement Village- [PERSON_NAME]" at bounding box center [170, 351] width 261 height 17
click at [69, 374] on div "Elderslea Retirement Village- [GEOGRAPHIC_DATA][PERSON_NAME] 021 341 027 [EMAIL…" at bounding box center [170, 369] width 261 height 52
click at [69, 373] on div "021 341 027" at bounding box center [170, 368] width 261 height 17
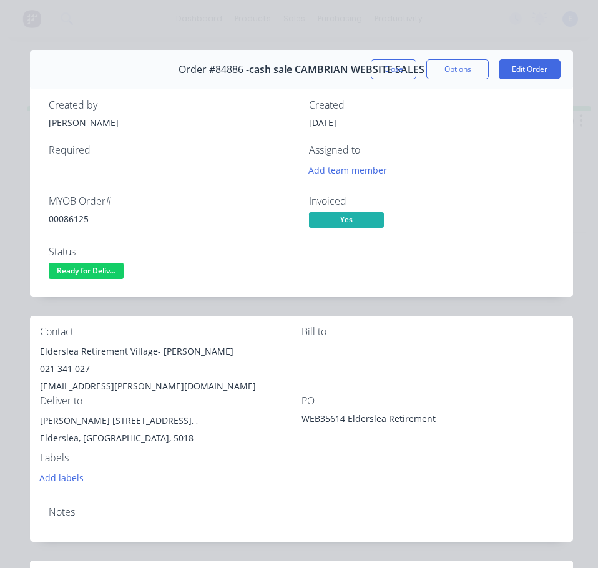
click at [109, 391] on div "[EMAIL_ADDRESS][PERSON_NAME][DOMAIN_NAME]" at bounding box center [170, 386] width 261 height 17
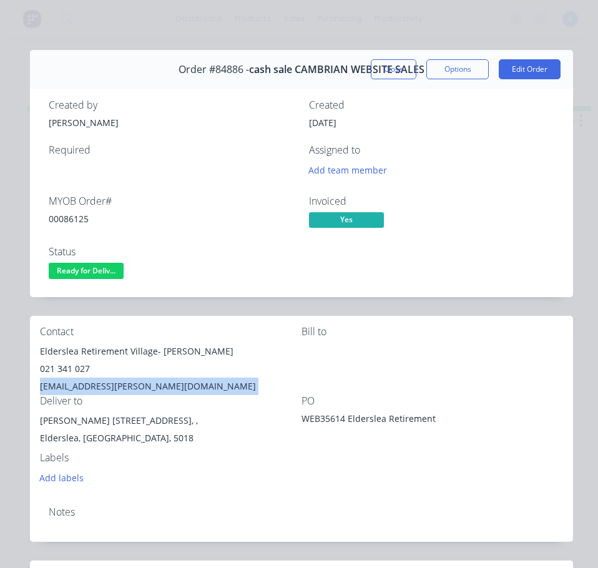
click at [109, 391] on div "[EMAIL_ADDRESS][PERSON_NAME][DOMAIN_NAME]" at bounding box center [170, 386] width 261 height 17
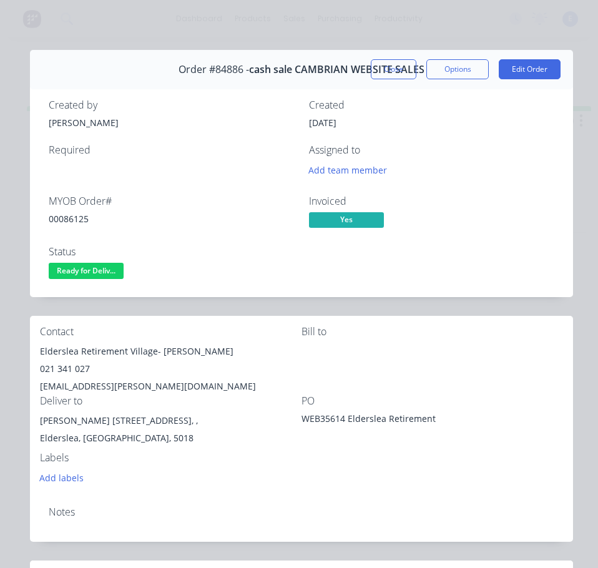
click at [89, 421] on div "[PERSON_NAME] [STREET_ADDRESS], ," at bounding box center [170, 420] width 261 height 17
drag, startPoint x: 80, startPoint y: 423, endPoint x: 109, endPoint y: 421, distance: 28.2
click at [109, 421] on div "[PERSON_NAME] [STREET_ADDRESS], ," at bounding box center [170, 420] width 261 height 17
click at [97, 426] on div "[PERSON_NAME] [STREET_ADDRESS], ," at bounding box center [170, 420] width 261 height 17
drag, startPoint x: 85, startPoint y: 419, endPoint x: 162, endPoint y: 423, distance: 76.9
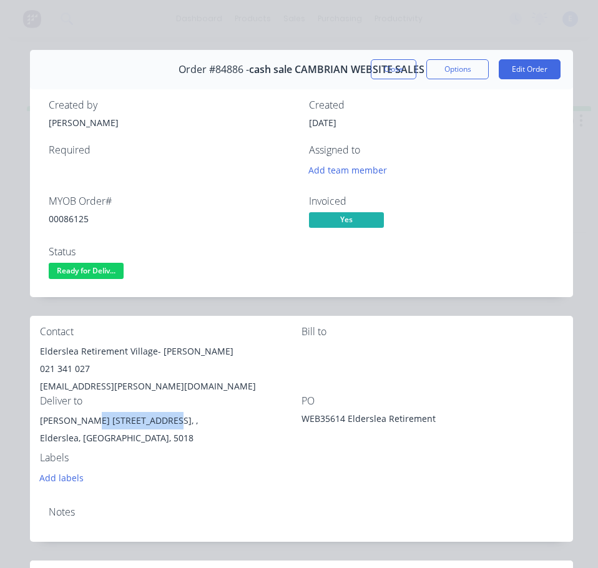
click at [162, 423] on div "[PERSON_NAME] [STREET_ADDRESS], ," at bounding box center [170, 420] width 261 height 17
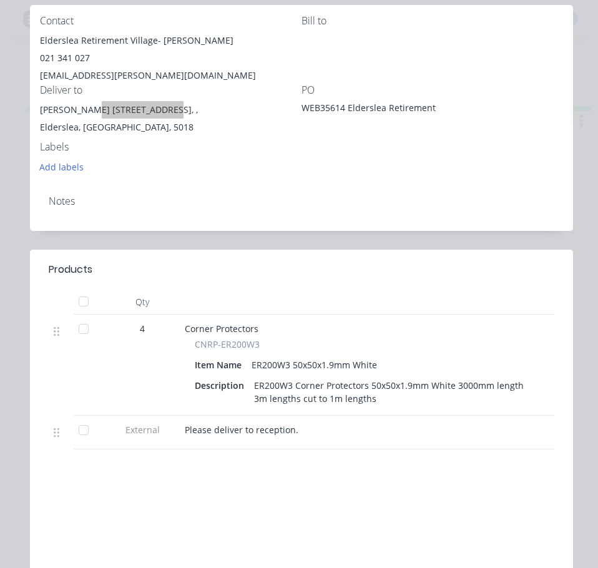
scroll to position [312, 0]
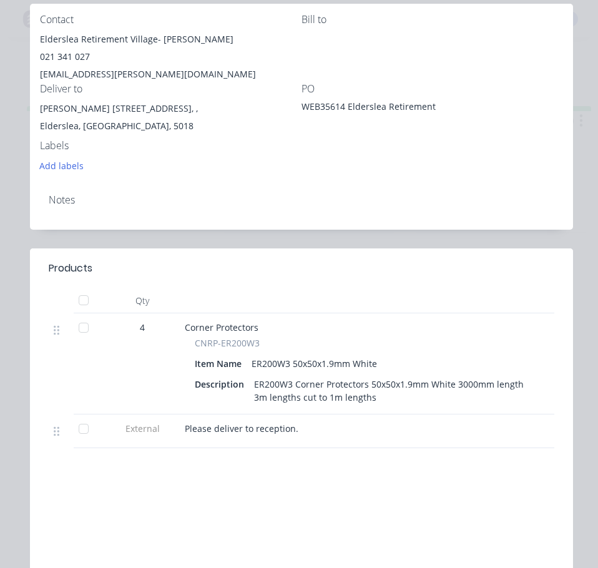
click at [227, 422] on span "Please deliver to reception." at bounding box center [242, 428] width 114 height 12
click at [228, 429] on span "Please deliver to reception." at bounding box center [242, 428] width 114 height 12
click at [229, 429] on span "Please deliver to reception." at bounding box center [242, 428] width 114 height 12
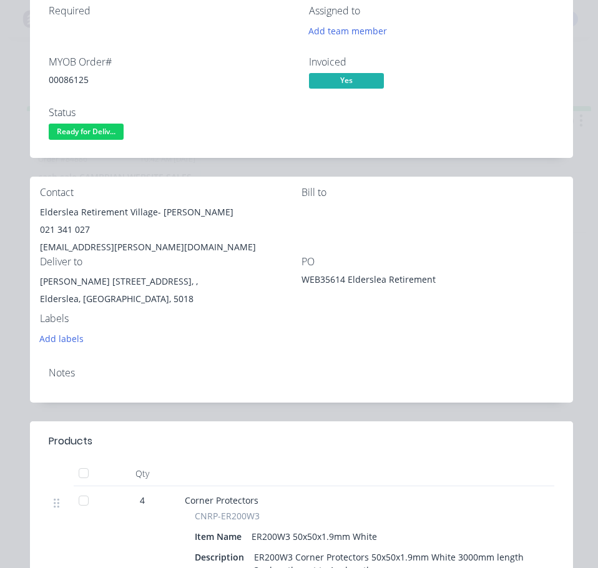
scroll to position [125, 0]
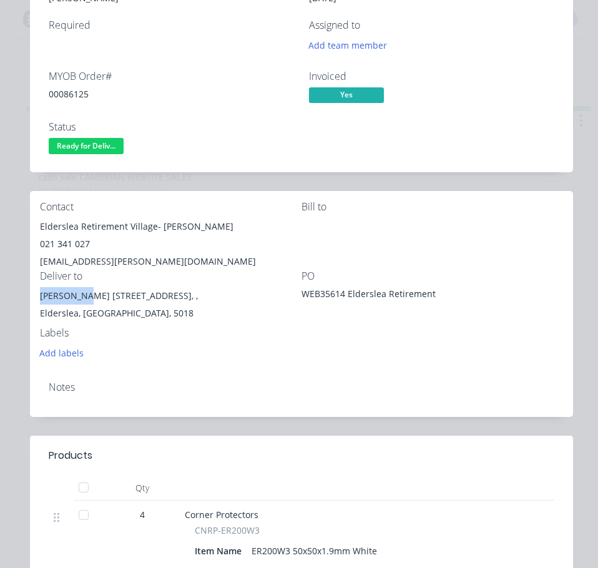
drag, startPoint x: 84, startPoint y: 296, endPoint x: 36, endPoint y: 297, distance: 48.1
click at [36, 297] on div "Contact Elderslea Retirement Village- [GEOGRAPHIC_DATA][PERSON_NAME] 021 341 02…" at bounding box center [301, 281] width 543 height 180
